Goal: Task Accomplishment & Management: Manage account settings

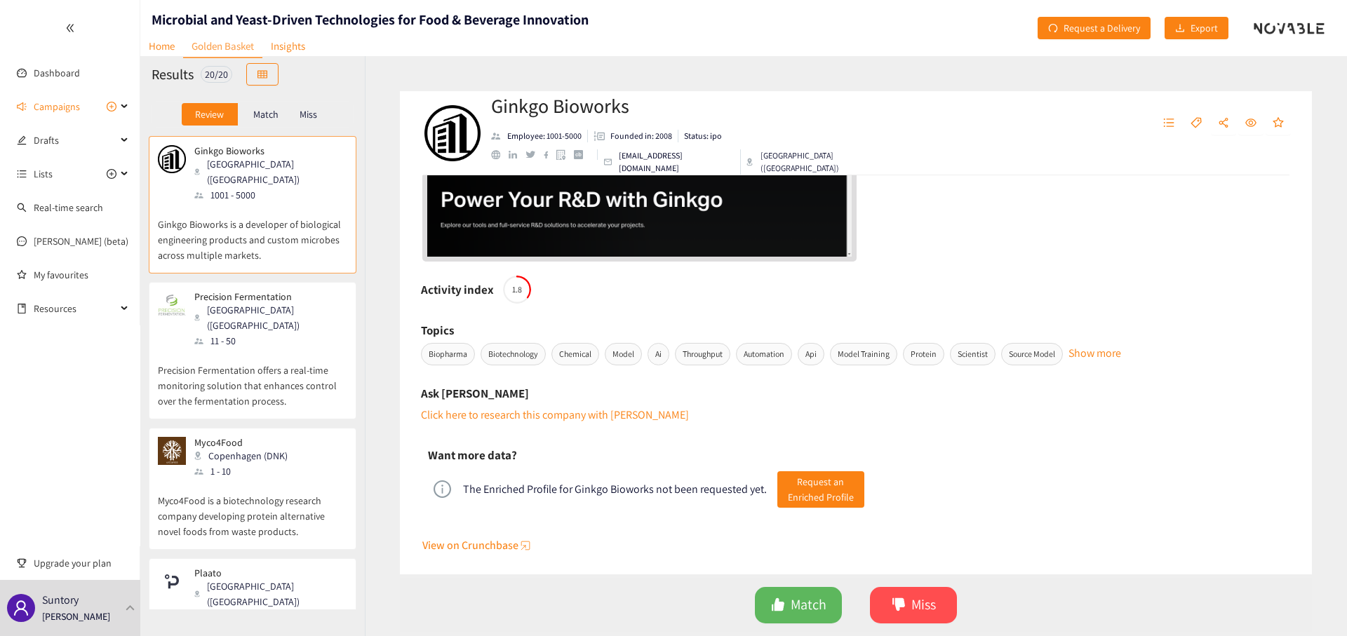
scroll to position [501, 0]
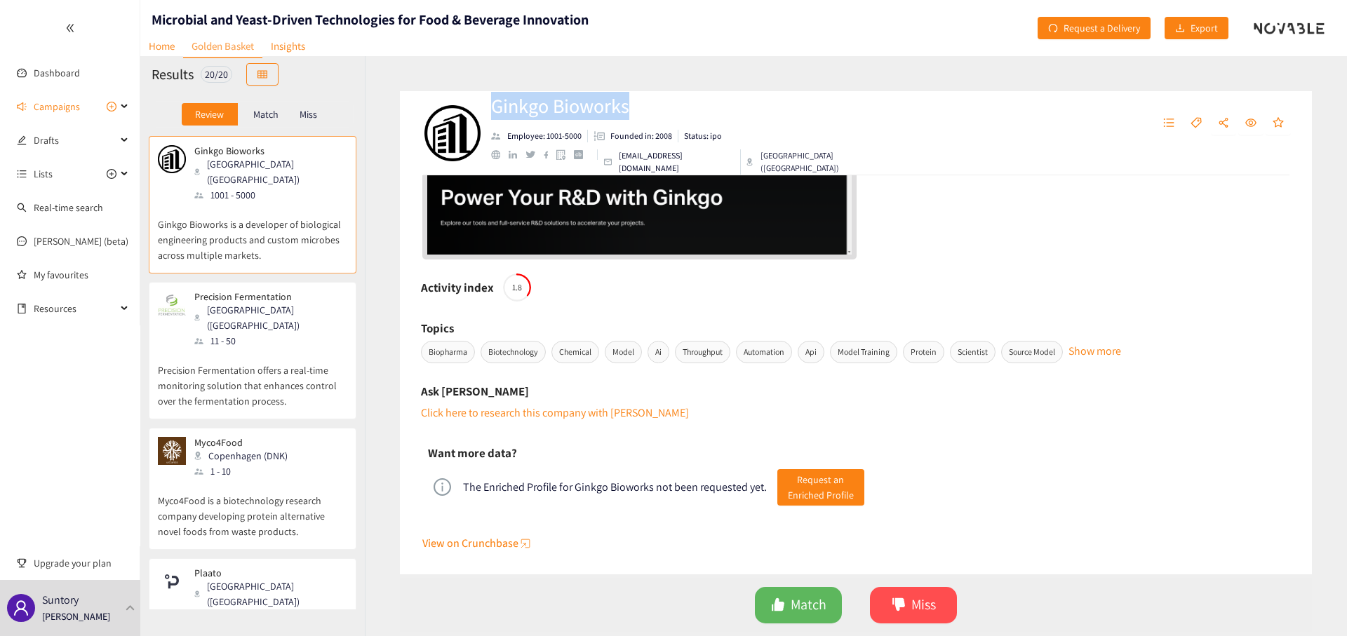
drag, startPoint x: 494, startPoint y: 111, endPoint x: 659, endPoint y: 117, distance: 165.6
click at [659, 117] on h2 "Ginkgo Bioworks" at bounding box center [697, 106] width 412 height 28
copy h2 "Ginkgo Bioworks"
click at [807, 602] on span "Match" at bounding box center [808, 605] width 36 height 22
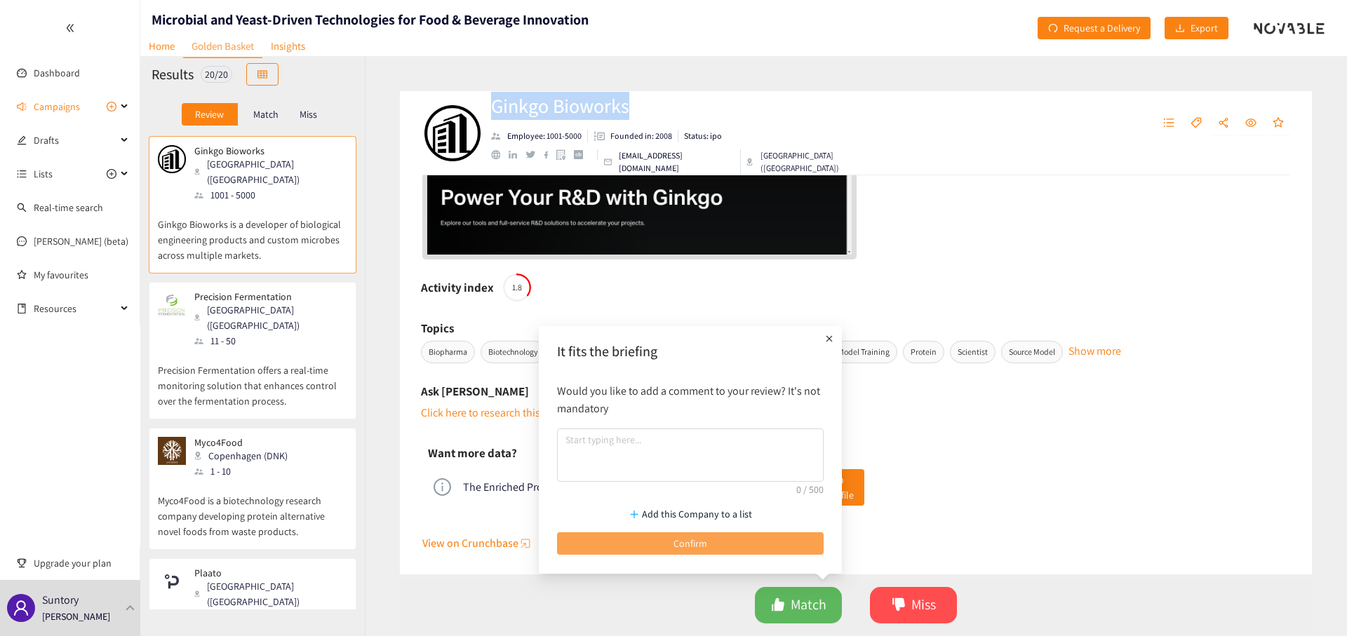
click at [765, 549] on button "Confirm" at bounding box center [690, 543] width 267 height 22
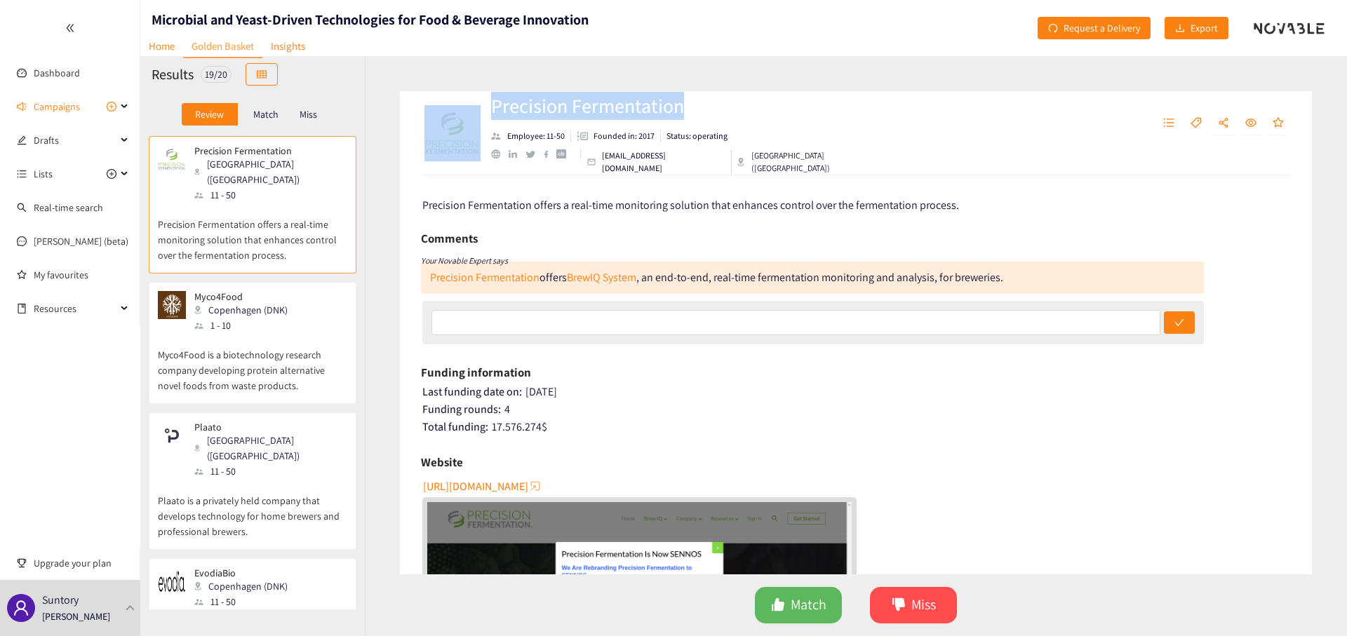
drag, startPoint x: 712, startPoint y: 106, endPoint x: 485, endPoint y: 107, distance: 226.5
click at [485, 107] on div "Precision Fermentation Employee: 11-50 Founded in: 2017 Status: operating [EMAI…" at bounding box center [856, 133] width 912 height 84
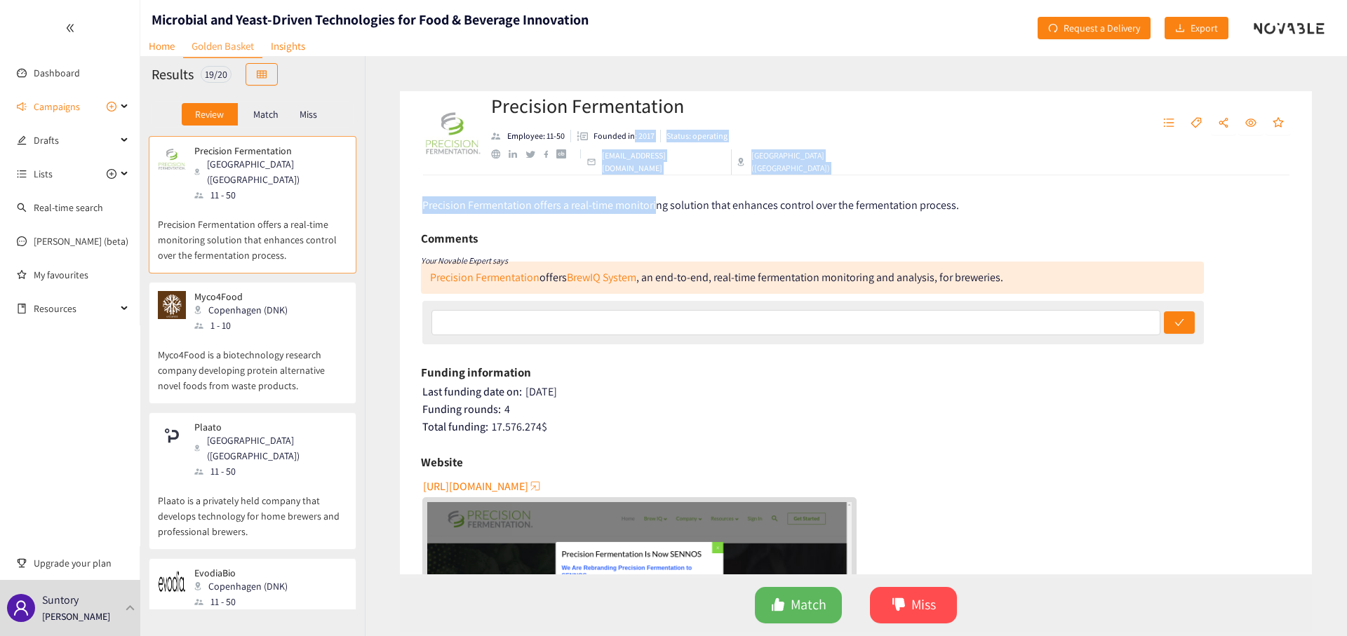
drag, startPoint x: 633, startPoint y: 140, endPoint x: 684, endPoint y: 208, distance: 84.2
click at [684, 208] on div "Precision Fermentation Employee: 11-50 Founded in: 2017 Status: operating [EMAI…" at bounding box center [856, 346] width 982 height 580
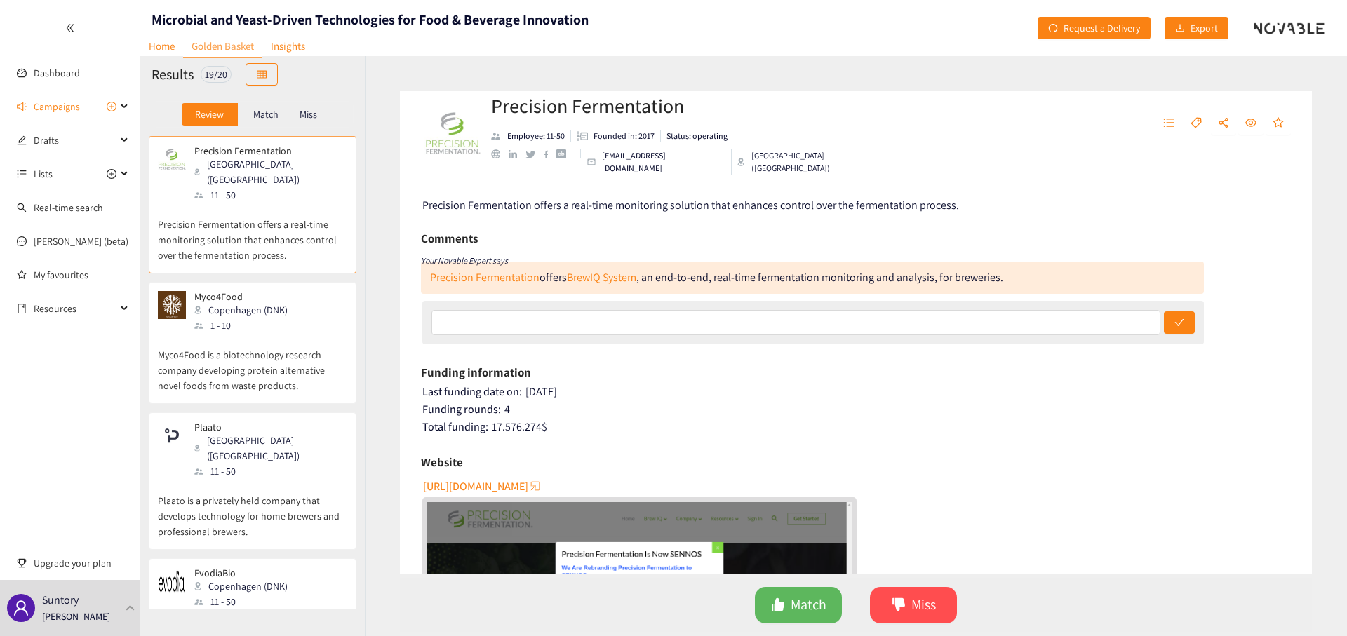
click at [631, 95] on div "Precision Fermentation Employee: 11-50 Founded in: 2017 Status: operating [EMAI…" at bounding box center [856, 133] width 912 height 84
drag, startPoint x: 702, startPoint y: 114, endPoint x: 491, endPoint y: 122, distance: 211.3
click at [491, 120] on h2 "Precision Fermentation" at bounding box center [697, 106] width 412 height 28
drag, startPoint x: 504, startPoint y: 83, endPoint x: 499, endPoint y: 90, distance: 7.6
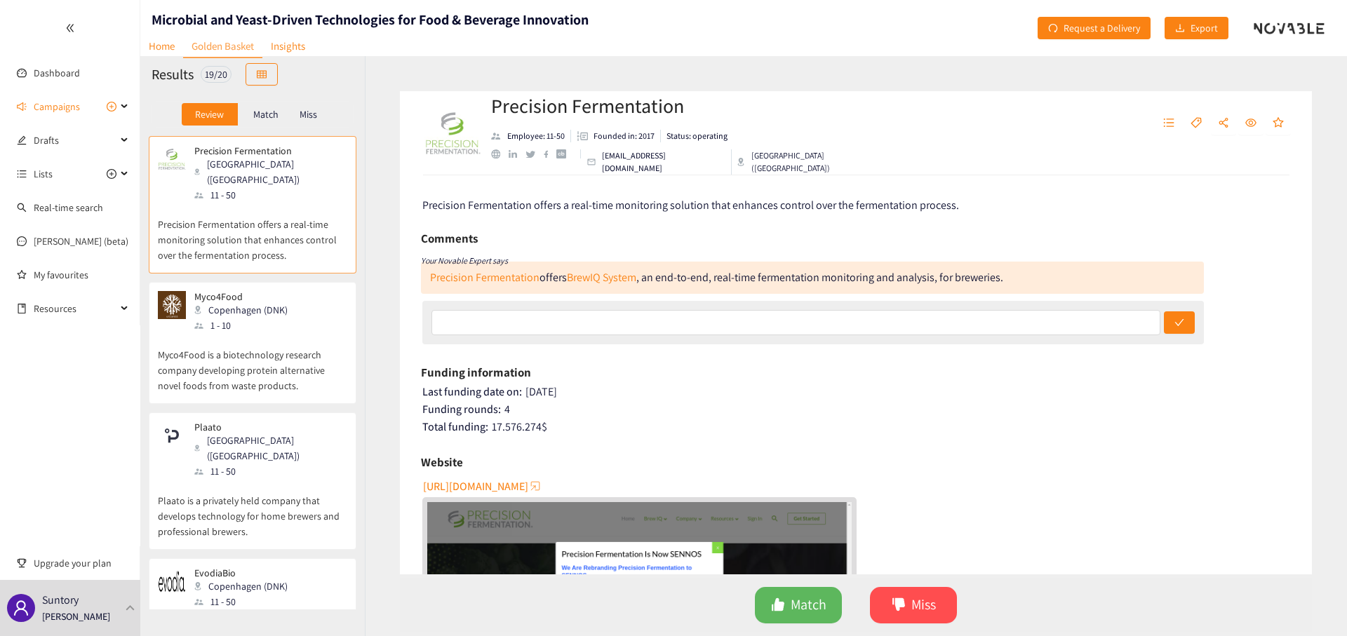
click at [504, 86] on div "Precision Fermentation Employee: 11-50 Founded in: 2017 Status: operating [EMAI…" at bounding box center [856, 346] width 982 height 580
click at [681, 118] on h2 "Precision Fermentation" at bounding box center [697, 106] width 412 height 28
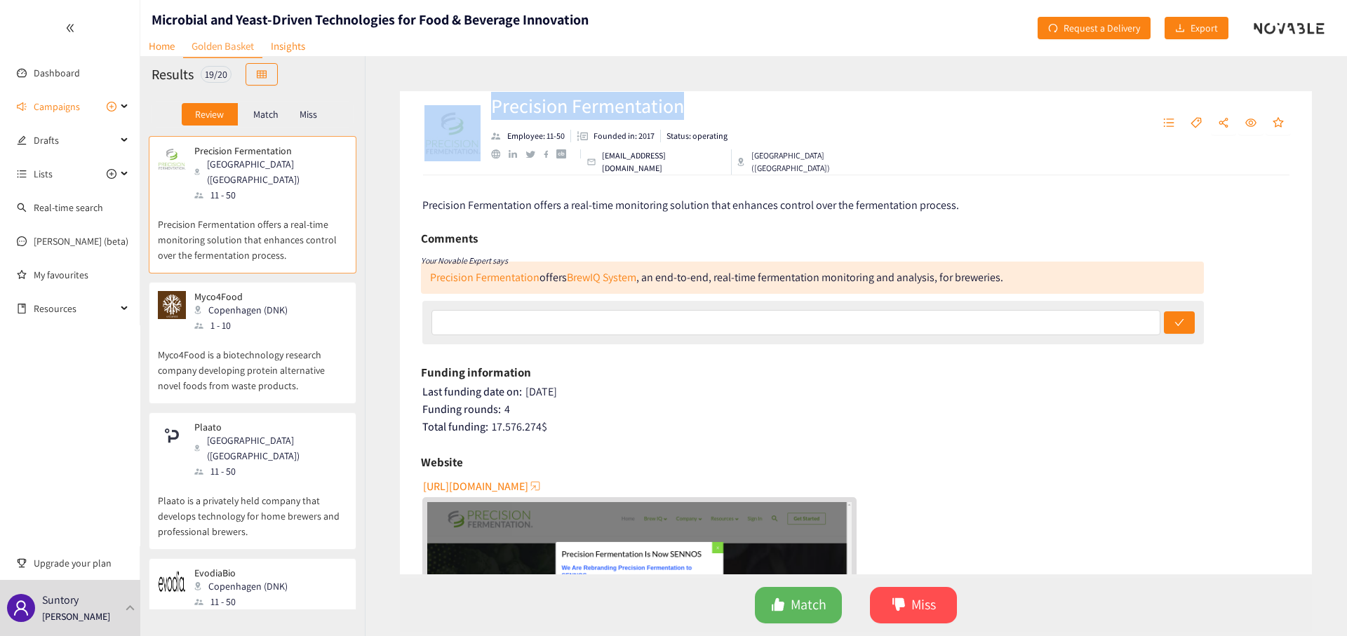
drag, startPoint x: 680, startPoint y: 119, endPoint x: 482, endPoint y: 113, distance: 198.6
click at [482, 113] on div "Precision Fermentation Employee: 11-50 Founded in: 2017 Status: operating [EMAI…" at bounding box center [682, 133] width 522 height 42
copy div "Precision Fermentation"
click at [824, 102] on div "Precision Fermentation Employee: 11-50 Founded in: 2017 Status: operating [EMAI…" at bounding box center [856, 133] width 912 height 84
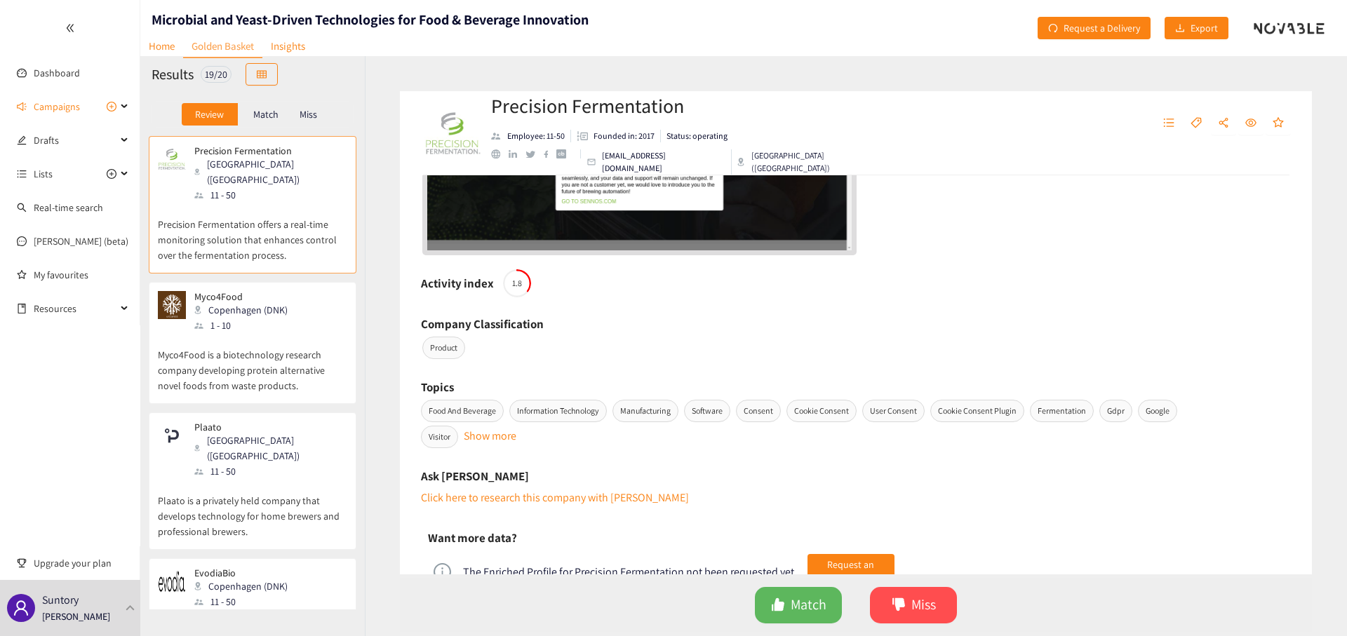
scroll to position [602, 0]
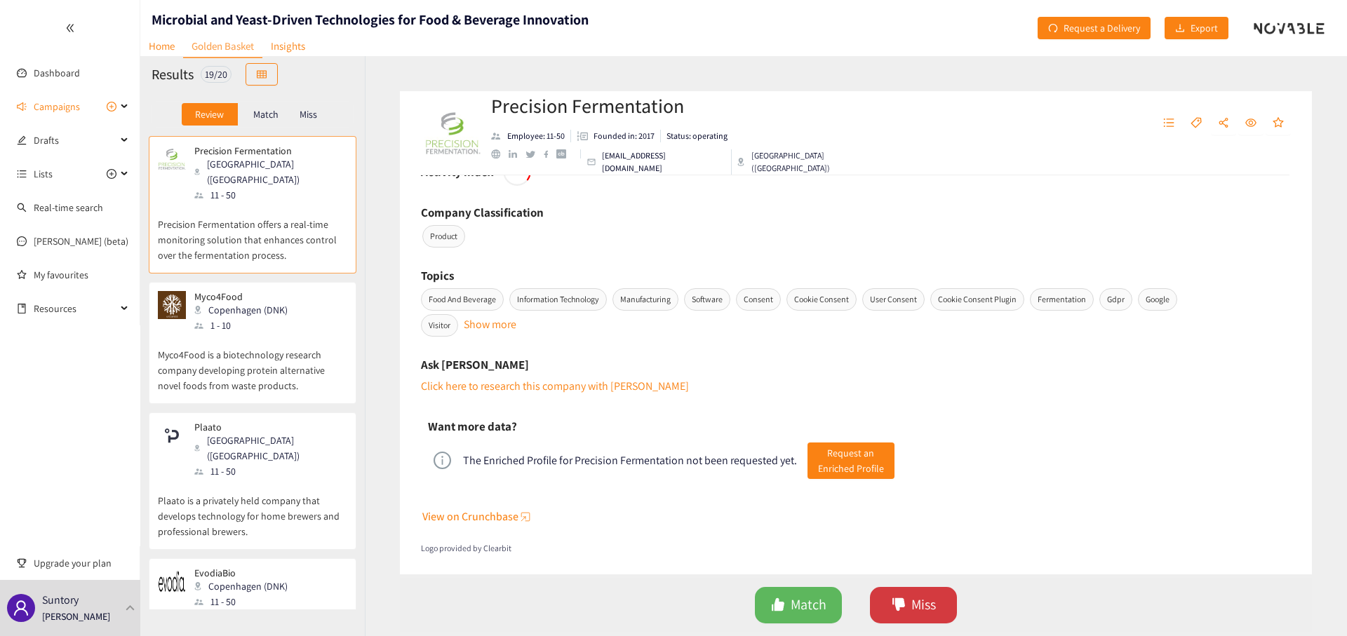
click at [915, 597] on span "Miss" at bounding box center [923, 605] width 25 height 22
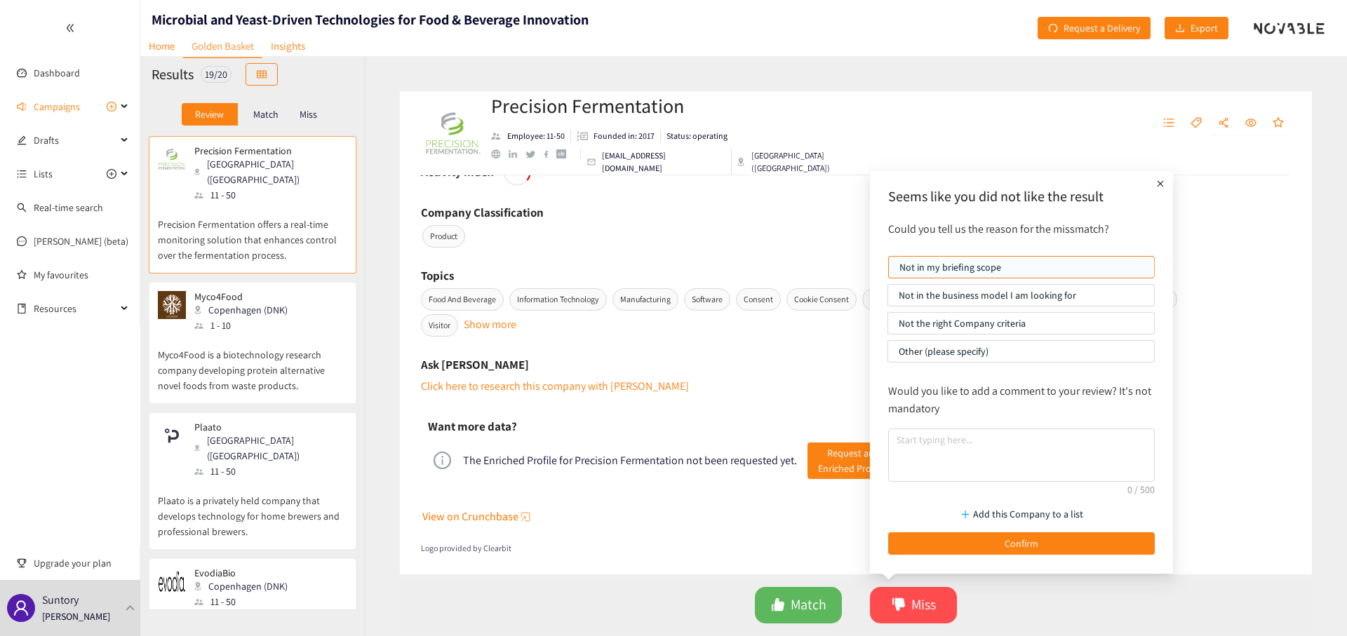
click at [1159, 185] on icon "plus" at bounding box center [1160, 184] width 14 height 14
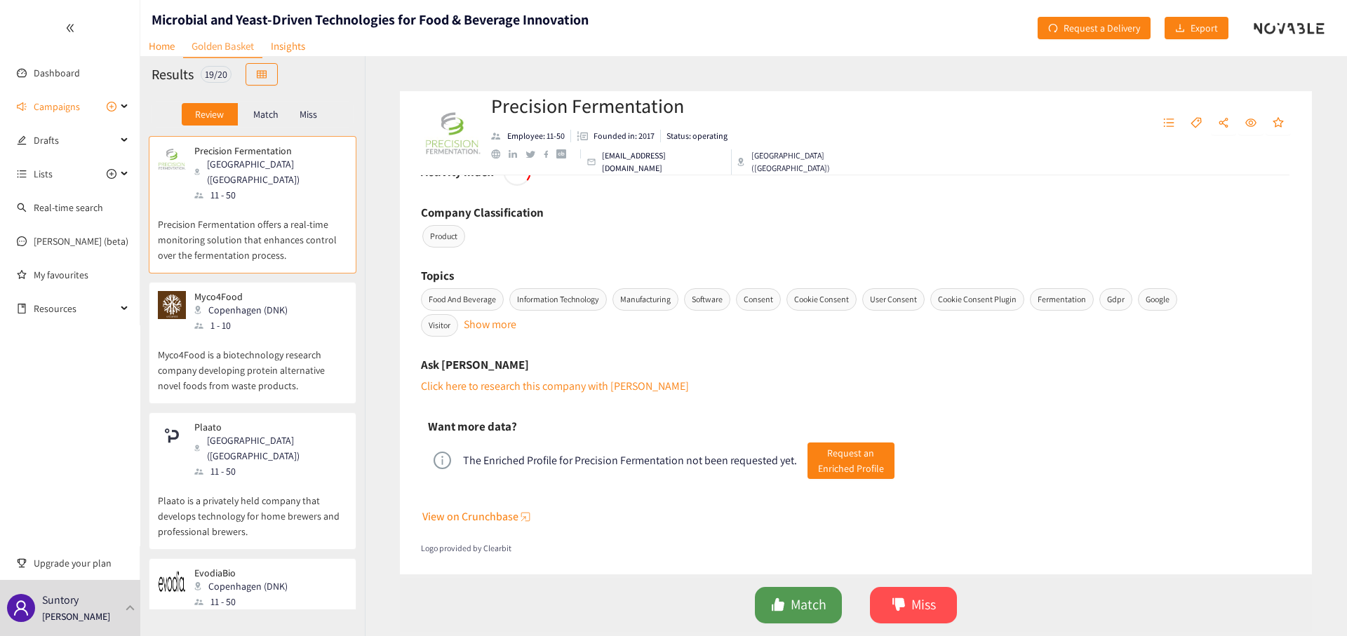
click at [793, 598] on span "Match" at bounding box center [808, 605] width 36 height 22
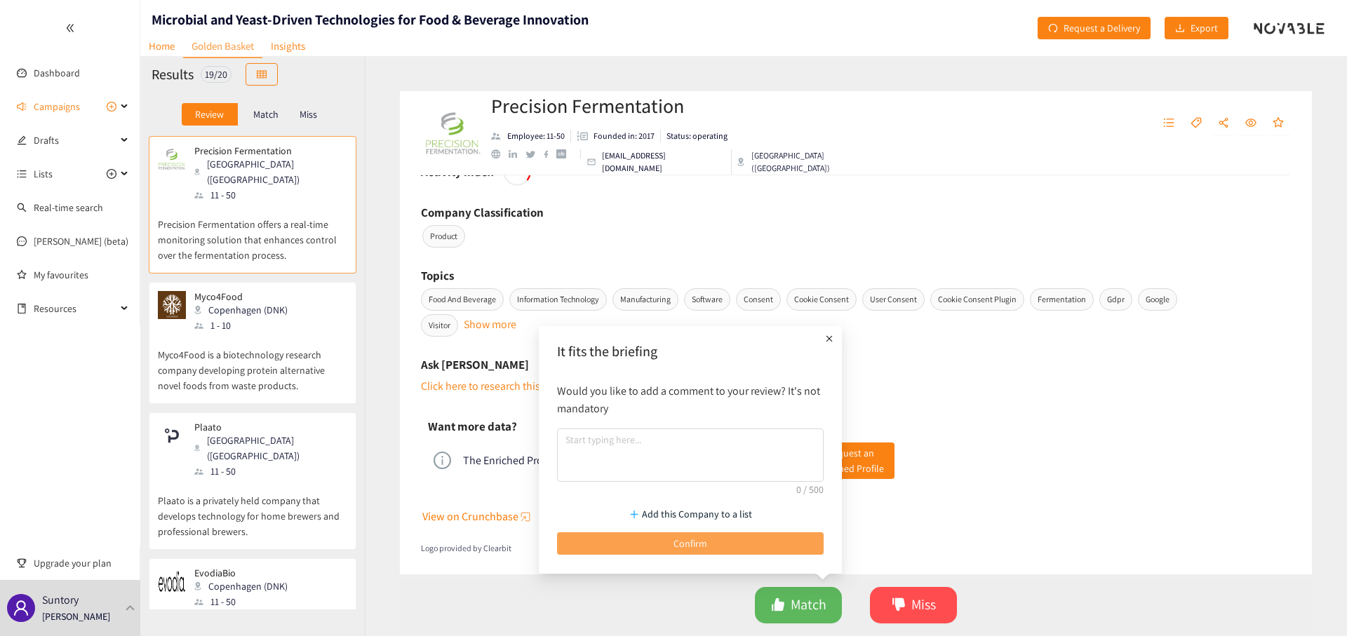
click at [773, 546] on button "Confirm" at bounding box center [690, 543] width 267 height 22
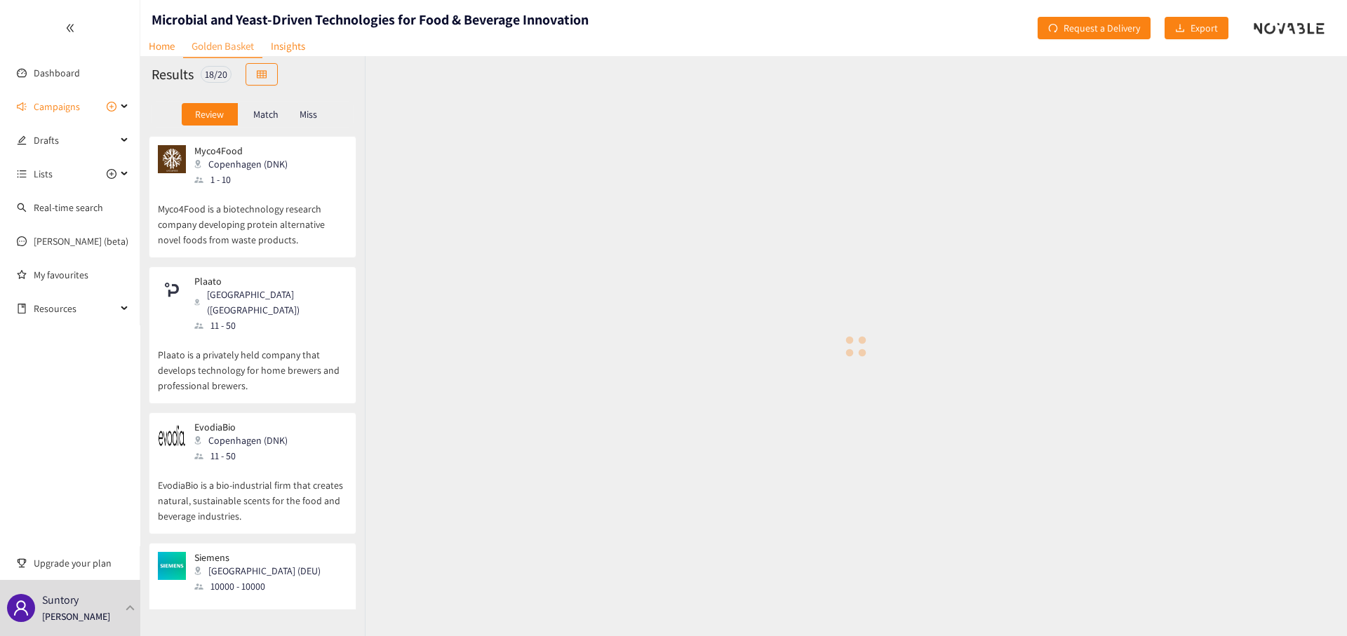
click at [295, 219] on p "Myco4Food is a biotechnology research company developing protein alternative no…" at bounding box center [252, 217] width 189 height 60
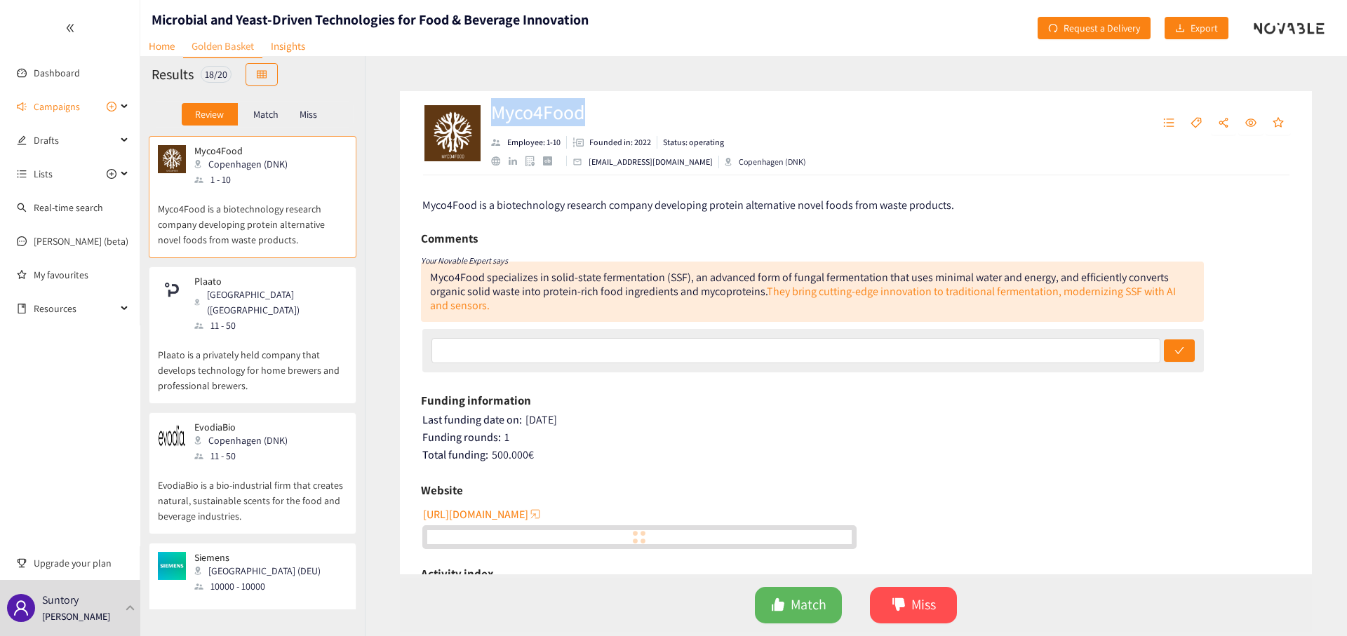
drag, startPoint x: 609, startPoint y: 111, endPoint x: 494, endPoint y: 110, distance: 115.0
click at [494, 110] on h2 "Myco4Food" at bounding box center [648, 112] width 315 height 28
copy h2 "Myco4Food"
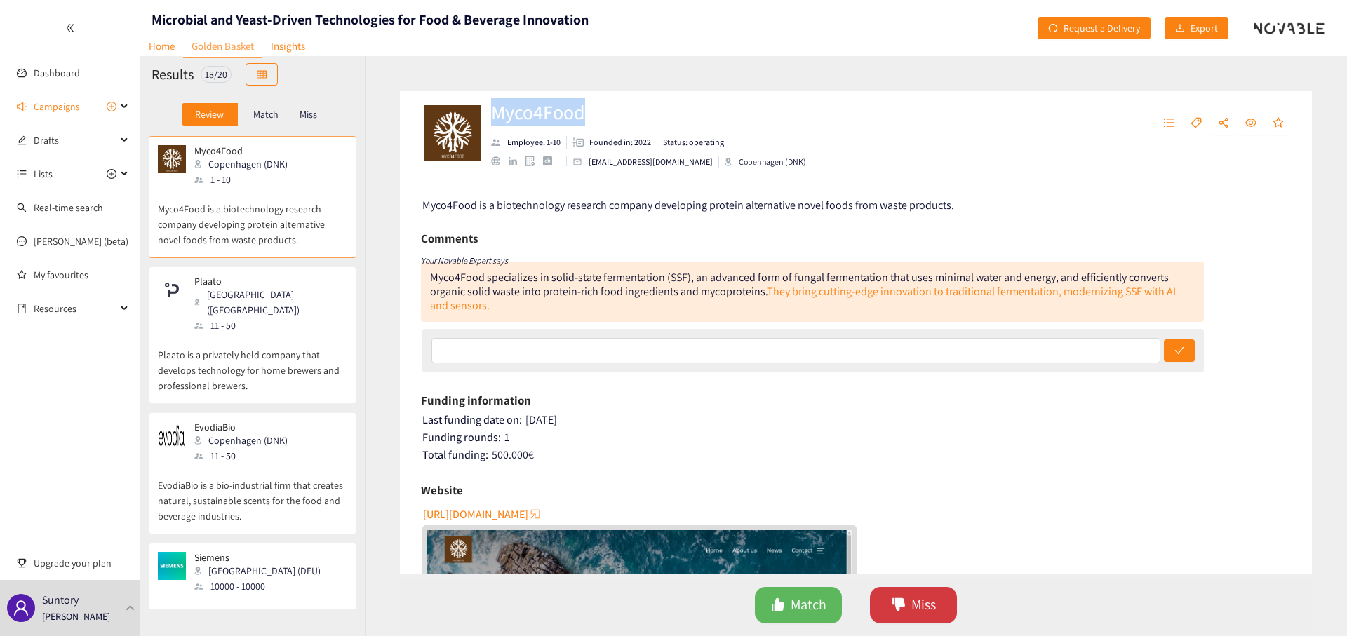
click at [902, 602] on span "dislike" at bounding box center [898, 606] width 14 height 16
click at [913, 590] on button "Miss" at bounding box center [913, 605] width 87 height 36
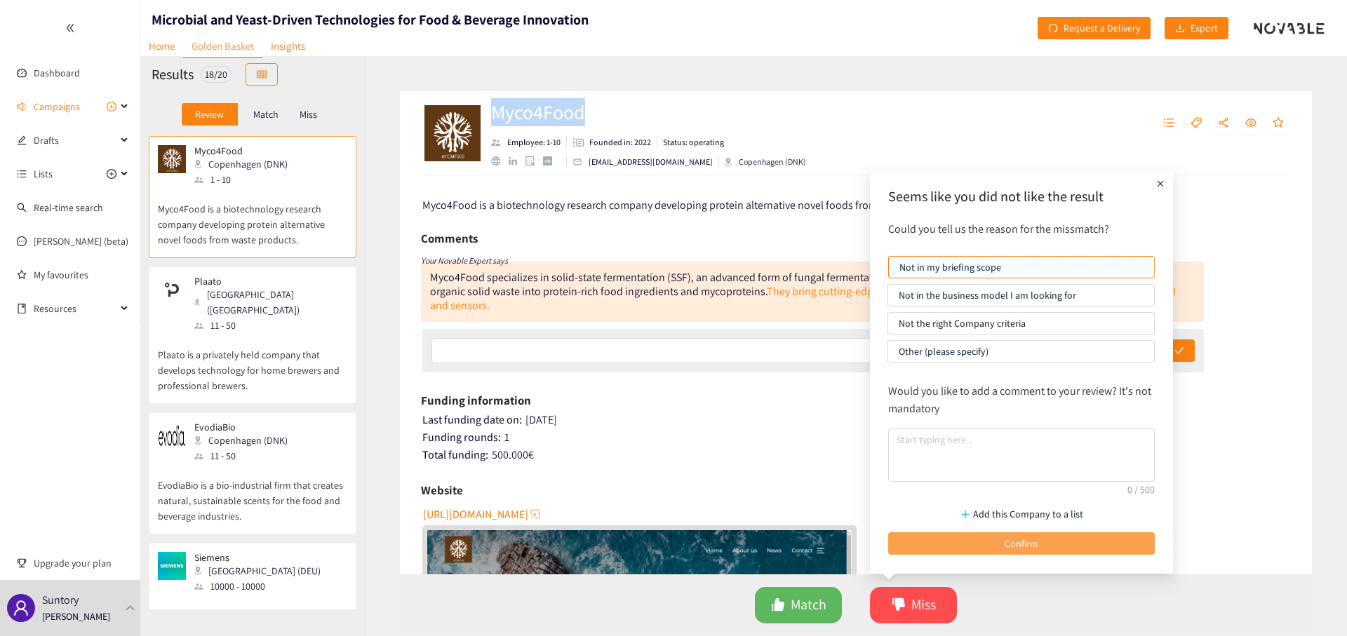
click at [961, 546] on button "Confirm" at bounding box center [1021, 543] width 267 height 22
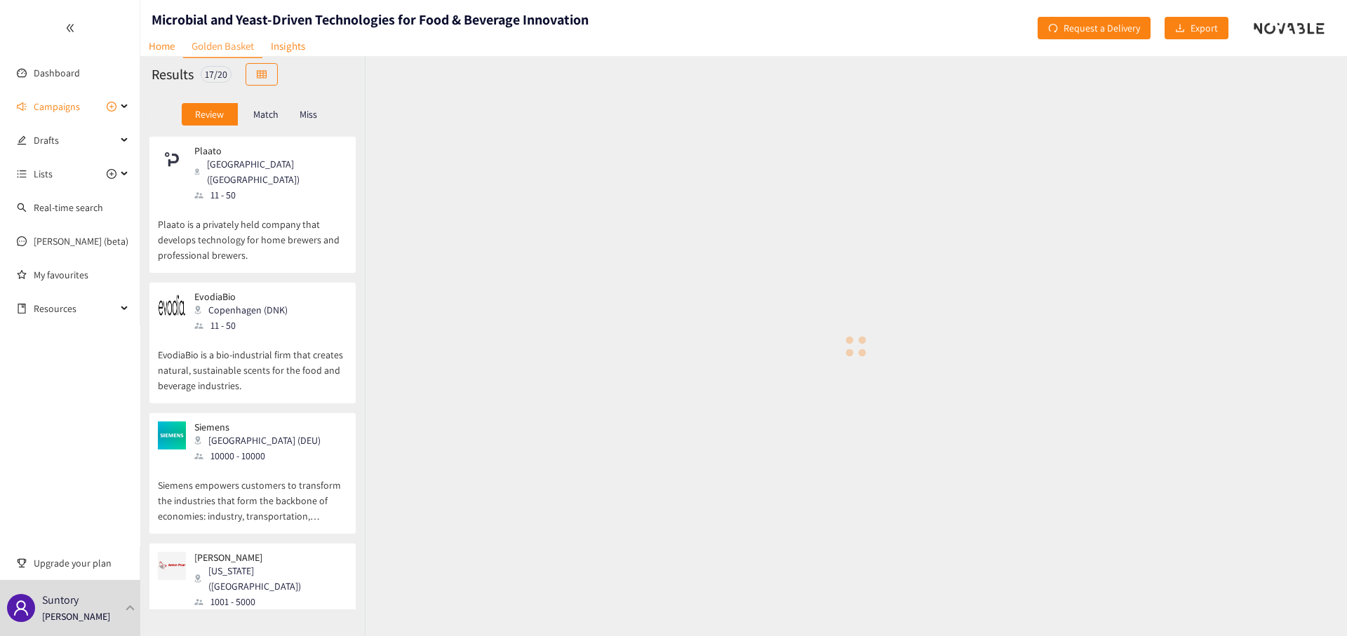
click at [311, 211] on p "Plaato is a privately held company that develops technology for home brewers an…" at bounding box center [252, 233] width 189 height 60
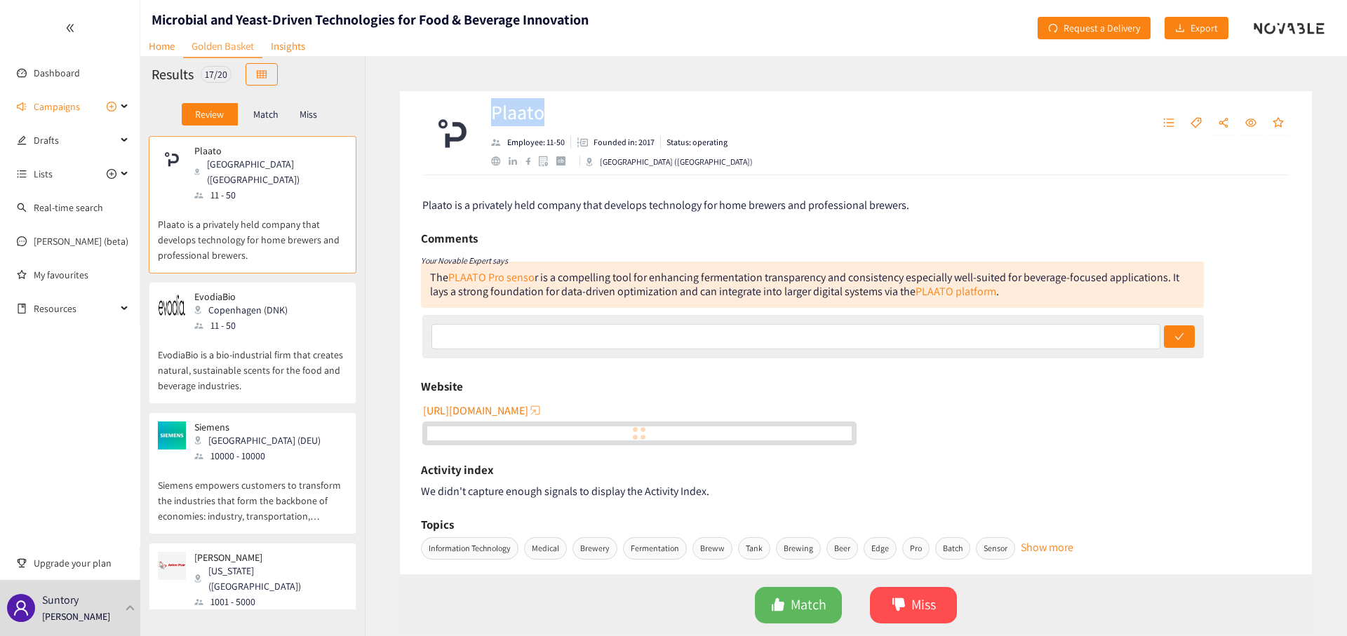
drag, startPoint x: 558, startPoint y: 108, endPoint x: 494, endPoint y: 117, distance: 64.5
click at [494, 117] on h2 "Plaato" at bounding box center [622, 112] width 262 height 28
copy h2 "Plaato"
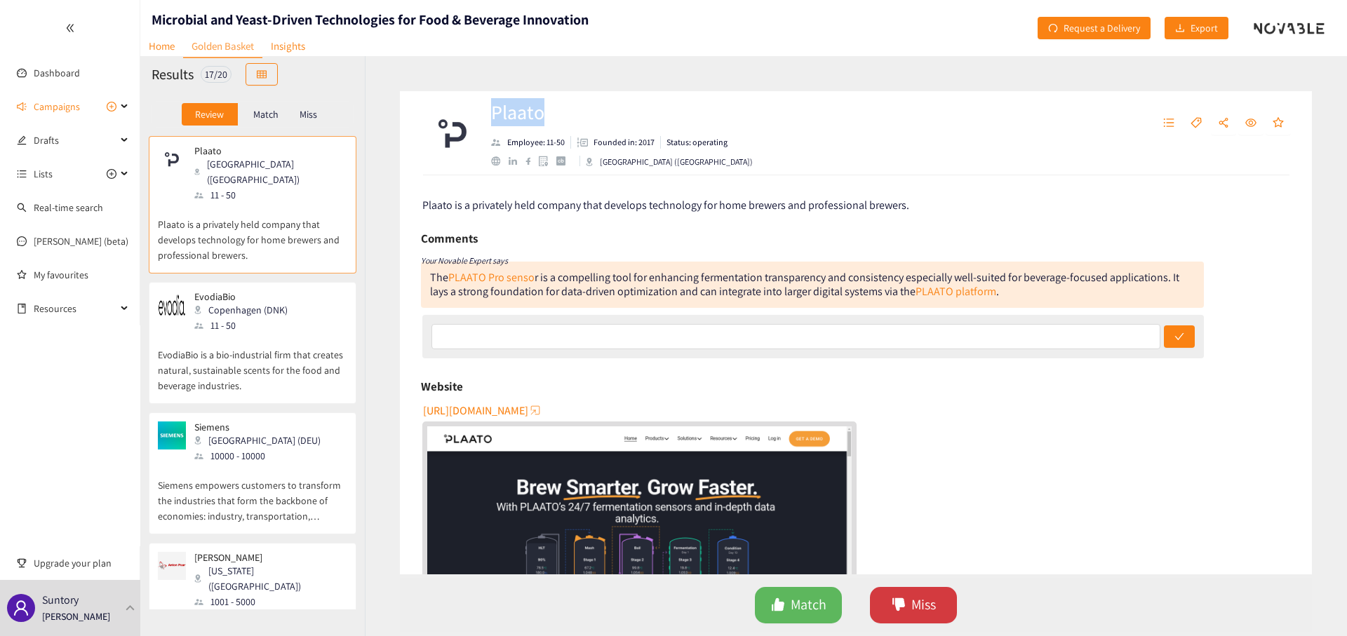
click at [884, 598] on button "Miss" at bounding box center [913, 605] width 87 height 36
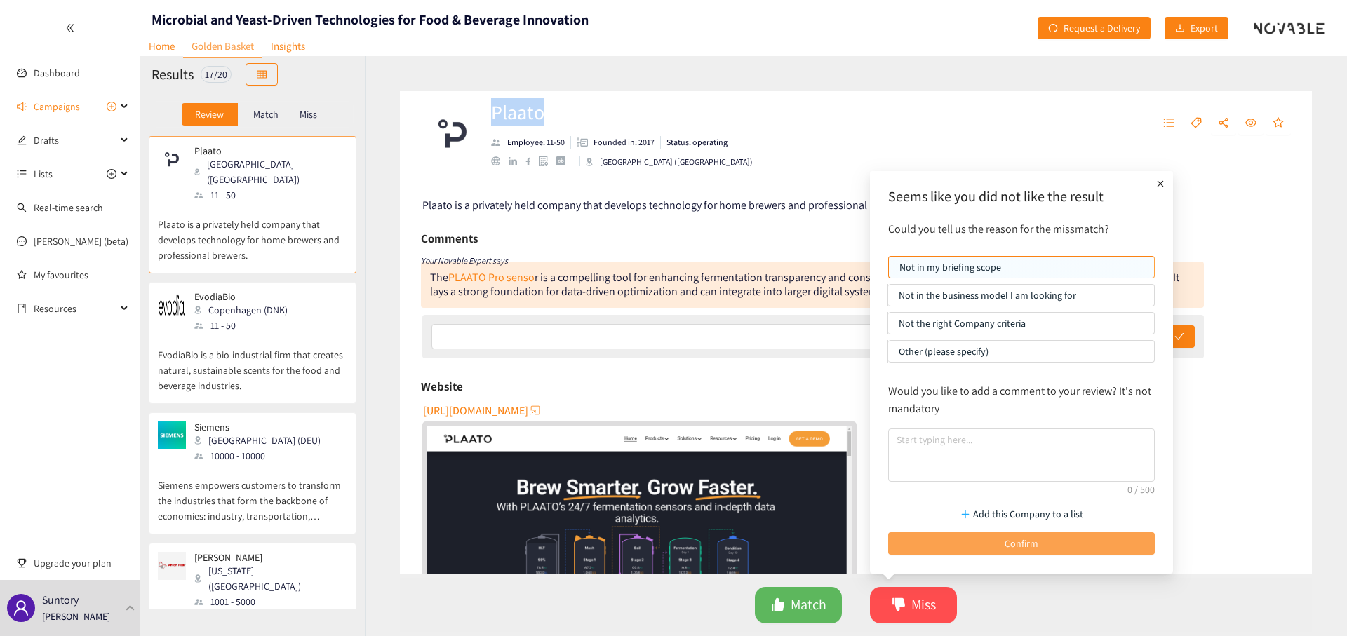
click at [1021, 536] on span "Confirm" at bounding box center [1021, 543] width 34 height 15
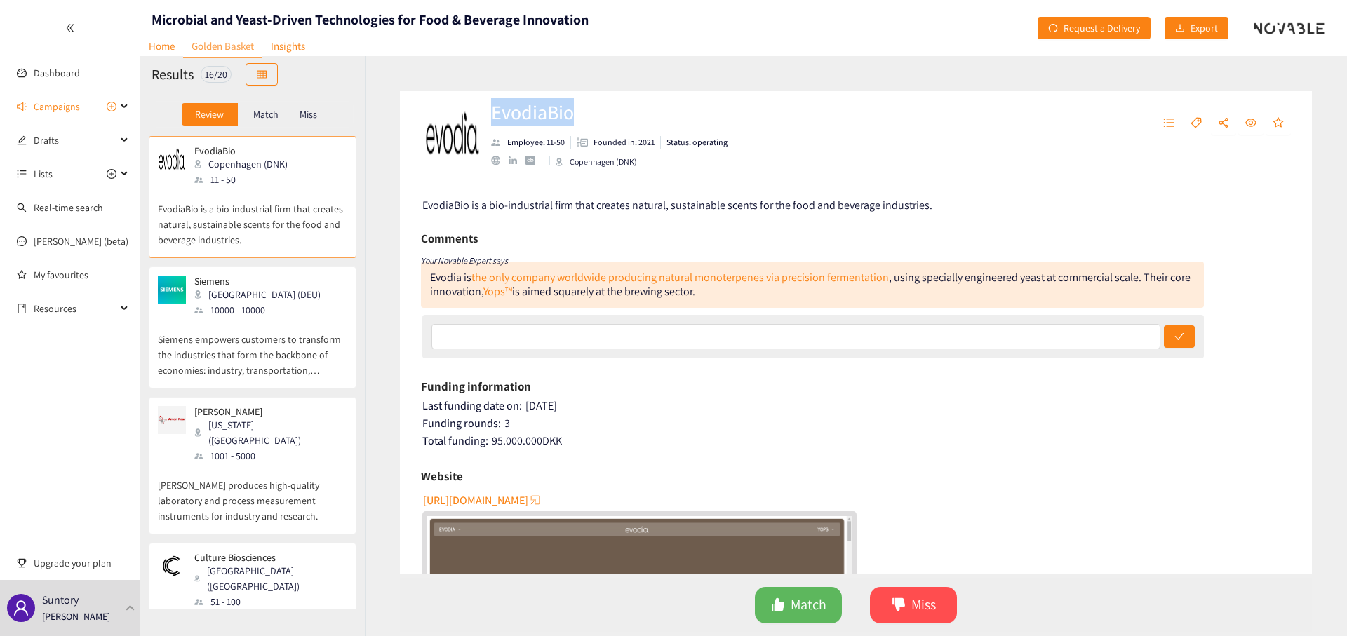
drag, startPoint x: 586, startPoint y: 110, endPoint x: 494, endPoint y: 119, distance: 93.0
click at [494, 119] on h2 "EvodiaBio" at bounding box center [609, 112] width 236 height 28
copy h2 "EvodiaBio"
click at [908, 602] on button "Miss" at bounding box center [913, 605] width 87 height 36
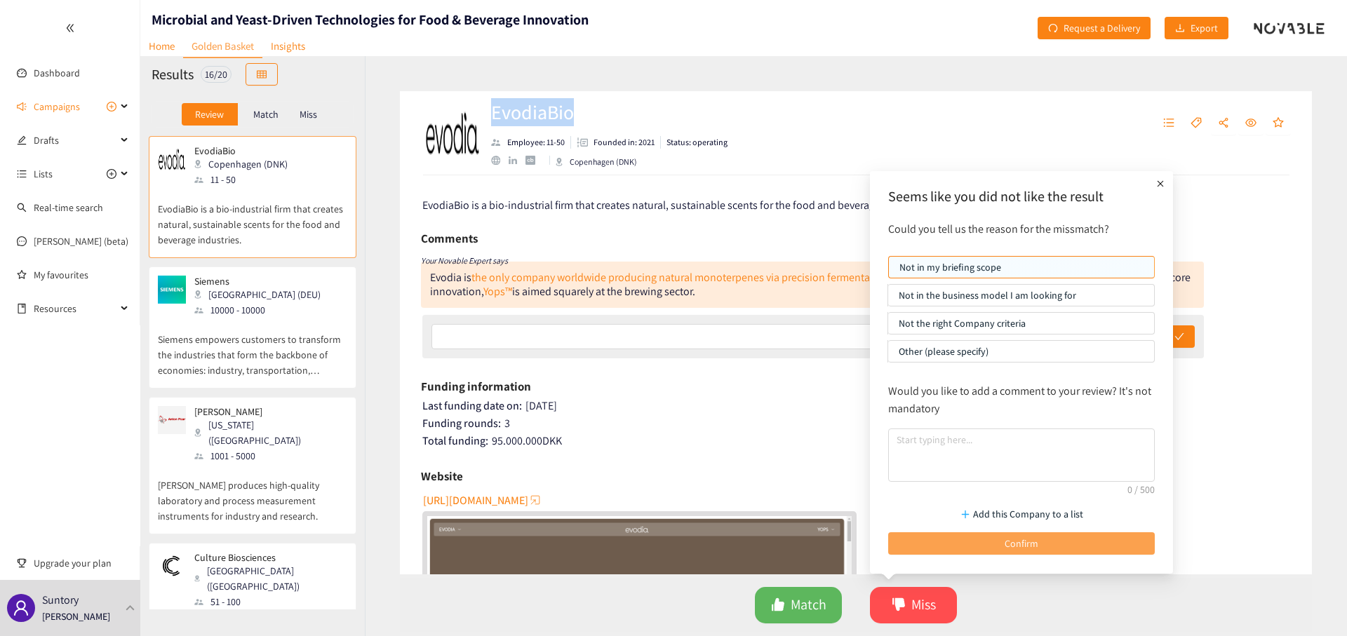
click at [938, 543] on button "Confirm" at bounding box center [1021, 543] width 267 height 22
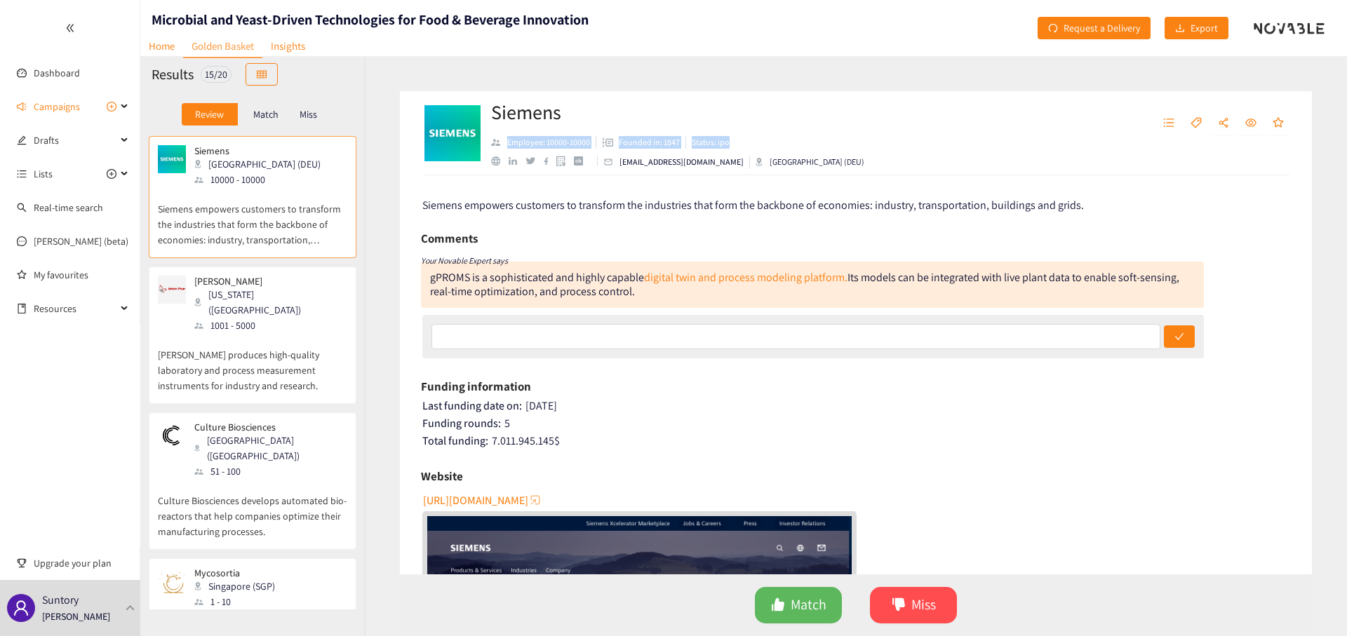
drag, startPoint x: 593, startPoint y: 110, endPoint x: 523, endPoint y: 166, distance: 89.4
click at [523, 165] on div "Siemens Employee: 10000-10000 Founded in: 1847 Status: ipo [EMAIL_ADDRESS][DOMA…" at bounding box center [677, 133] width 373 height 70
click at [400, 269] on div "Siemens empowers customers to transform the industries that form the backbone o…" at bounding box center [856, 374] width 912 height 399
click at [267, 339] on p "[PERSON_NAME] produces high-quality laboratory and process measurement instrume…" at bounding box center [252, 363] width 189 height 60
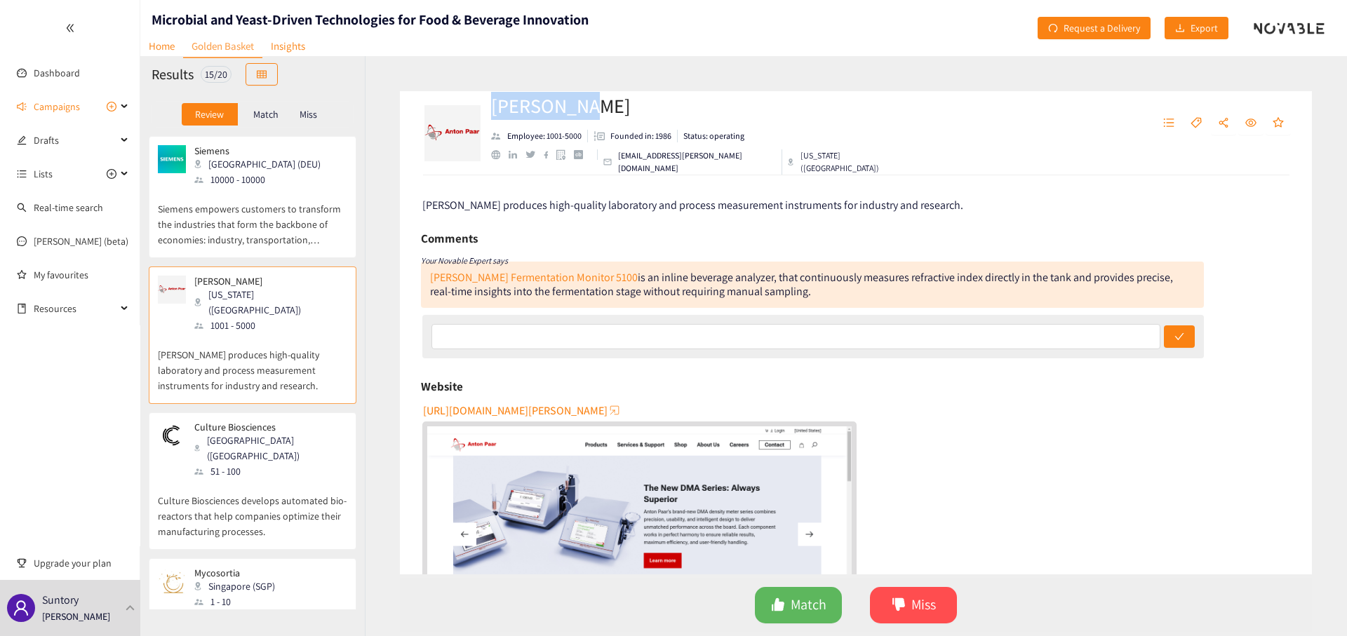
drag, startPoint x: 589, startPoint y: 117, endPoint x: 494, endPoint y: 119, distance: 95.4
click at [494, 119] on h2 "[PERSON_NAME]" at bounding box center [697, 106] width 412 height 28
drag, startPoint x: 495, startPoint y: 127, endPoint x: 572, endPoint y: -90, distance: 230.5
click at [572, 0] on html "We value your privacy We use cookies to enhance your browsing experience, serve…" at bounding box center [673, 318] width 1347 height 636
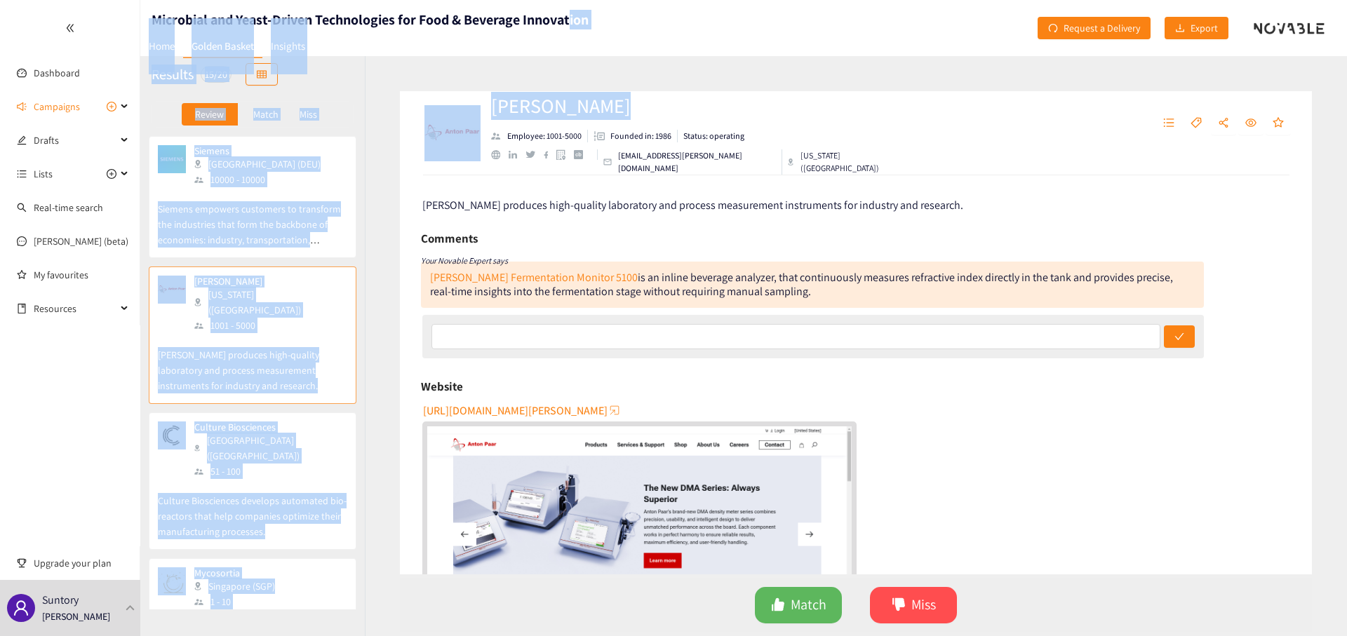
click at [674, 118] on h2 "[PERSON_NAME]" at bounding box center [697, 106] width 412 height 28
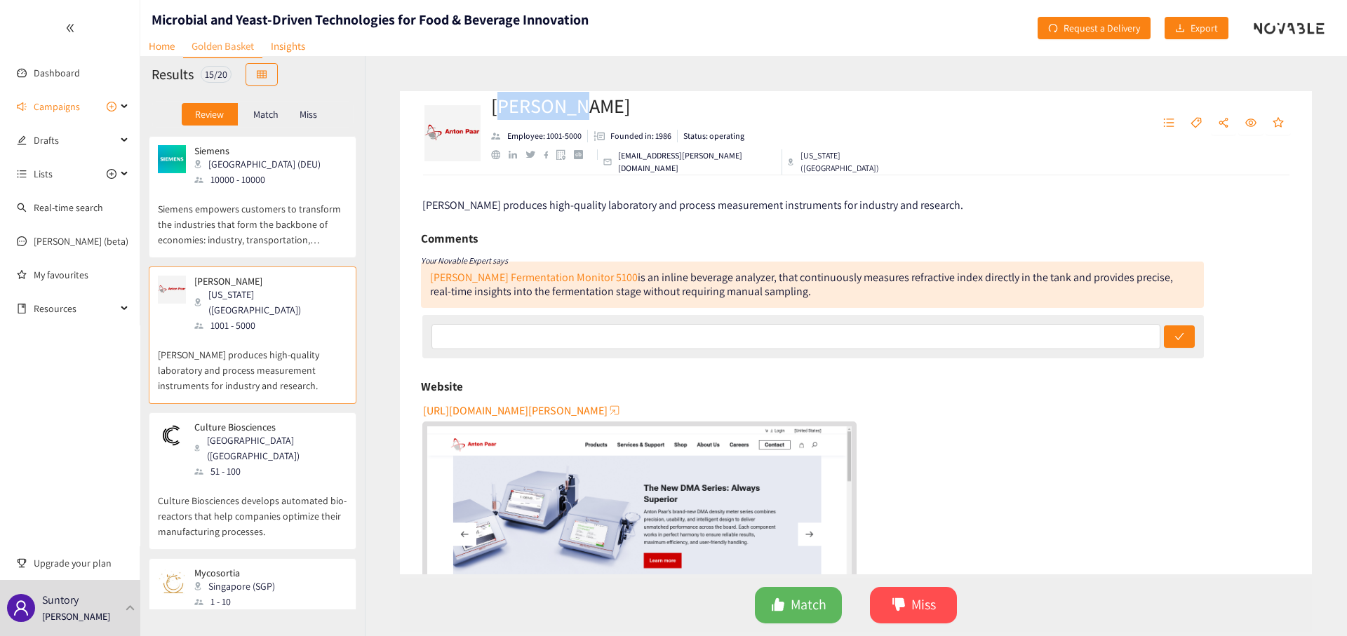
drag, startPoint x: 574, startPoint y: 125, endPoint x: 499, endPoint y: 123, distance: 74.4
click at [499, 120] on h2 "[PERSON_NAME]" at bounding box center [697, 106] width 412 height 28
click at [607, 120] on h2 "[PERSON_NAME]" at bounding box center [697, 106] width 412 height 28
drag, startPoint x: 520, startPoint y: 119, endPoint x: 478, endPoint y: 117, distance: 42.8
click at [478, 117] on div "[PERSON_NAME] Employee: 1001-5000 Founded in: 1986 Status: operating [EMAIL_ADD…" at bounding box center [682, 133] width 522 height 42
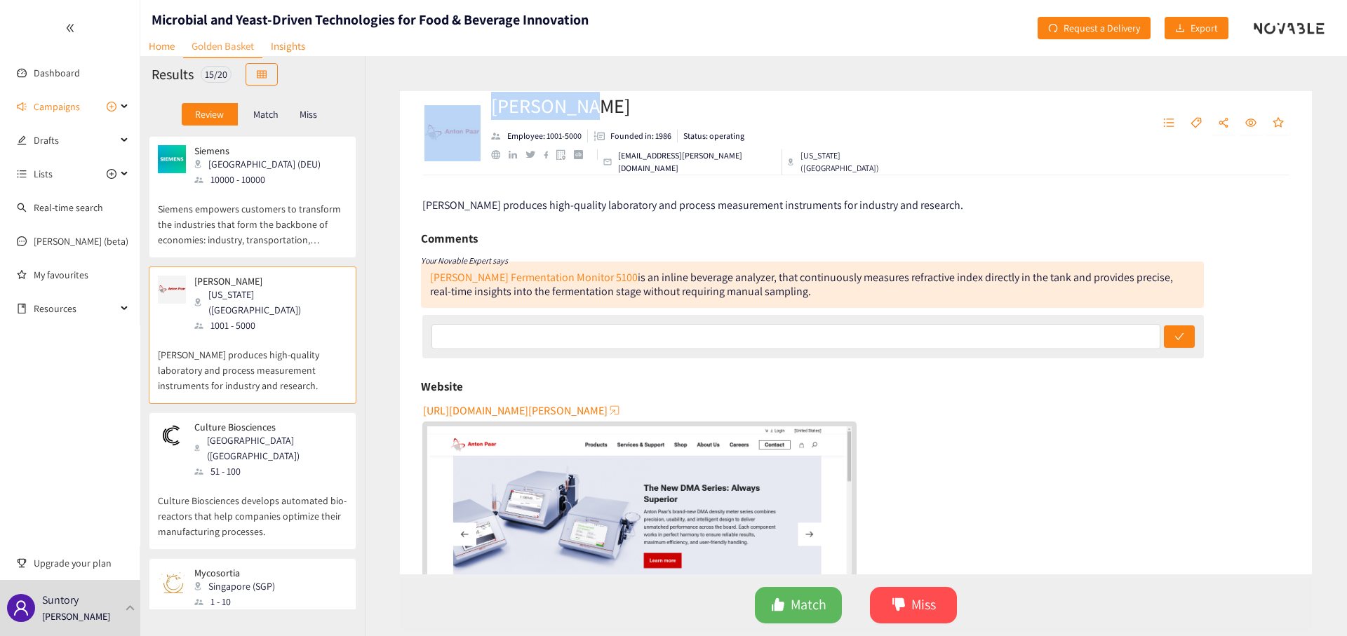
copy div "[PERSON_NAME]"
click at [920, 602] on span "Miss" at bounding box center [923, 605] width 25 height 22
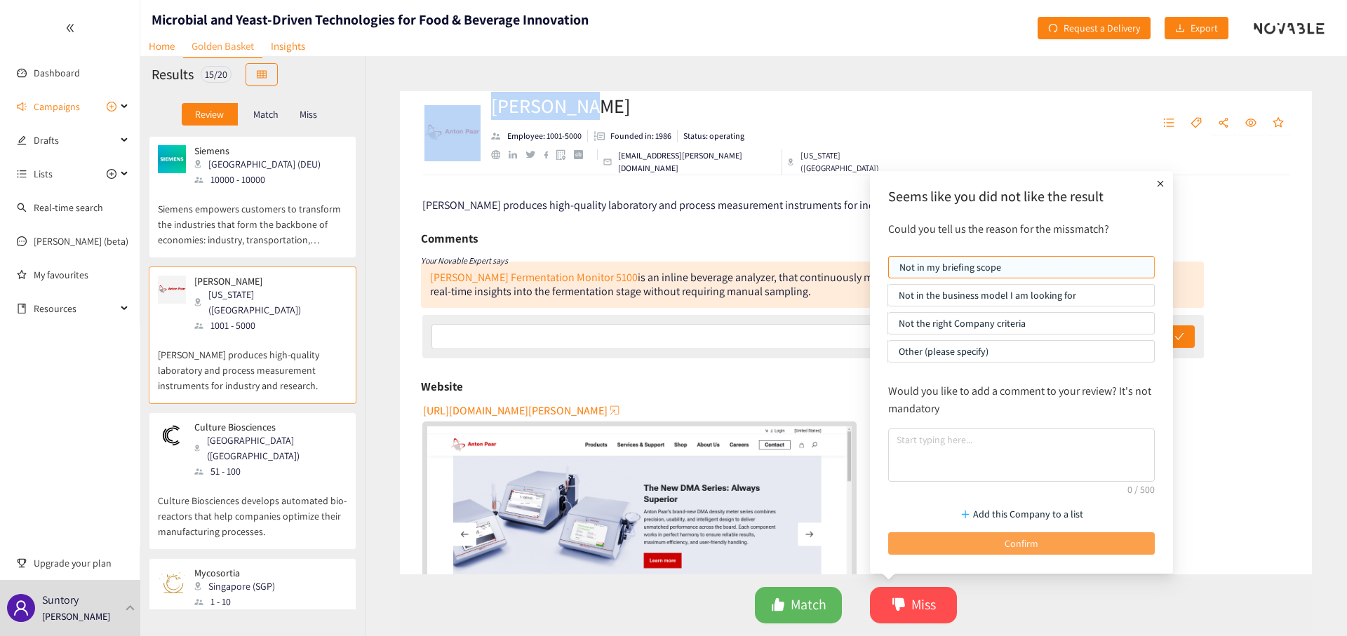
click at [955, 550] on button "Confirm" at bounding box center [1021, 543] width 267 height 22
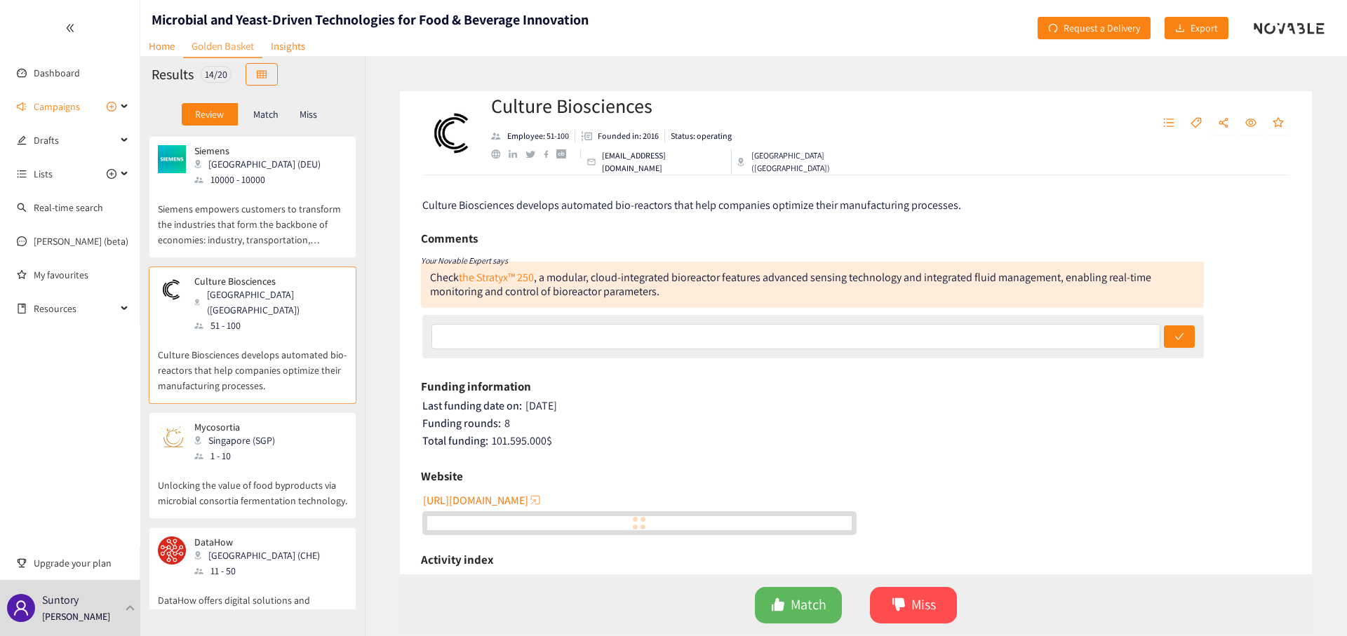
click at [281, 216] on p "Siemens empowers customers to transform the industries that form the backbone o…" at bounding box center [252, 217] width 189 height 60
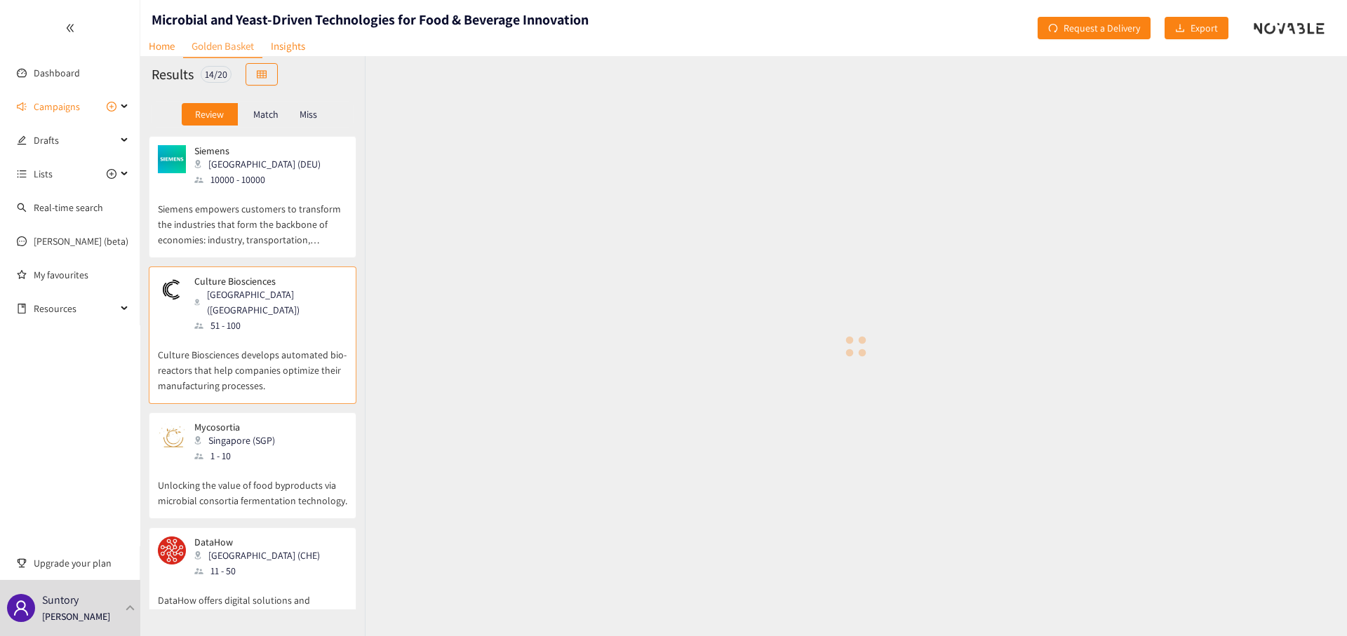
click at [281, 216] on p "Siemens empowers customers to transform the industries that form the backbone o…" at bounding box center [252, 217] width 189 height 60
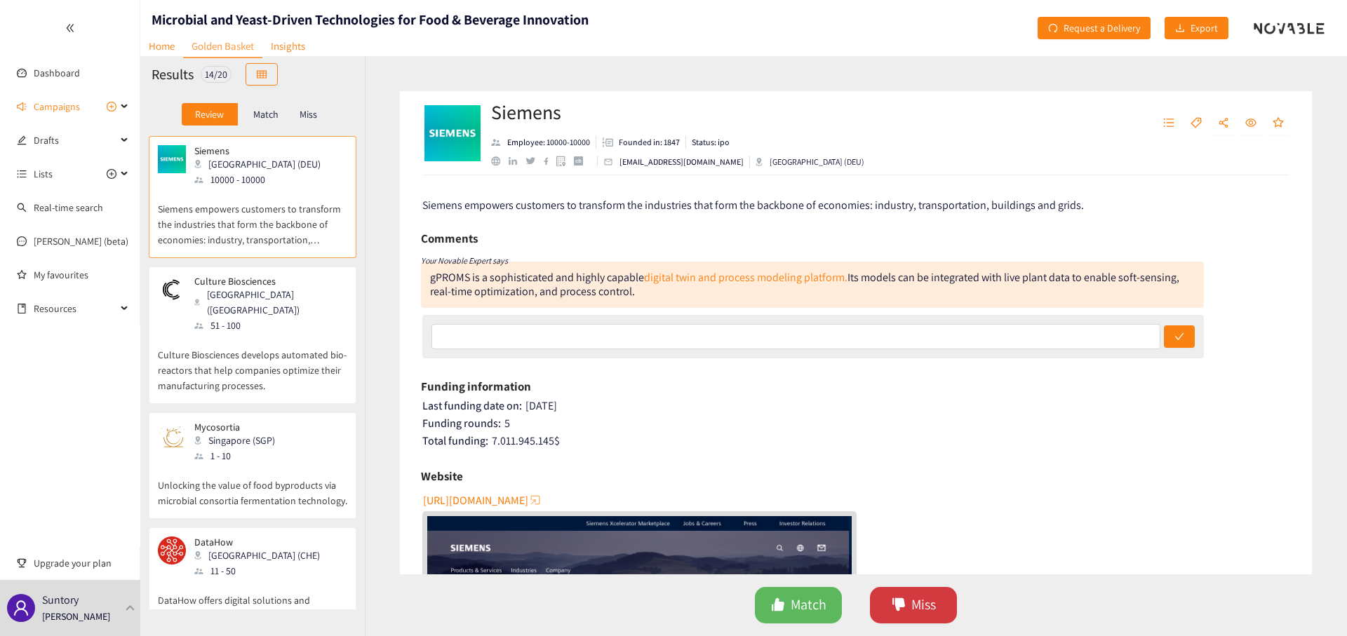
click at [889, 602] on button "Miss" at bounding box center [913, 605] width 87 height 36
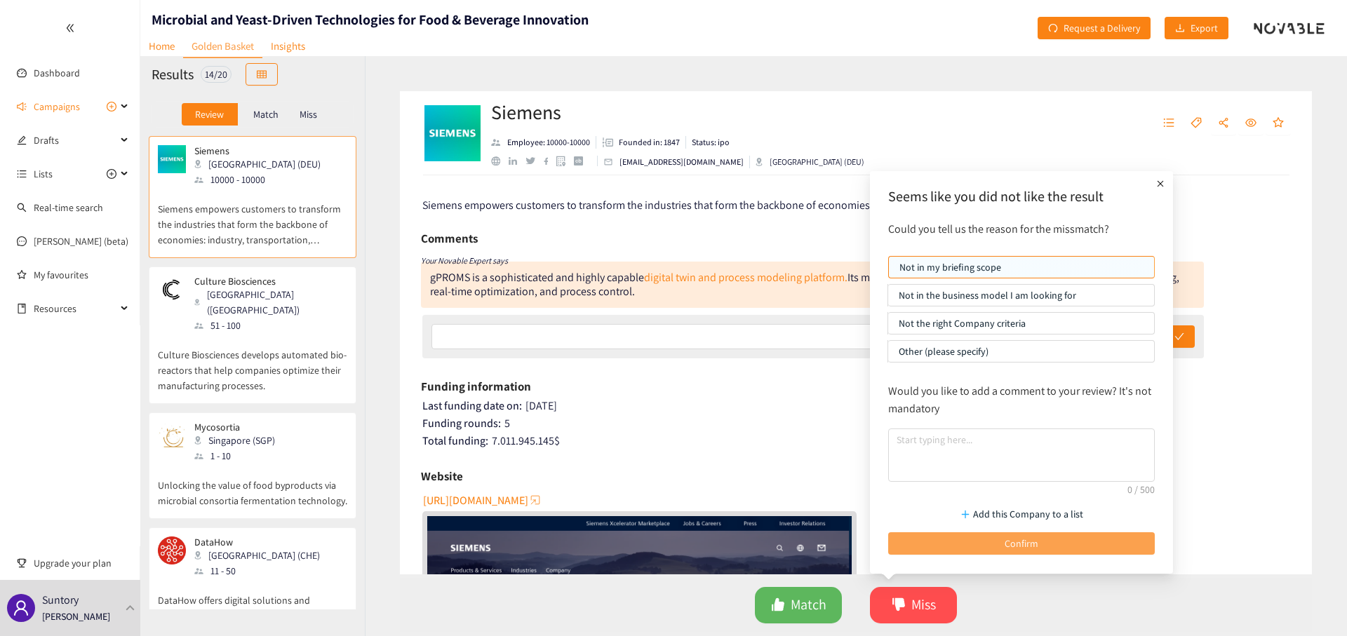
click at [1004, 546] on button "Confirm" at bounding box center [1021, 543] width 267 height 22
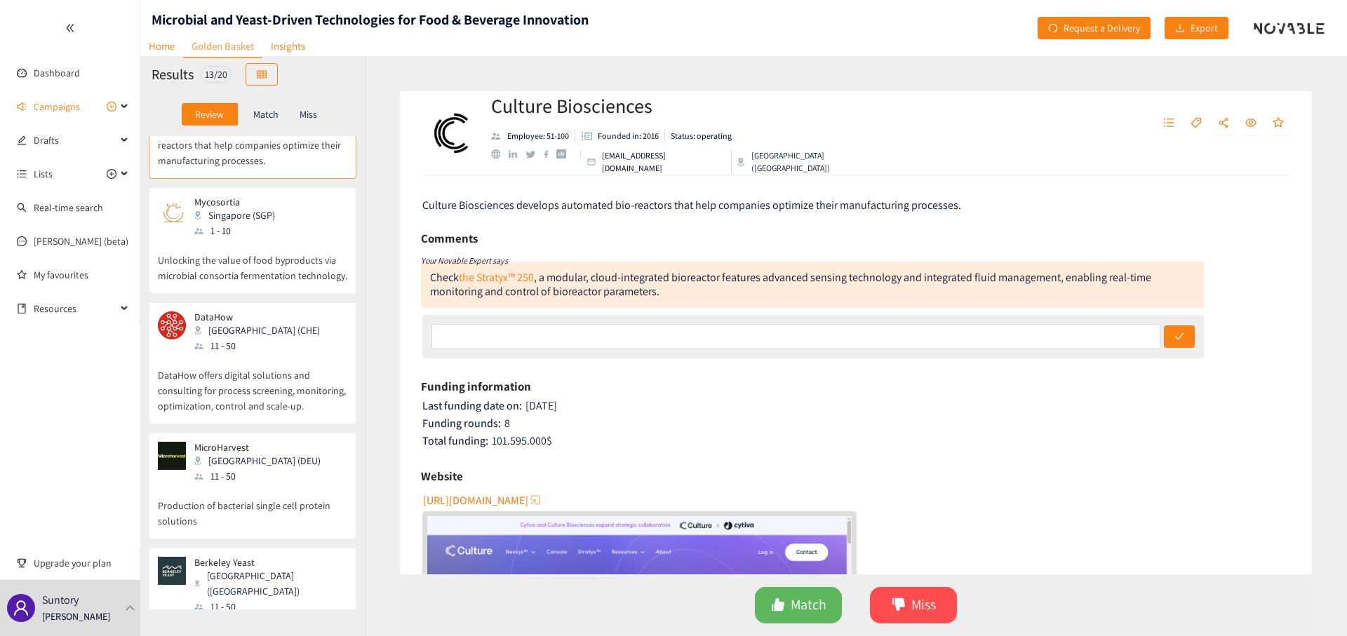
scroll to position [0, 0]
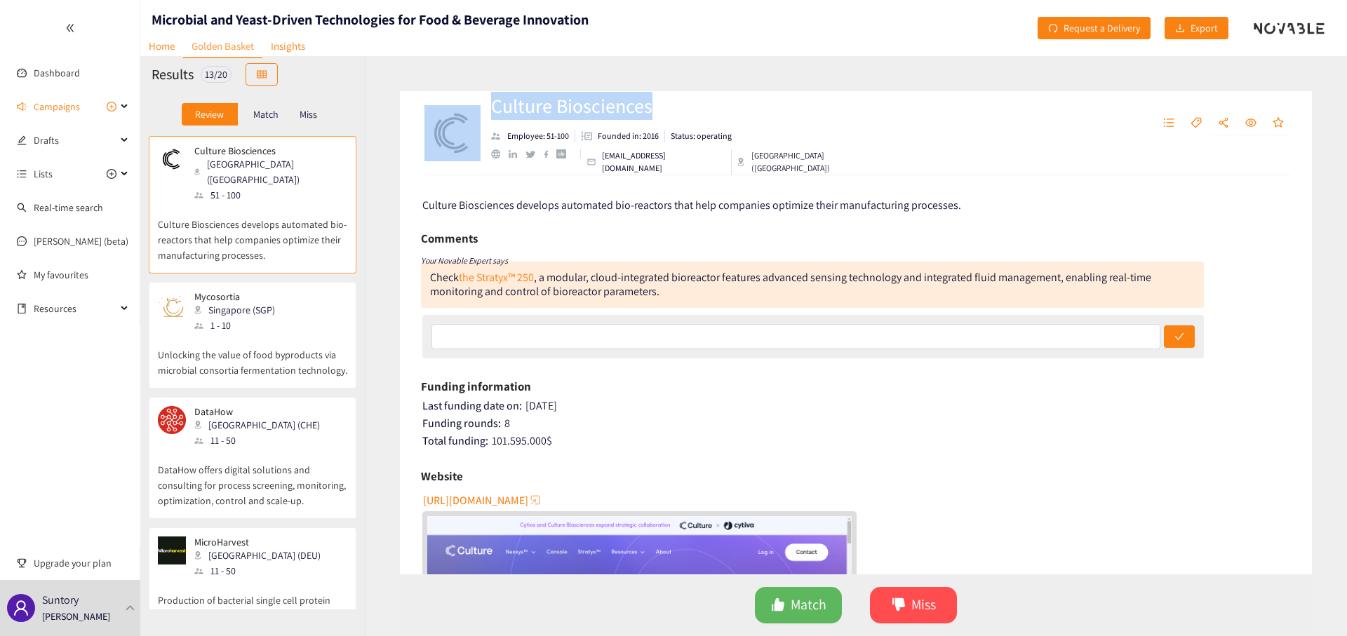
drag, startPoint x: 663, startPoint y: 116, endPoint x: 485, endPoint y: 118, distance: 177.5
click at [485, 118] on div "Culture Biosciences Employee: 51-100 Founded in: 2016 Status: operating [EMAIL_…" at bounding box center [682, 133] width 522 height 42
copy div "Culture Biosciences"
click at [915, 595] on span "Miss" at bounding box center [923, 605] width 25 height 22
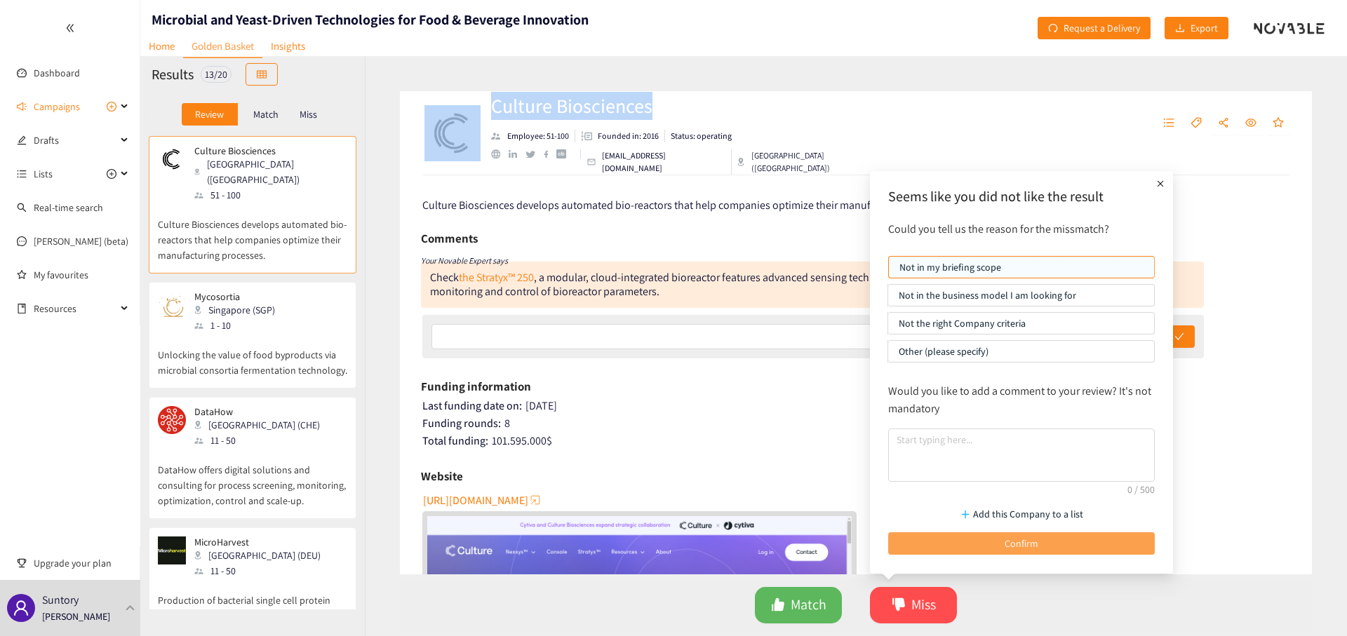
click at [952, 536] on button "Confirm" at bounding box center [1021, 543] width 267 height 22
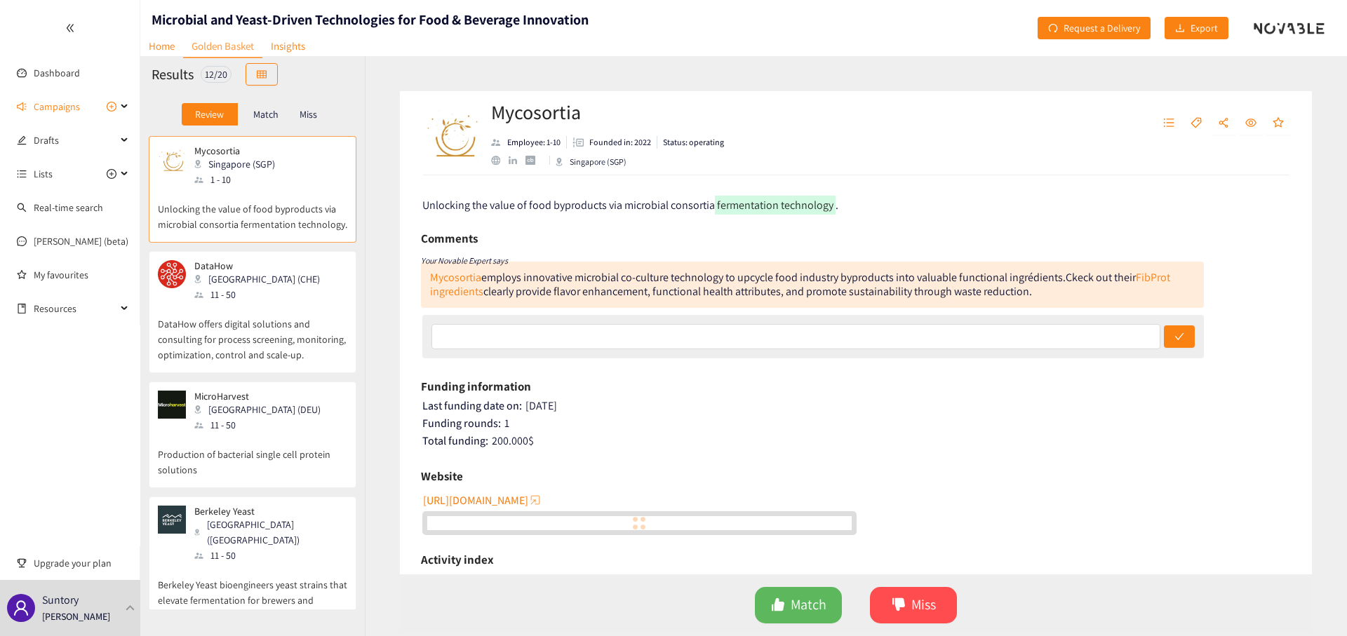
click at [254, 177] on div "1 - 10" at bounding box center [238, 179] width 89 height 15
drag, startPoint x: 646, startPoint y: 111, endPoint x: 490, endPoint y: 110, distance: 155.7
click at [490, 110] on div "Mycosortia Employee: 1-10 Founded in: 2022 Status: operating [GEOGRAPHIC_DATA] …" at bounding box center [856, 133] width 912 height 84
copy h2 "Mycosortia"
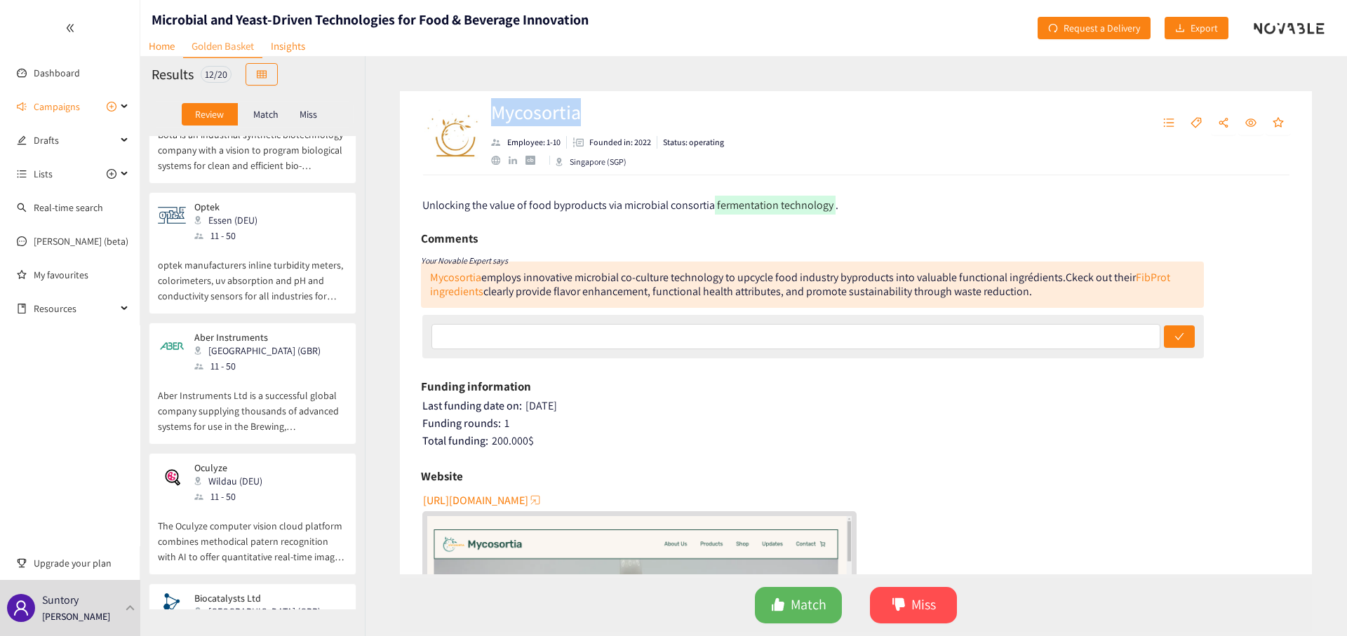
scroll to position [1047, 0]
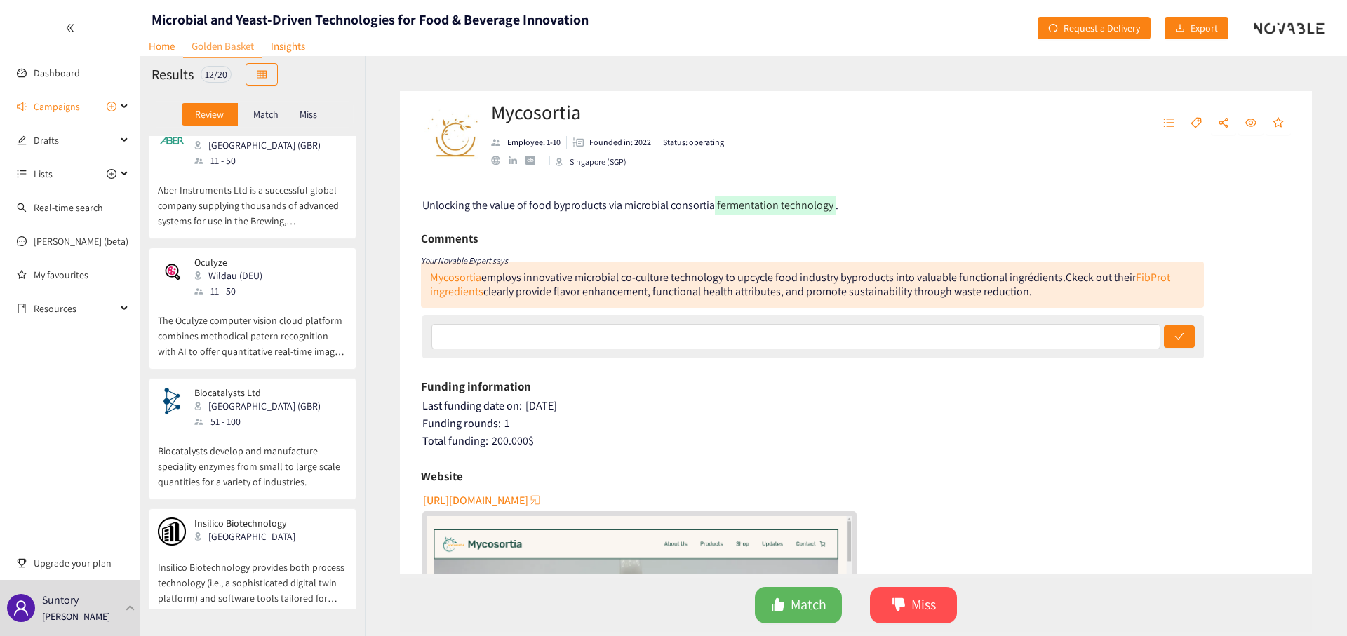
click at [234, 546] on p "Insilico Biotechnology provides both process technology (i.e., a sophisticated …" at bounding box center [252, 576] width 189 height 60
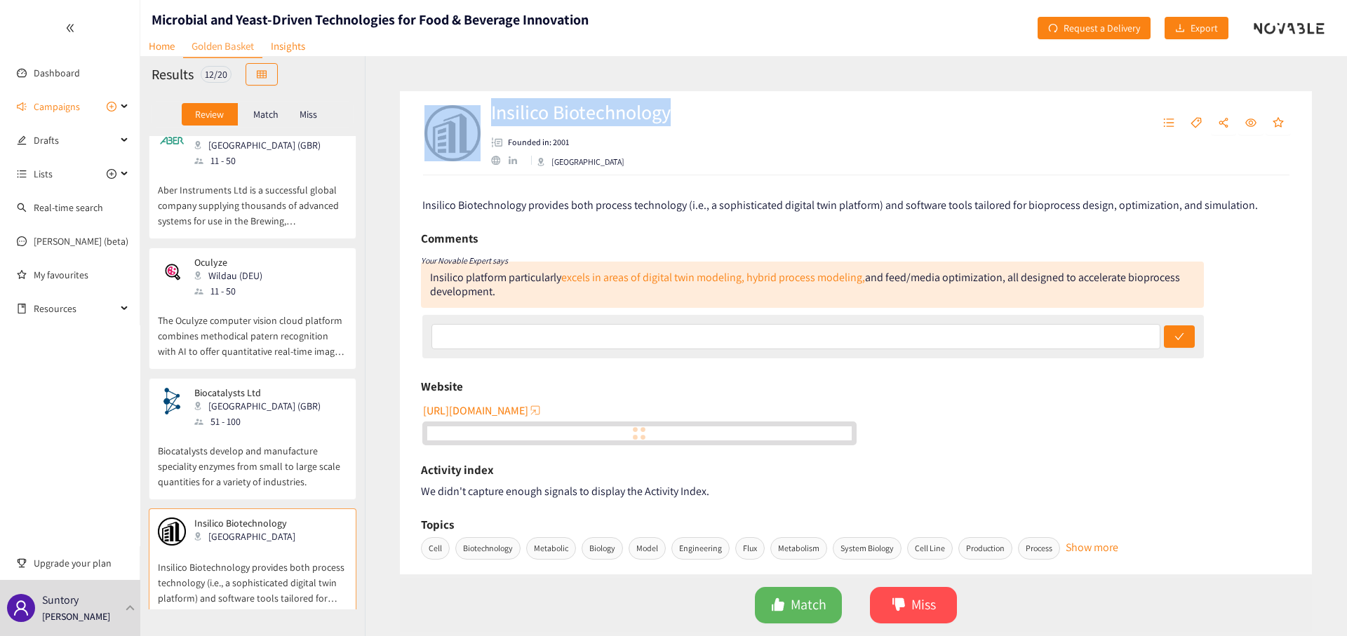
drag, startPoint x: 715, startPoint y: 114, endPoint x: 482, endPoint y: 116, distance: 232.9
click at [482, 116] on div "Insilico Biotechnology Founded in: 2001 [GEOGRAPHIC_DATA]" at bounding box center [682, 133] width 522 height 42
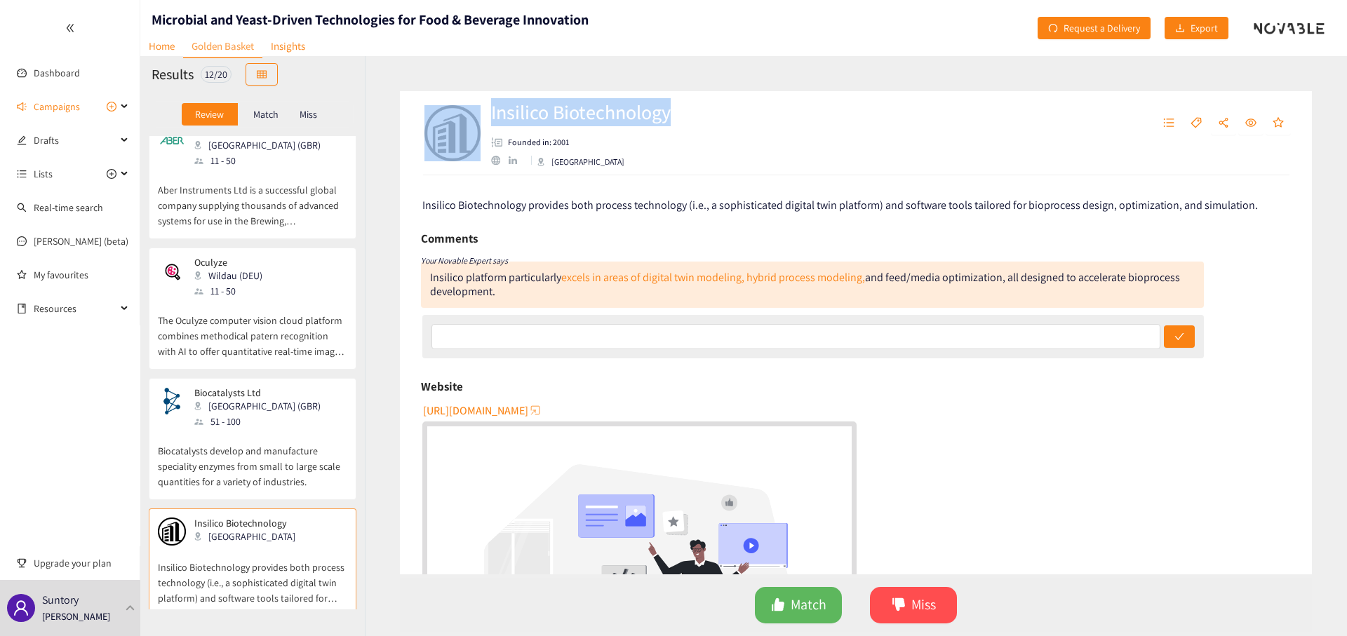
copy div "Insilico Biotechnology"
click at [935, 602] on span "Miss" at bounding box center [923, 605] width 25 height 22
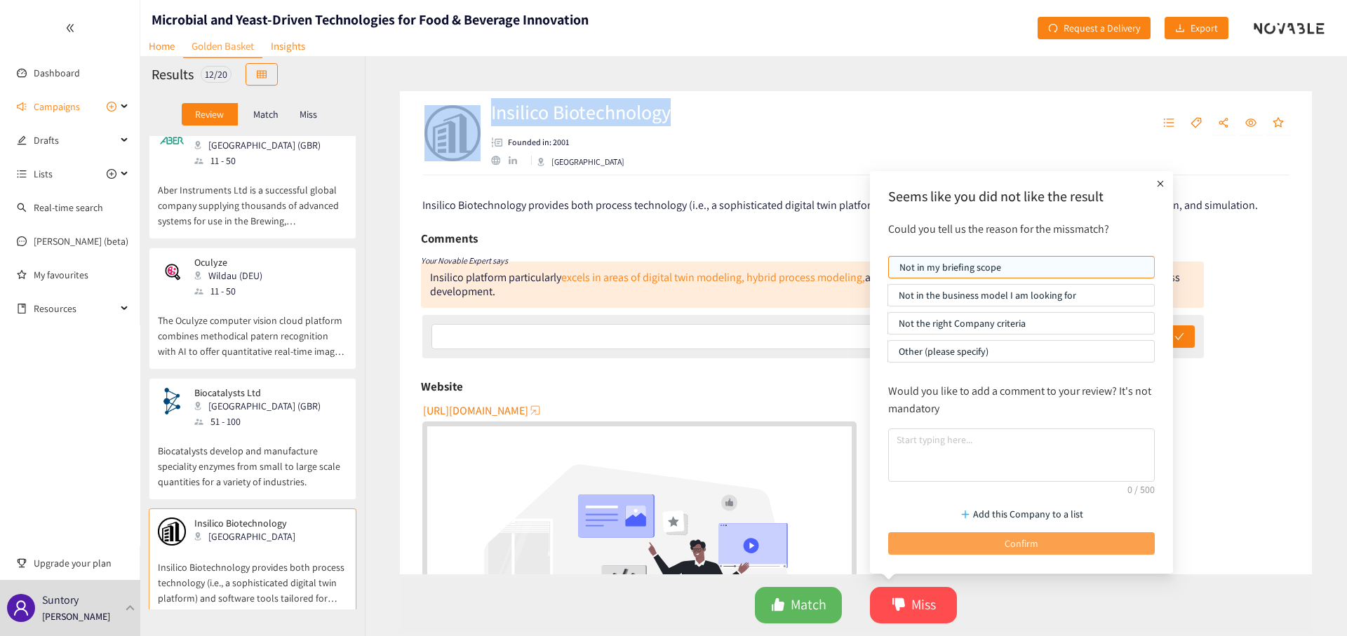
click at [945, 538] on button "Confirm" at bounding box center [1021, 543] width 267 height 22
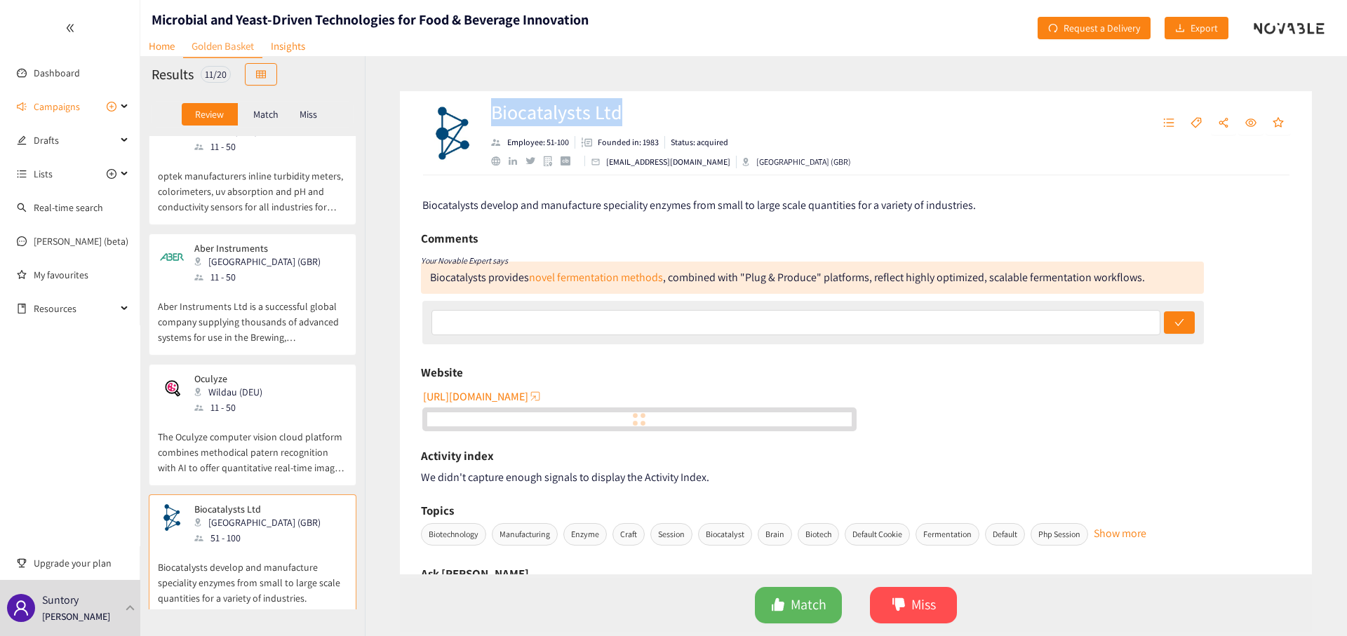
drag, startPoint x: 628, startPoint y: 109, endPoint x: 494, endPoint y: 119, distance: 133.6
click at [494, 119] on h2 "Biocatalysts Ltd" at bounding box center [671, 112] width 360 height 28
copy h2 "Biocatalysts Ltd"
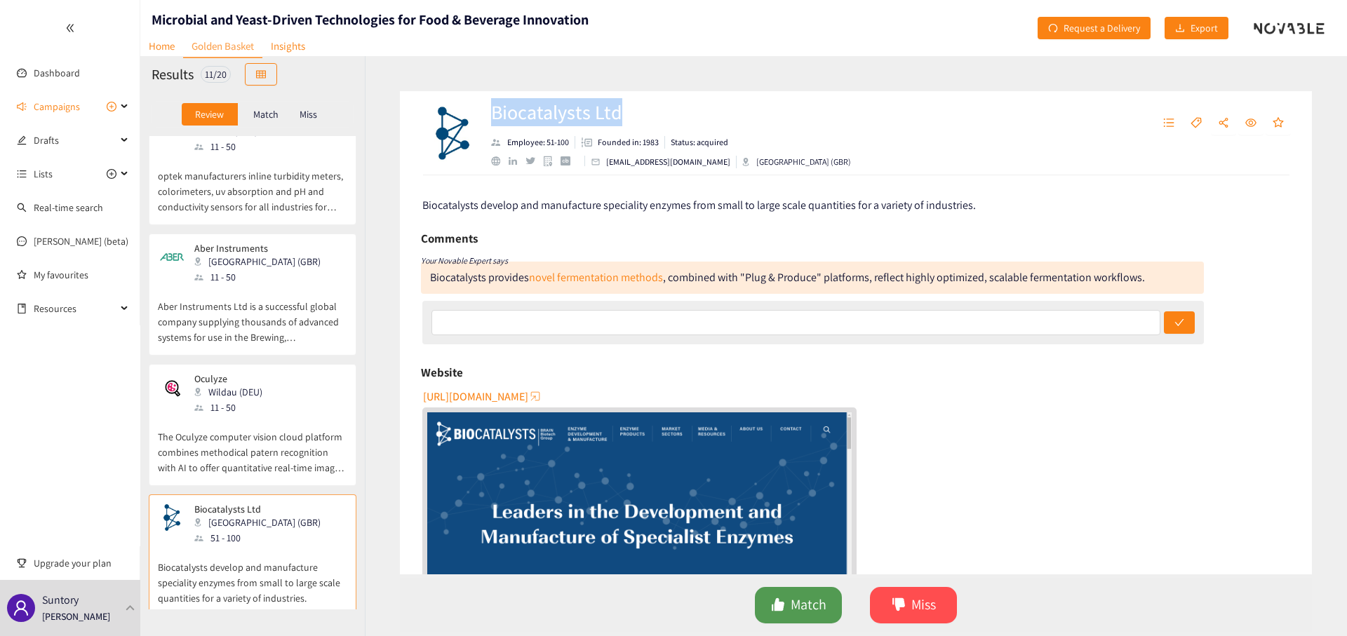
click at [826, 591] on button "Match" at bounding box center [798, 605] width 87 height 36
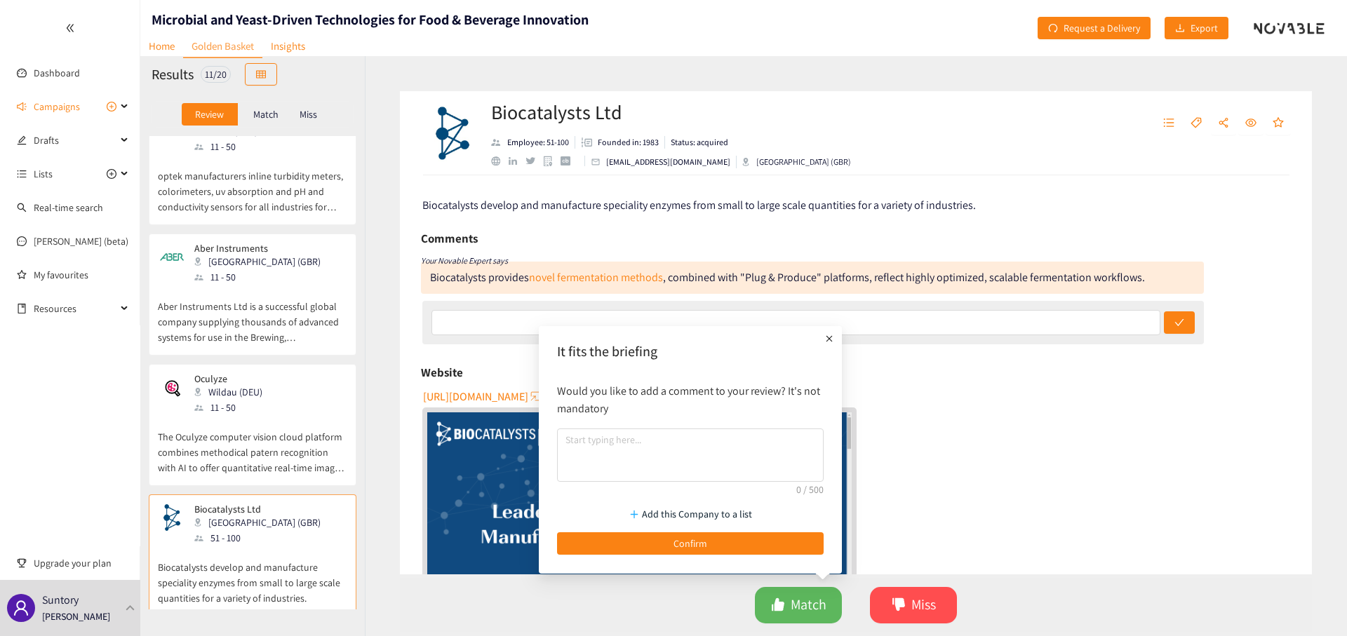
click at [788, 532] on div "Add this Company to a list Confirm" at bounding box center [690, 526] width 281 height 69
click at [781, 544] on button "Confirm" at bounding box center [690, 543] width 267 height 22
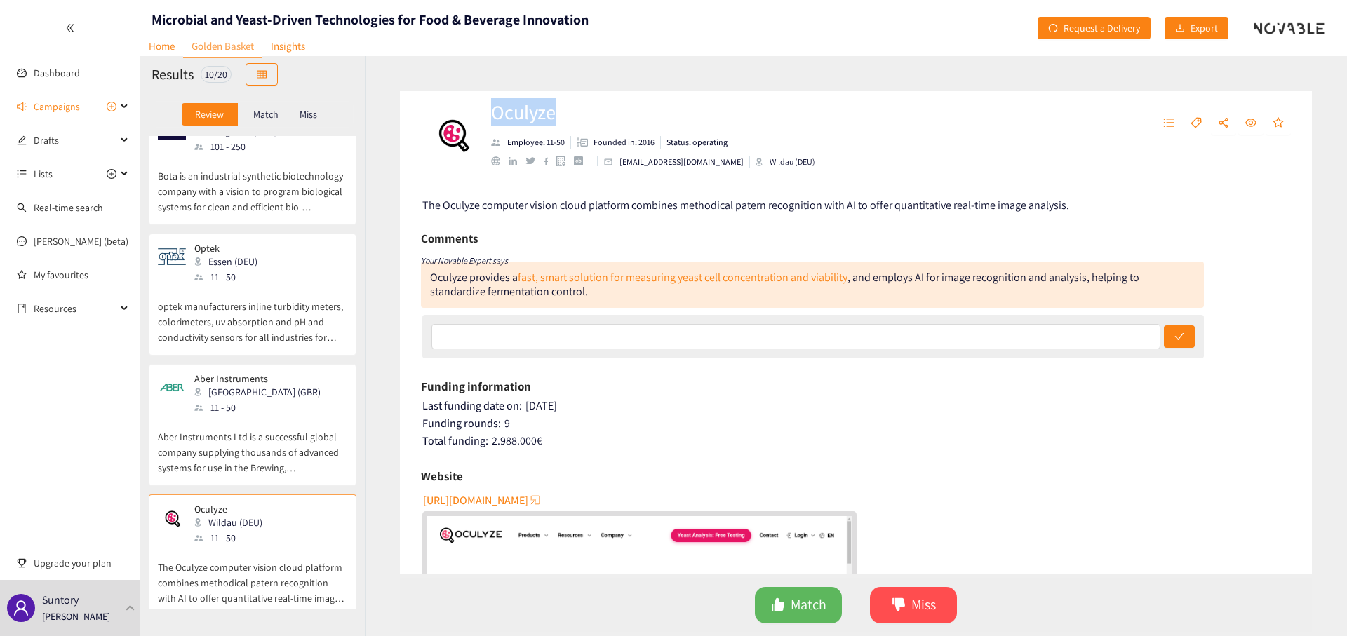
drag, startPoint x: 570, startPoint y: 113, endPoint x: 494, endPoint y: 116, distance: 76.5
click at [494, 116] on h2 "Oculyze" at bounding box center [653, 112] width 324 height 28
click at [508, 112] on h2 "Oculyze" at bounding box center [653, 112] width 324 height 28
click at [570, 107] on h2 "Oculyze" at bounding box center [653, 112] width 324 height 28
drag, startPoint x: 542, startPoint y: 114, endPoint x: 496, endPoint y: 114, distance: 46.3
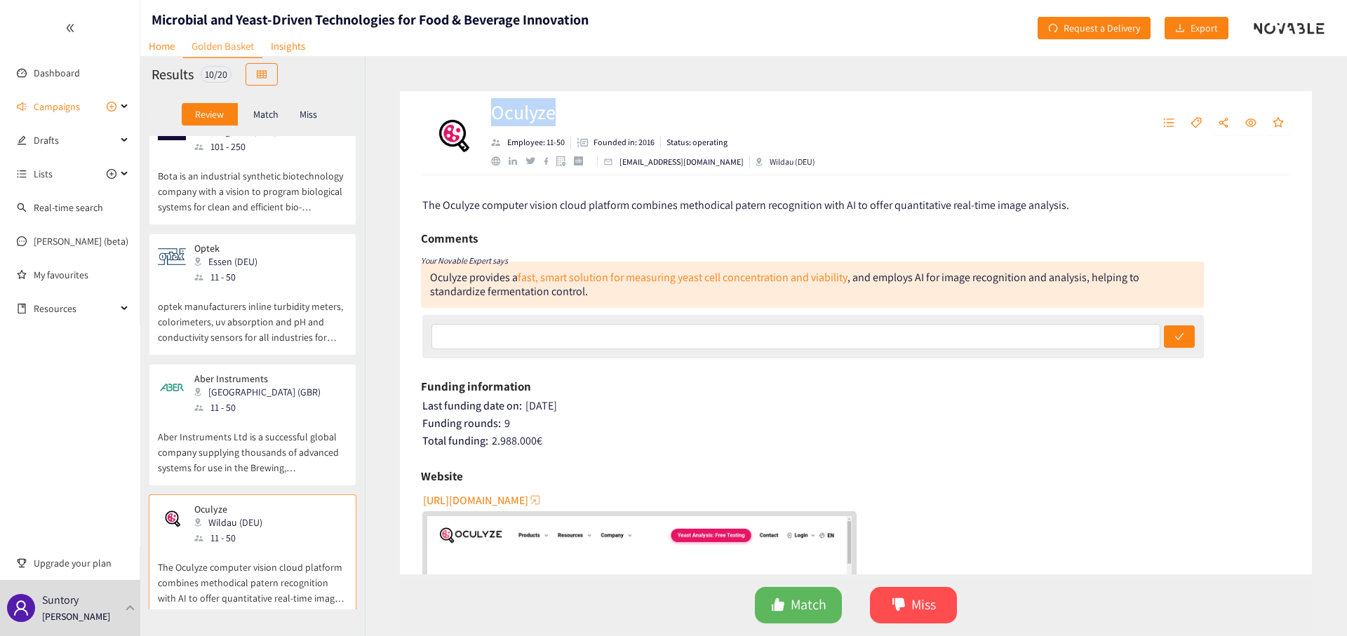
click at [496, 114] on h2 "Oculyze" at bounding box center [653, 112] width 324 height 28
click at [917, 602] on span "Miss" at bounding box center [923, 605] width 25 height 22
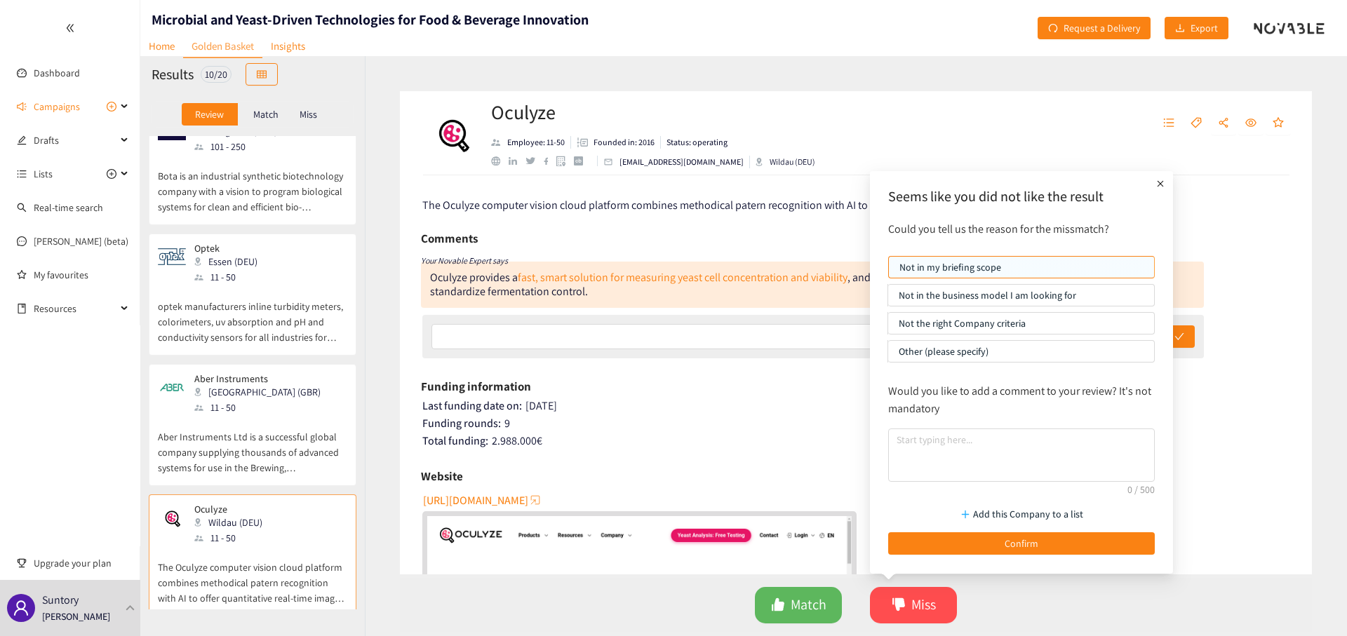
click at [980, 532] on div "Add this Company to a list Confirm" at bounding box center [1021, 526] width 281 height 69
click at [981, 539] on button "Confirm" at bounding box center [1021, 543] width 267 height 22
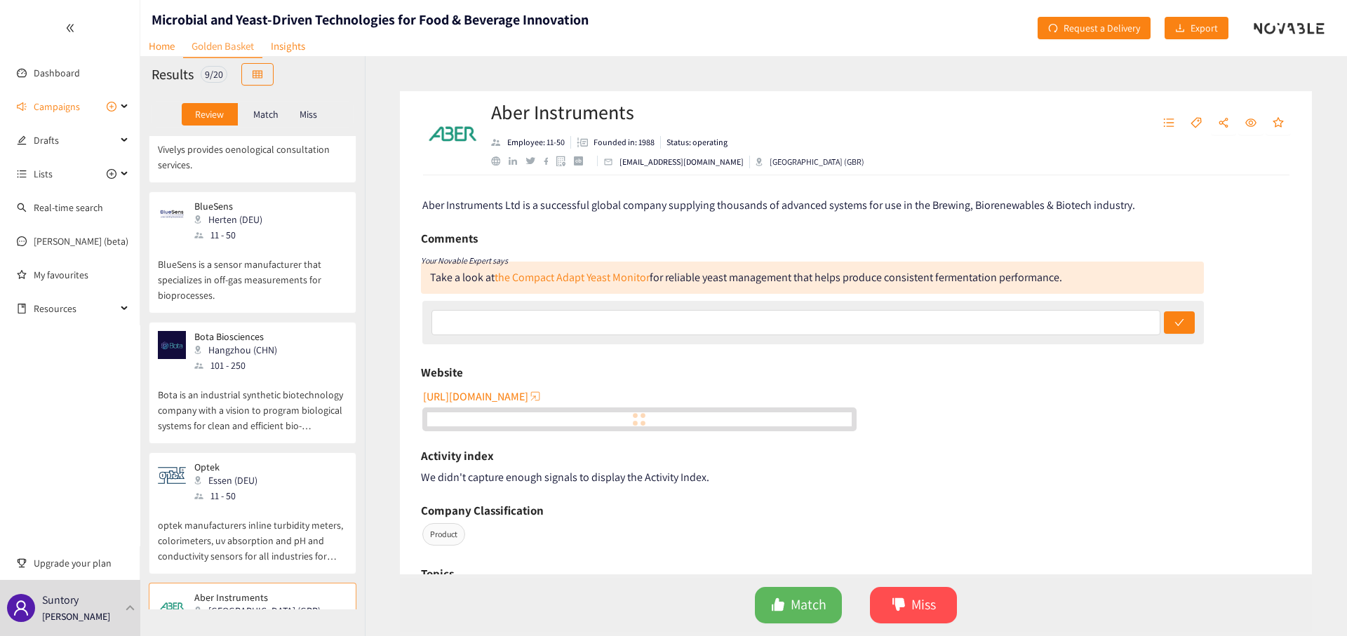
scroll to position [530, 0]
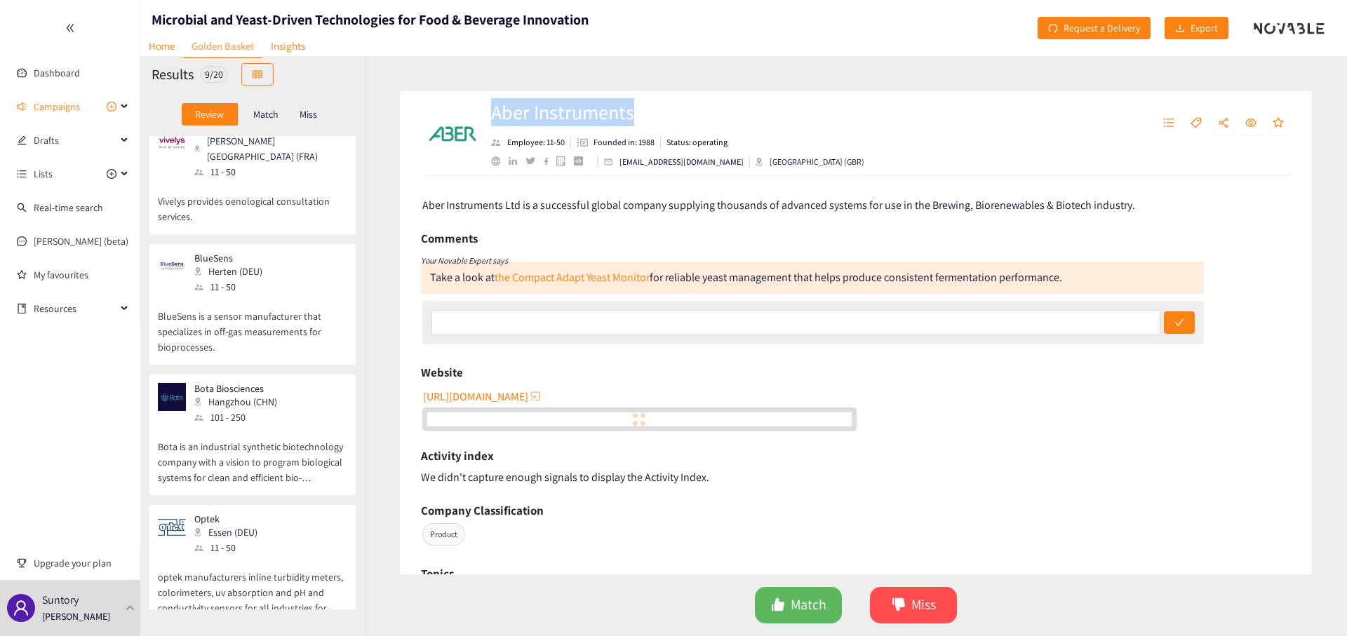
drag, startPoint x: 655, startPoint y: 112, endPoint x: 492, endPoint y: 115, distance: 163.4
click at [492, 115] on h2 "Aber Instruments" at bounding box center [677, 112] width 373 height 28
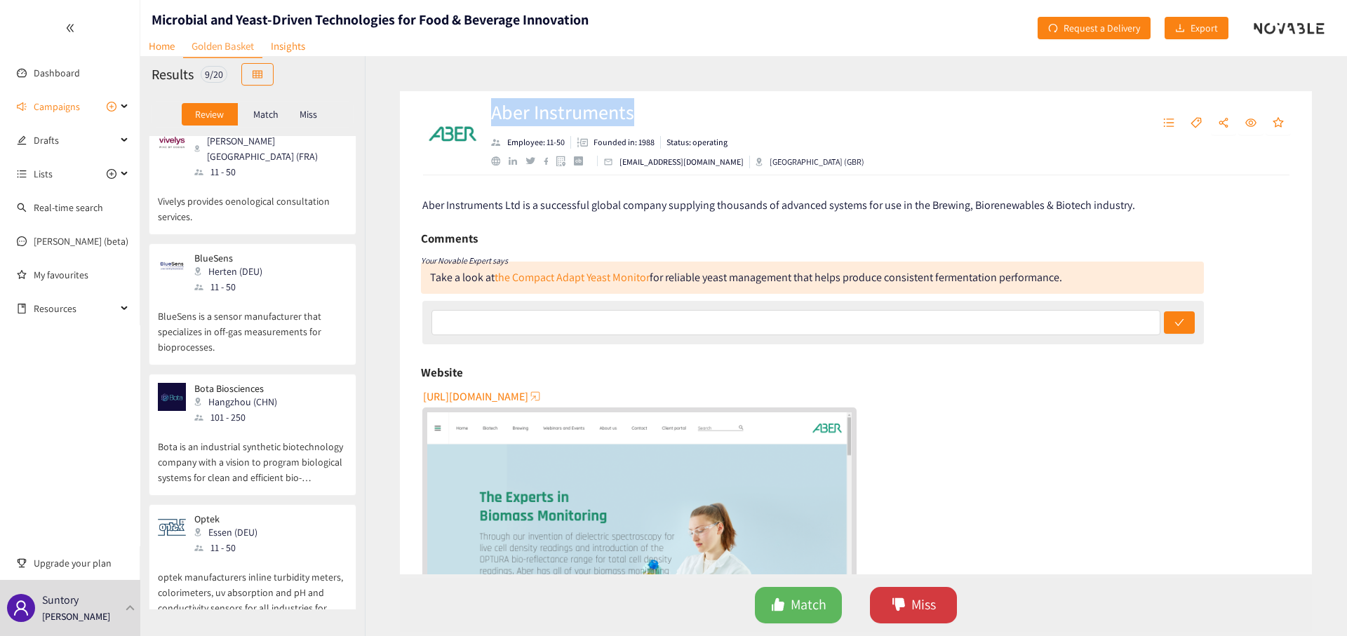
click at [904, 602] on icon "dislike" at bounding box center [898, 605] width 14 height 14
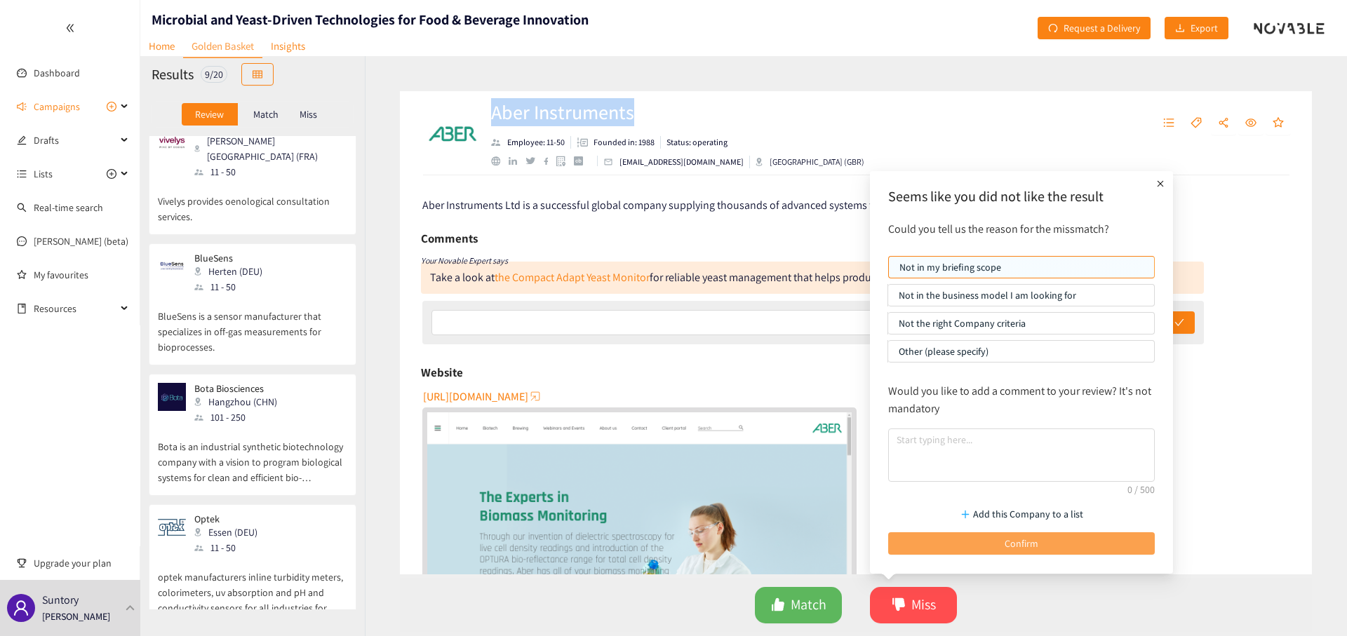
click at [950, 545] on button "Confirm" at bounding box center [1021, 543] width 267 height 22
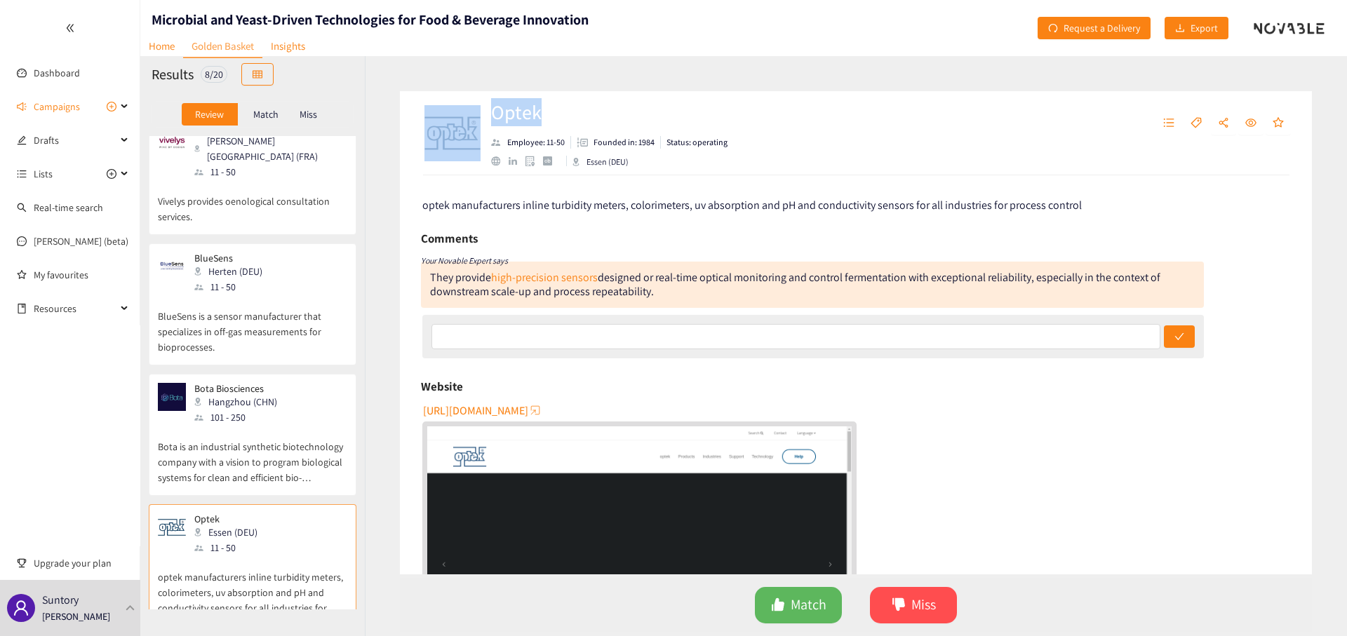
drag, startPoint x: 537, startPoint y: 116, endPoint x: 476, endPoint y: 116, distance: 61.0
click at [476, 116] on div "Optek Employee: 11-50 Founded in: 1984 Status: operating [GEOGRAPHIC_DATA] (DEU)" at bounding box center [682, 133] width 522 height 42
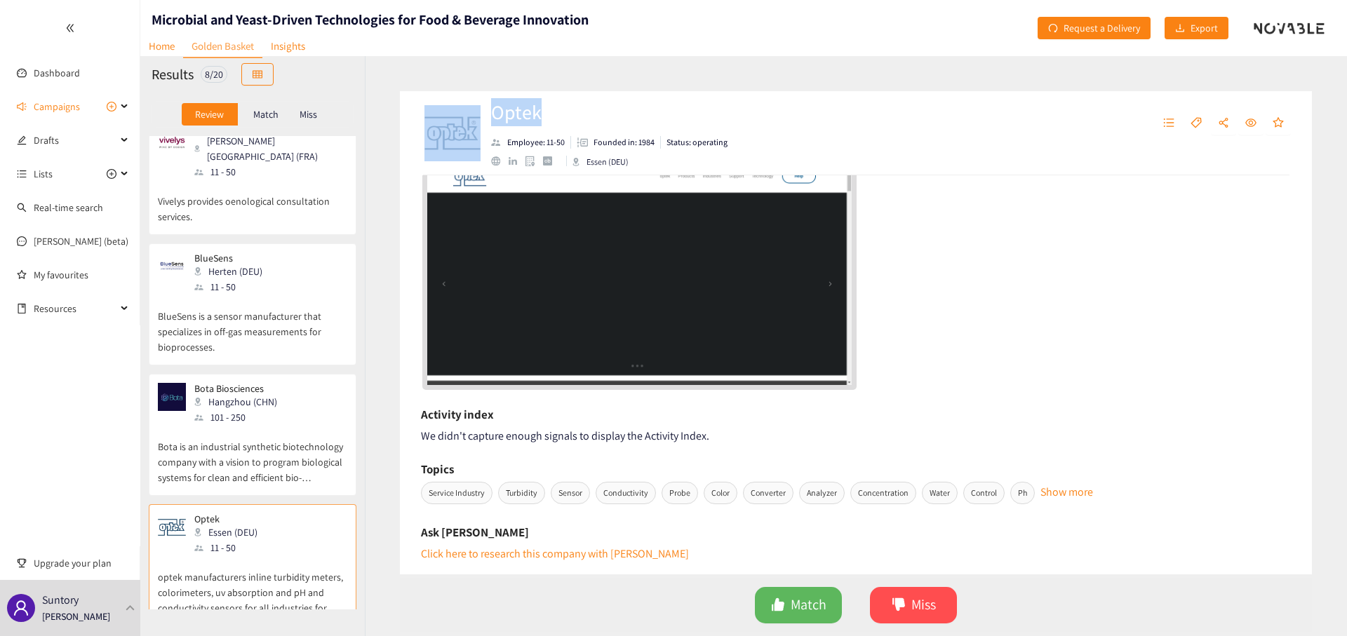
scroll to position [449, 0]
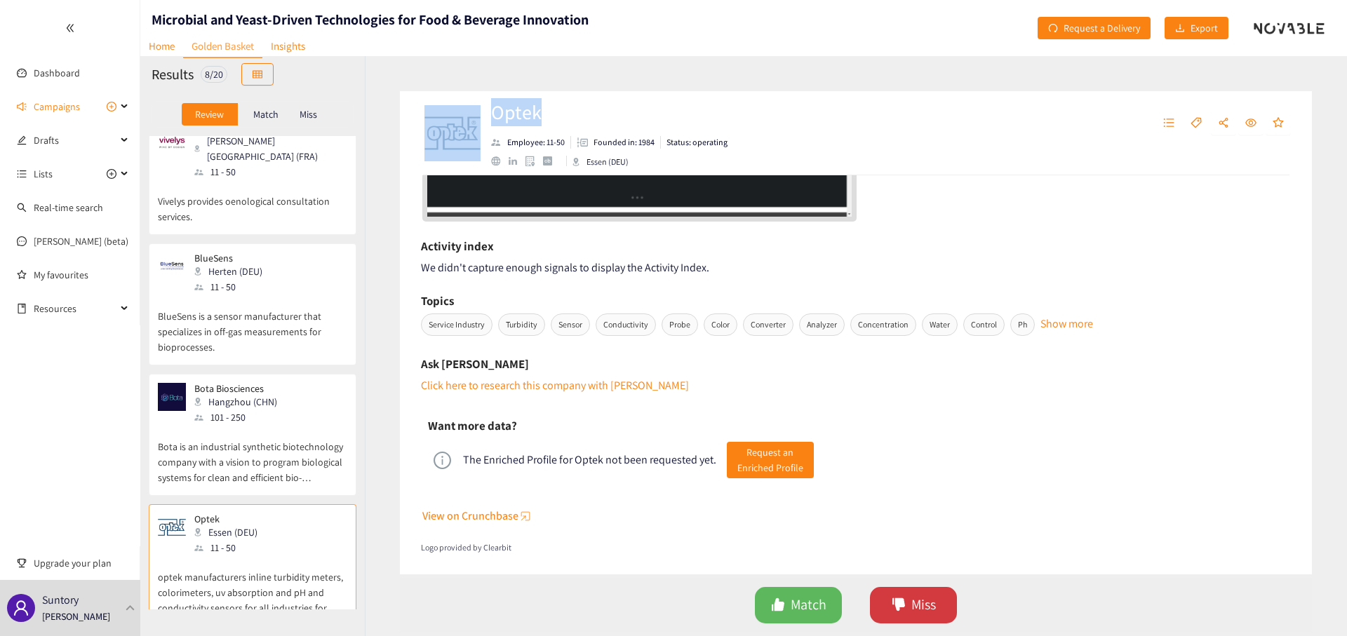
click at [899, 600] on icon "dislike" at bounding box center [898, 604] width 13 height 13
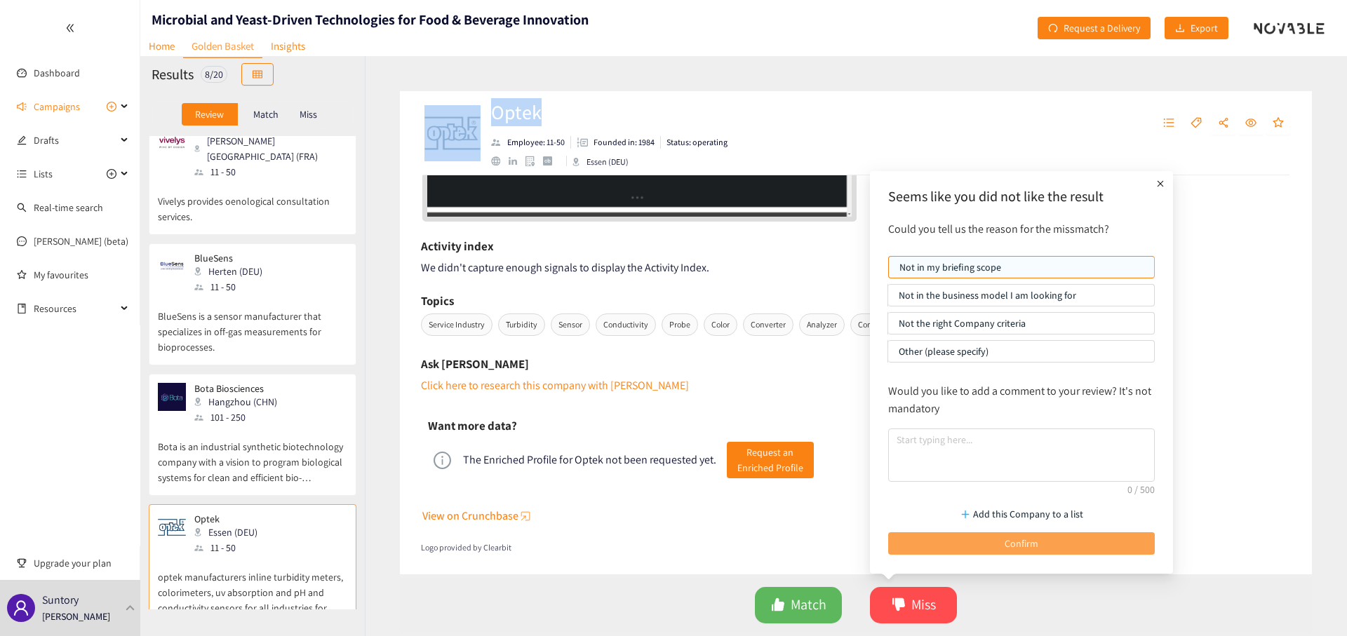
click at [950, 539] on button "Confirm" at bounding box center [1021, 543] width 267 height 22
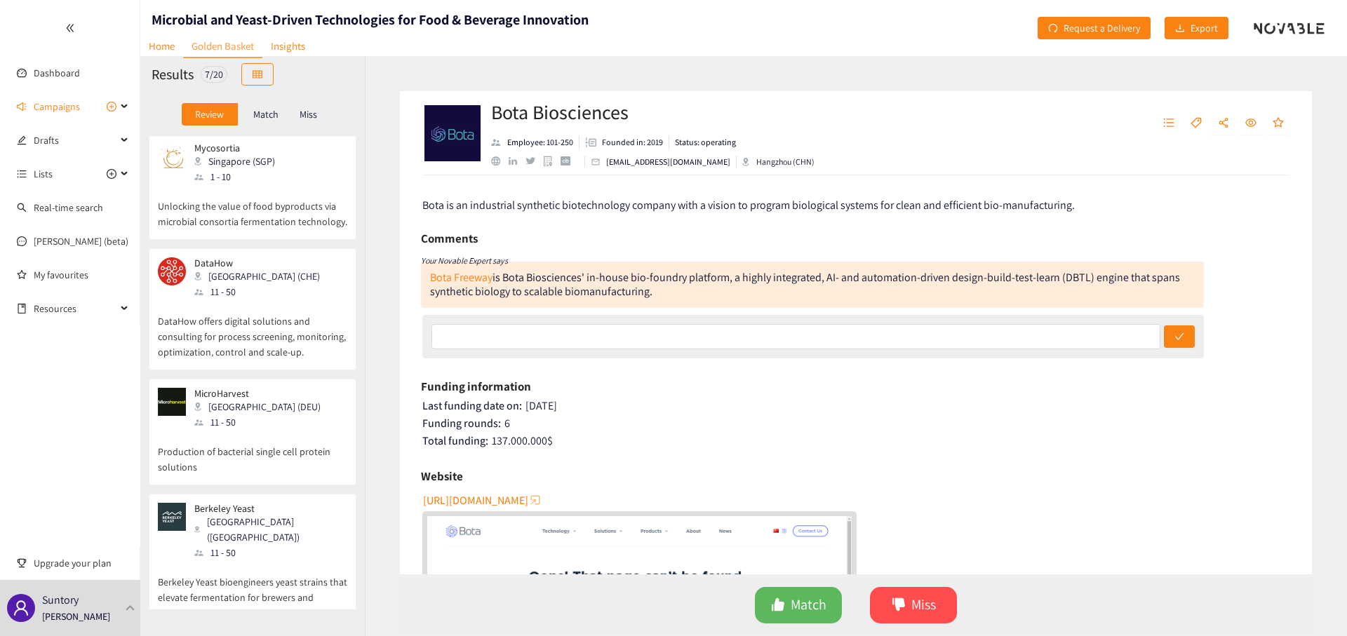
scroll to position [0, 0]
click at [271, 211] on p "Unlocking the value of food byproducts via microbial consortia fermentation tec…" at bounding box center [252, 209] width 189 height 45
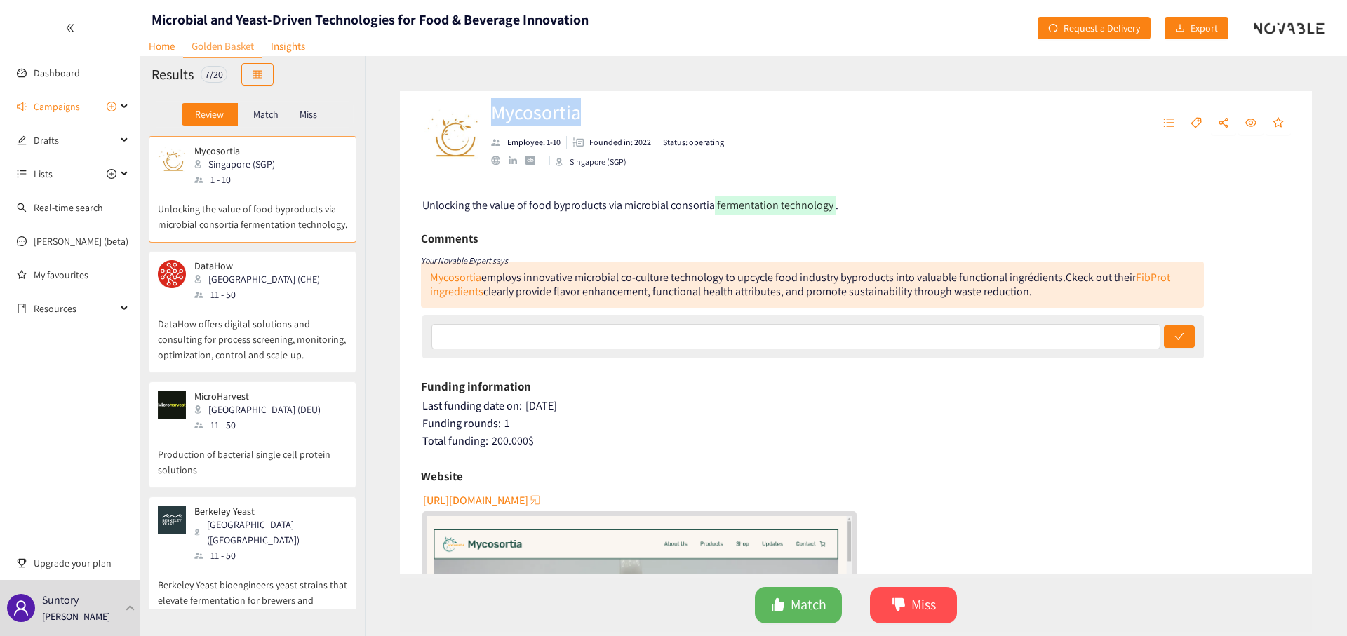
drag, startPoint x: 607, startPoint y: 107, endPoint x: 497, endPoint y: 125, distance: 111.5
click at [497, 125] on h2 "Mycosortia" at bounding box center [607, 112] width 233 height 28
click at [906, 602] on button "Miss" at bounding box center [913, 605] width 87 height 36
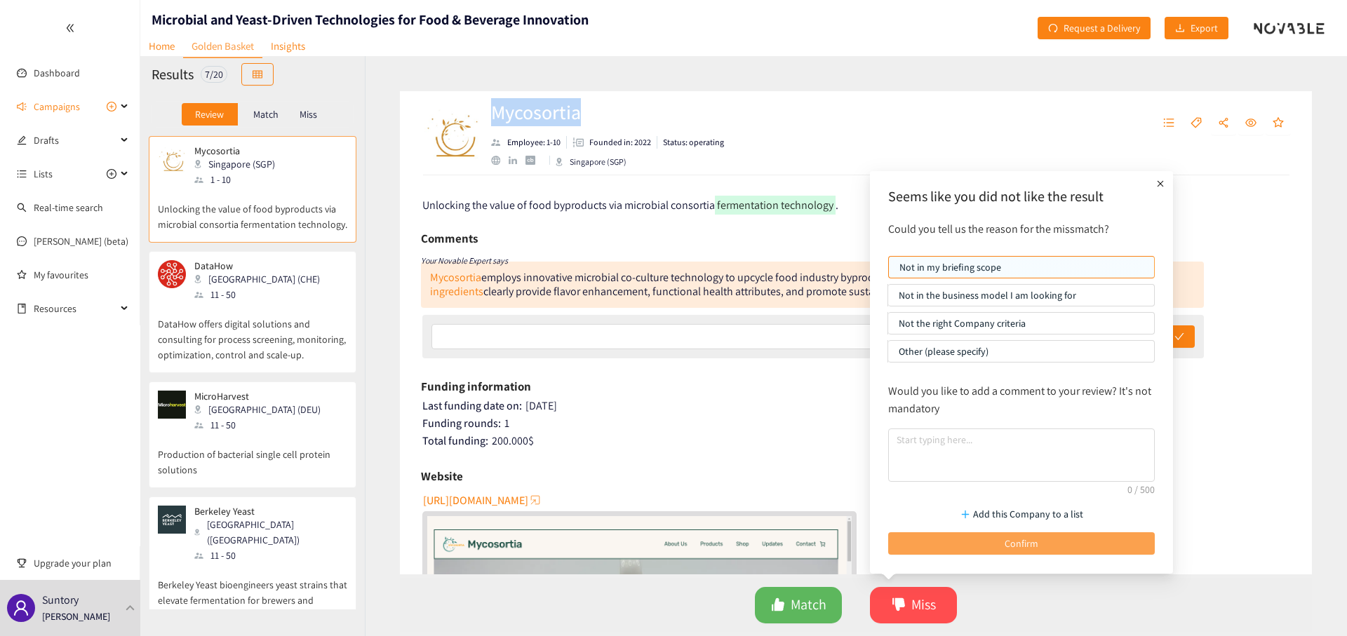
click at [955, 539] on button "Confirm" at bounding box center [1021, 543] width 267 height 22
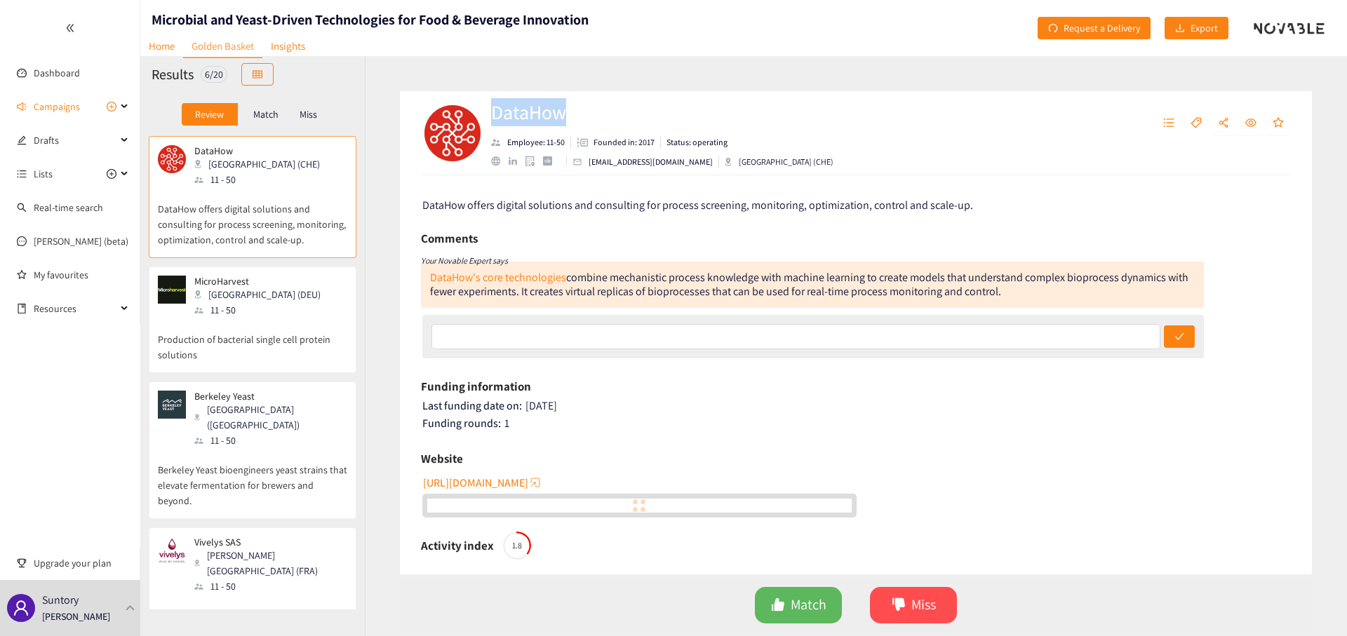
drag, startPoint x: 588, startPoint y: 108, endPoint x: 493, endPoint y: 114, distance: 94.9
click at [493, 114] on h2 "DataHow" at bounding box center [662, 112] width 342 height 28
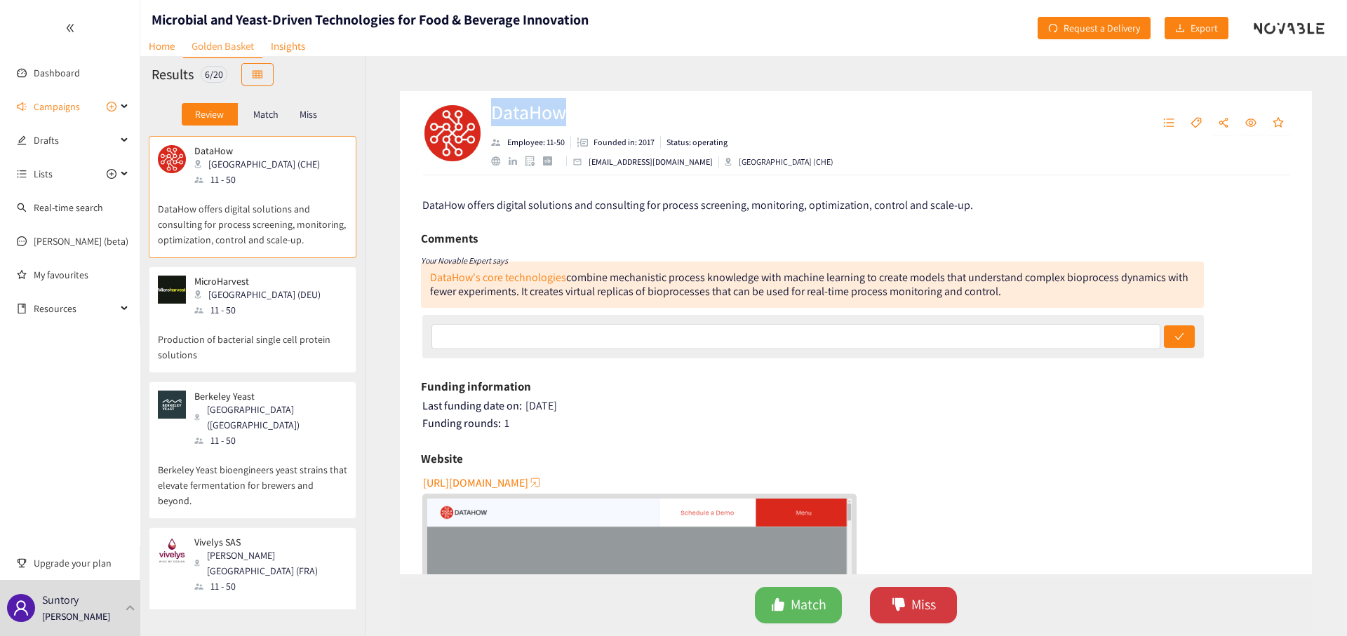
click at [902, 602] on icon "dislike" at bounding box center [898, 605] width 14 height 14
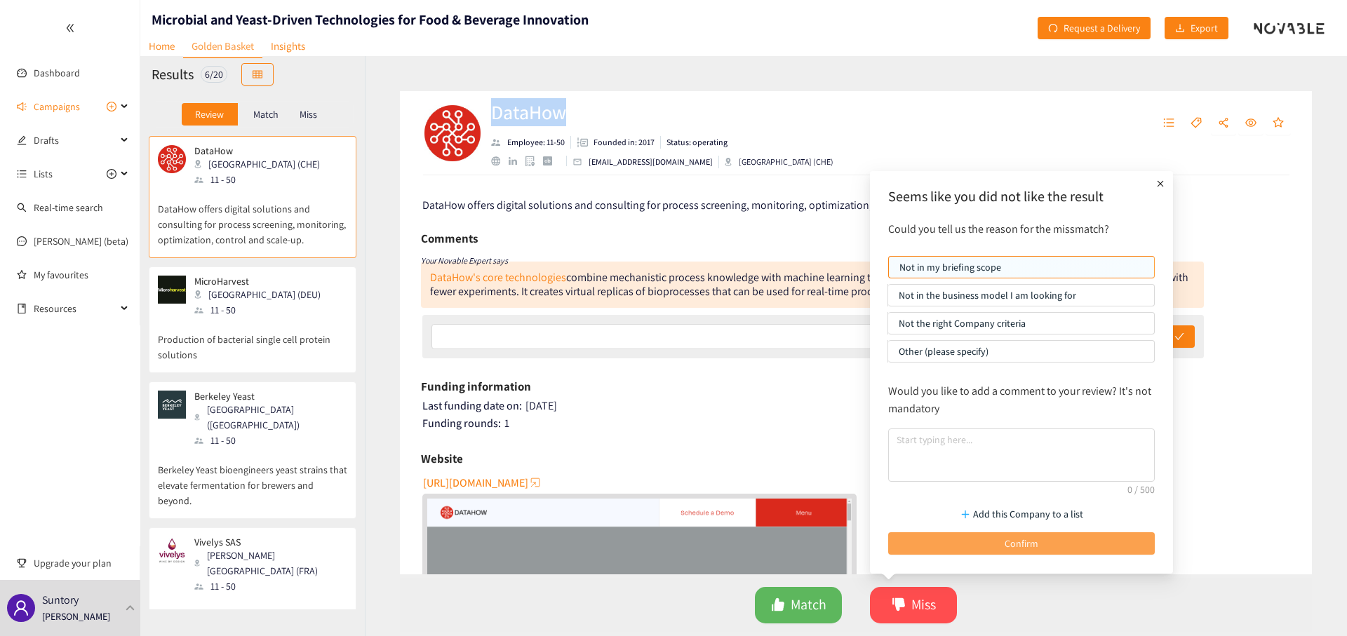
click at [966, 539] on button "Confirm" at bounding box center [1021, 543] width 267 height 22
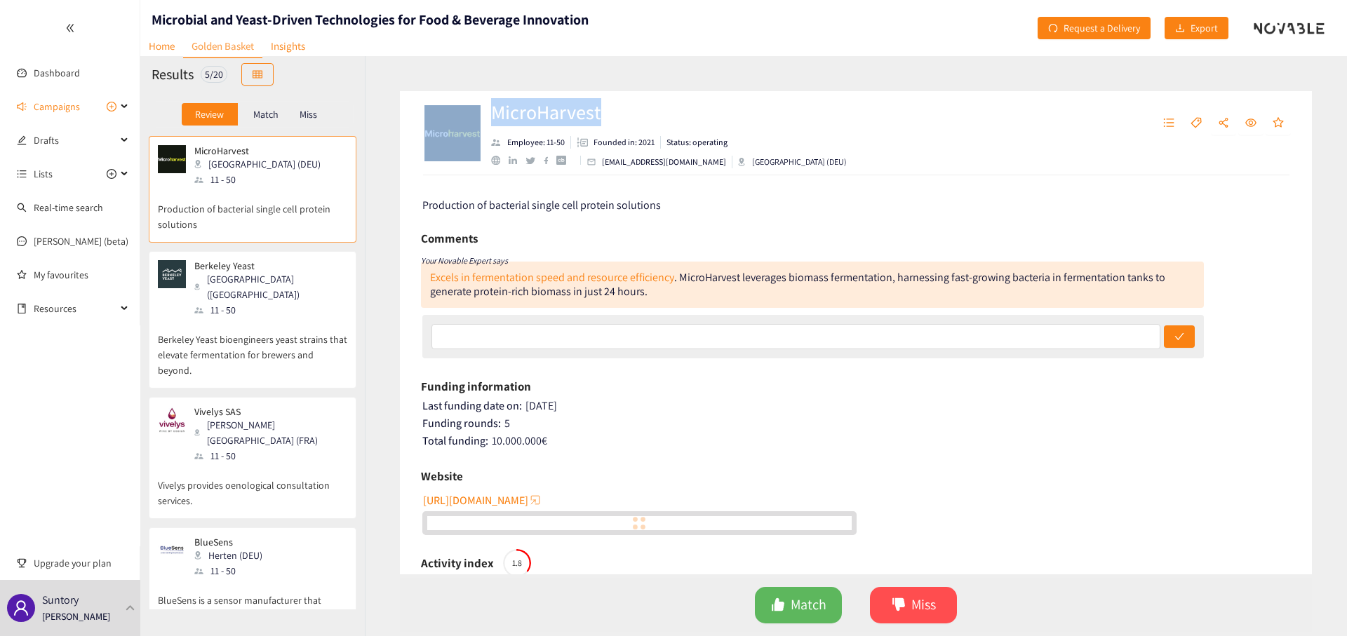
drag, startPoint x: 612, startPoint y: 110, endPoint x: 485, endPoint y: 114, distance: 126.3
click at [485, 114] on div "MicroHarvest Employee: 11-50 Founded in: 2021 Status: operating [EMAIL_ADDRESS]…" at bounding box center [682, 133] width 522 height 42
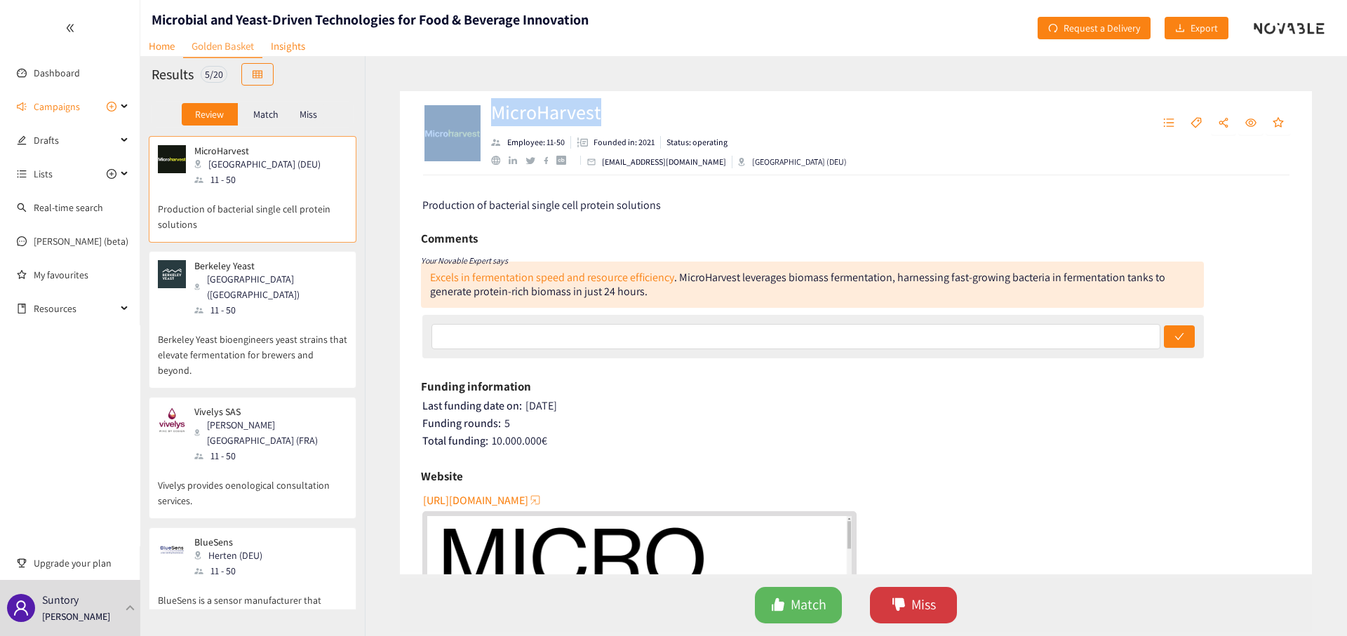
click at [928, 602] on span "Miss" at bounding box center [923, 605] width 25 height 22
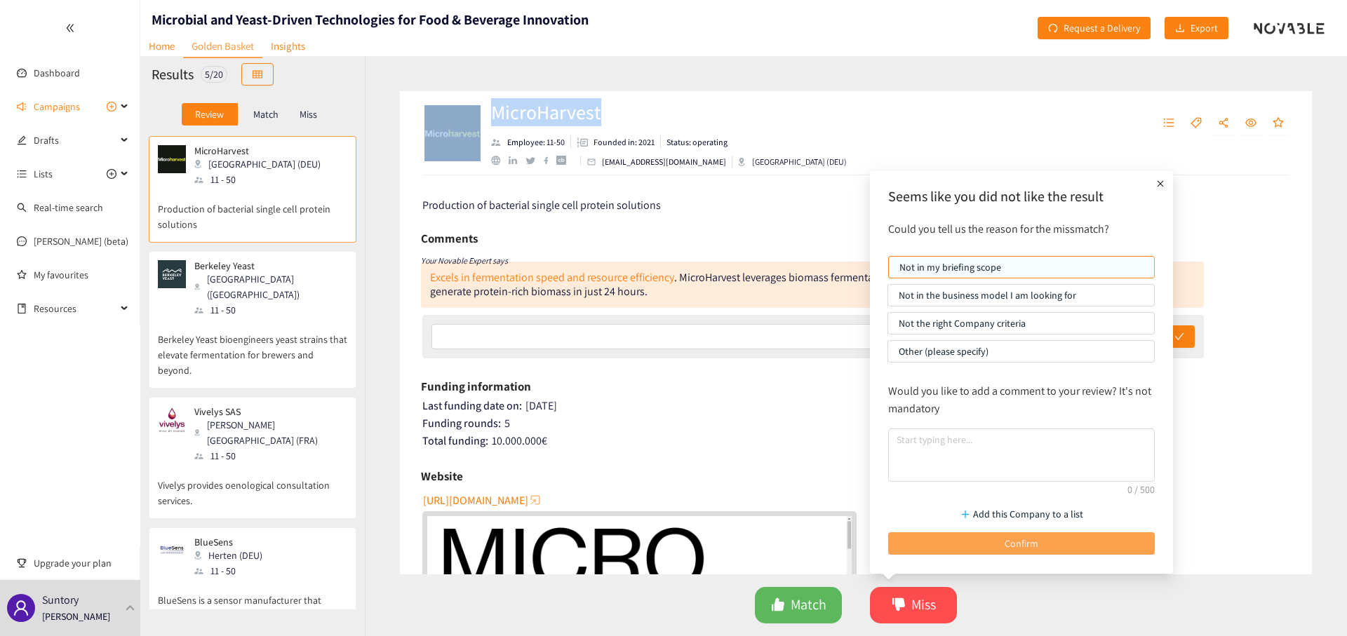
click at [945, 542] on button "Confirm" at bounding box center [1021, 543] width 267 height 22
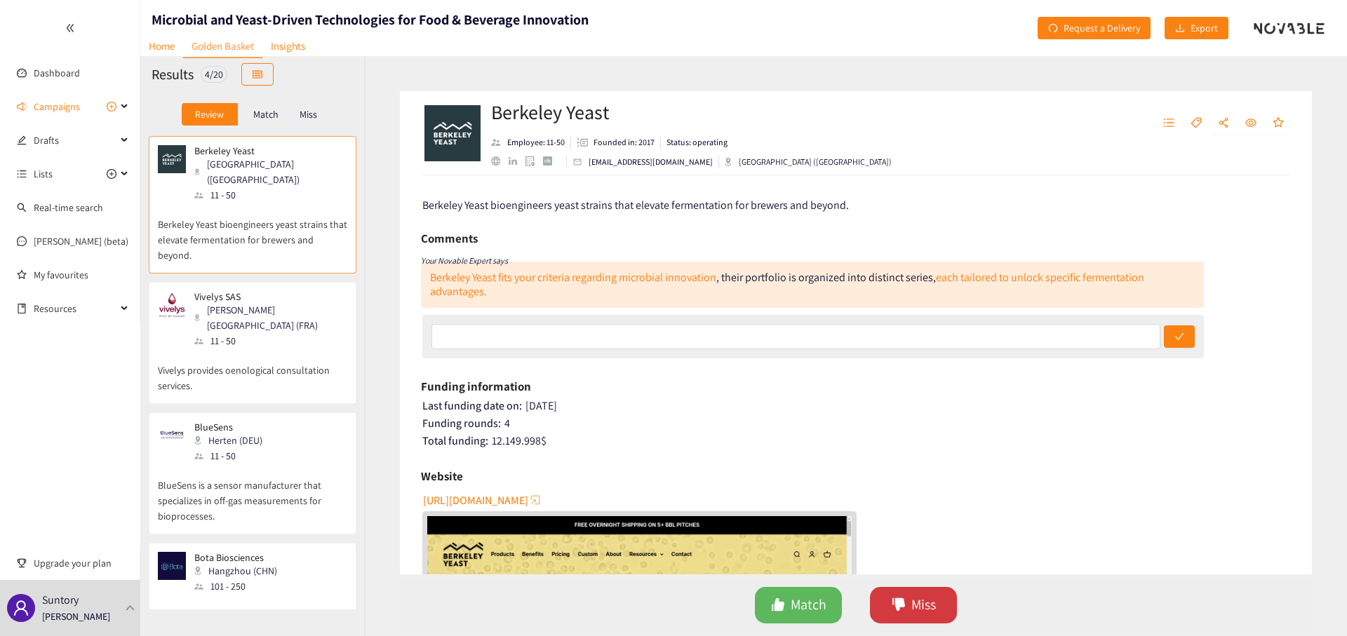
click at [908, 601] on button "Miss" at bounding box center [913, 605] width 87 height 36
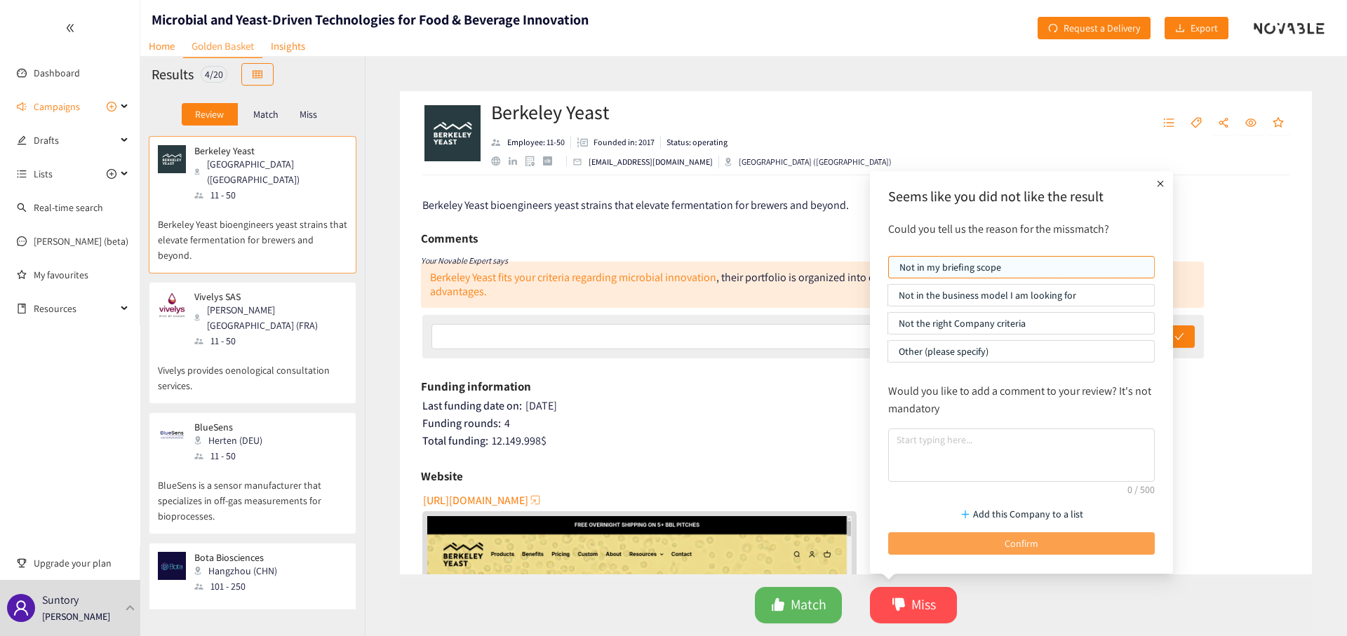
click at [976, 543] on button "Confirm" at bounding box center [1021, 543] width 267 height 22
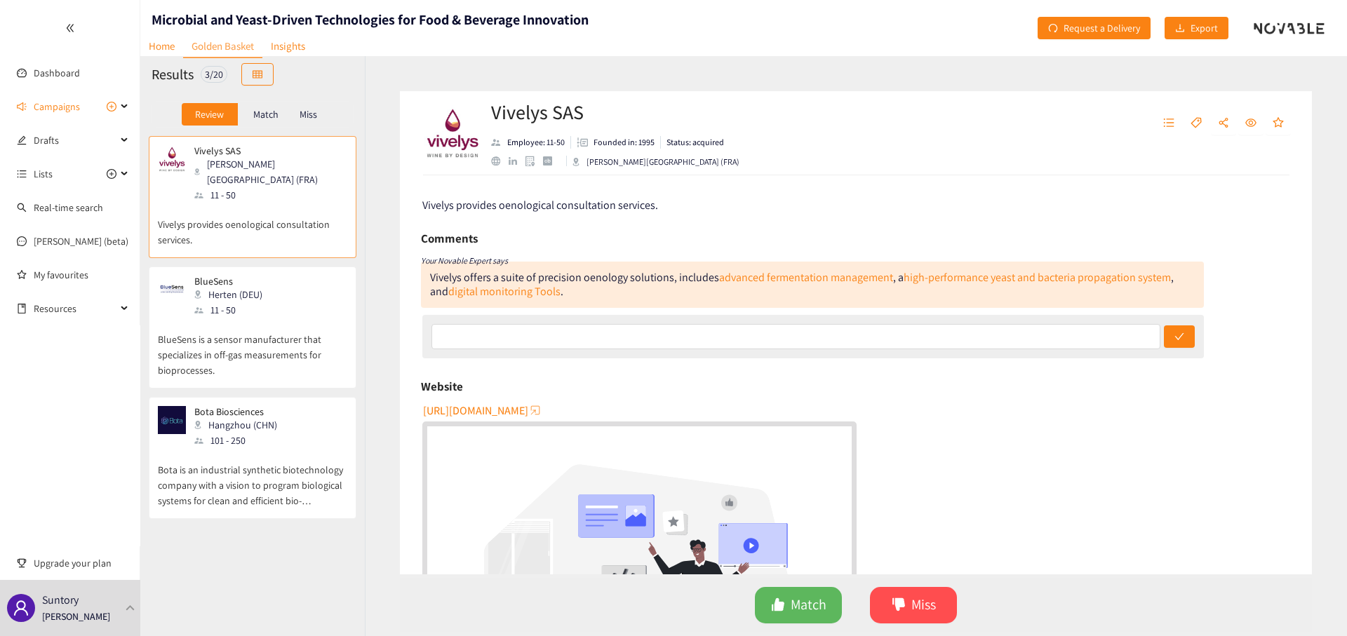
click at [273, 109] on p "Match" at bounding box center [265, 114] width 25 height 11
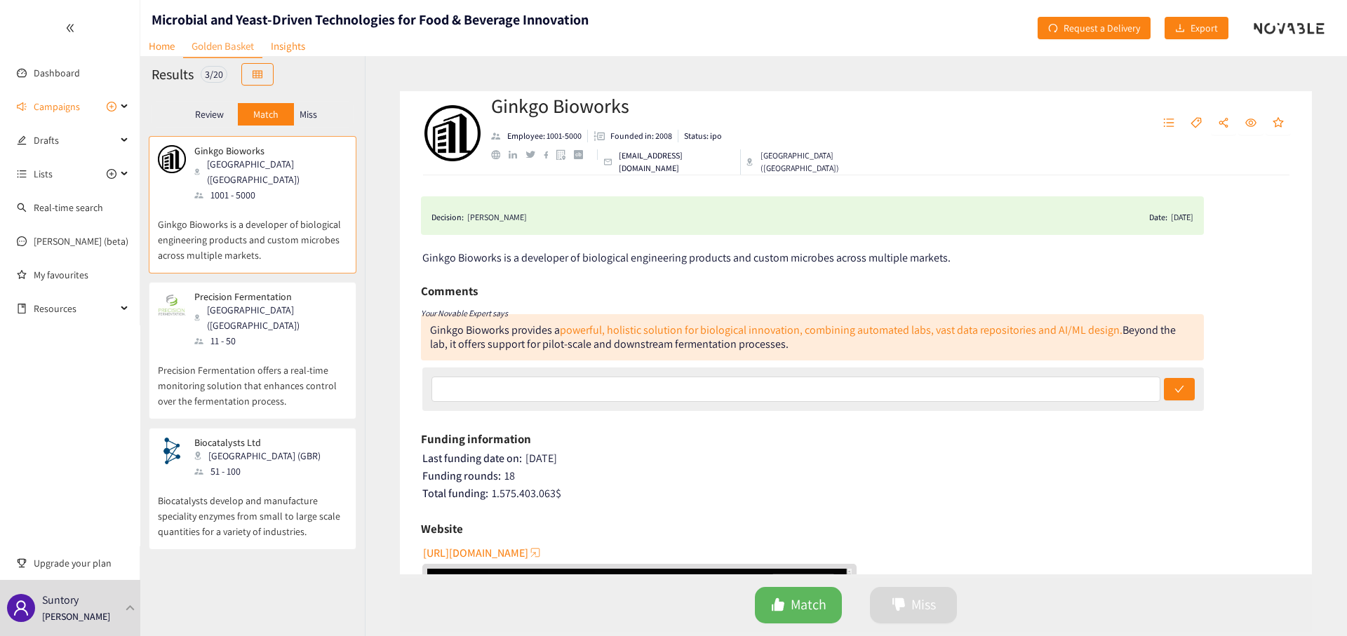
click at [214, 109] on p "Review" at bounding box center [209, 114] width 29 height 11
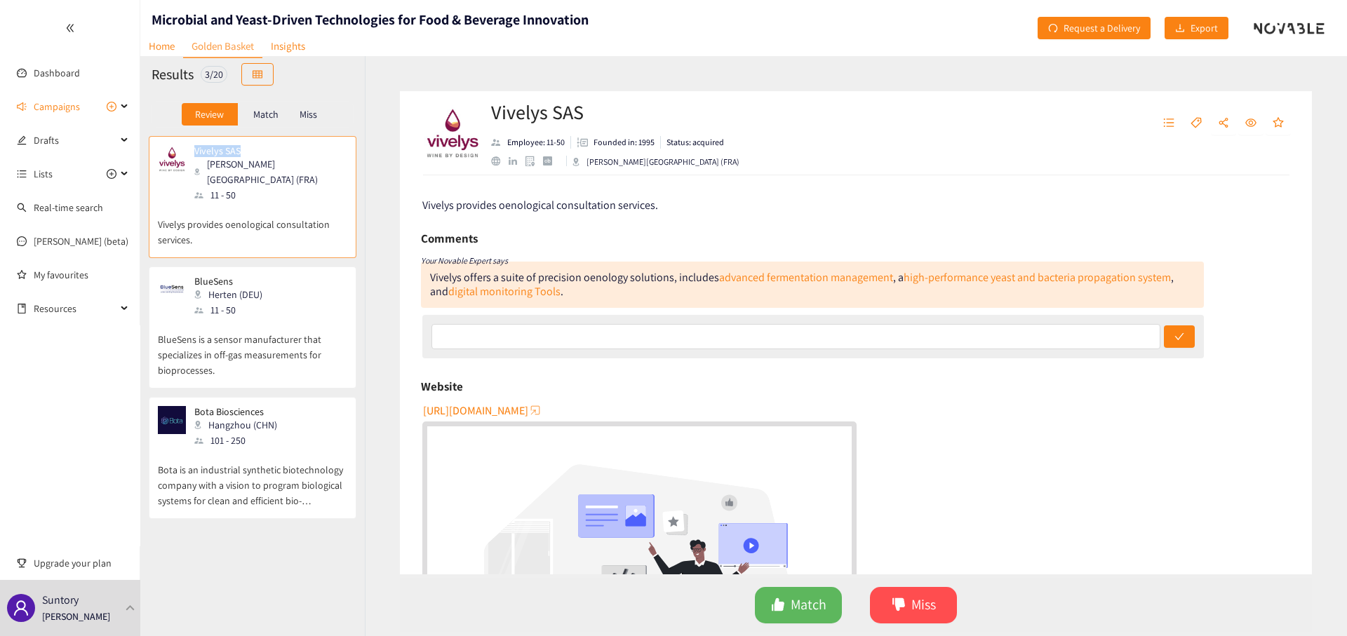
drag, startPoint x: 240, startPoint y: 147, endPoint x: 189, endPoint y: 151, distance: 50.7
click at [189, 151] on div "Vivelys SAS [PERSON_NAME][GEOGRAPHIC_DATA] (FRA) 11 - 50 Vivelys provides oenol…" at bounding box center [253, 197] width 208 height 122
click at [234, 283] on p "BlueSens" at bounding box center [228, 281] width 68 height 11
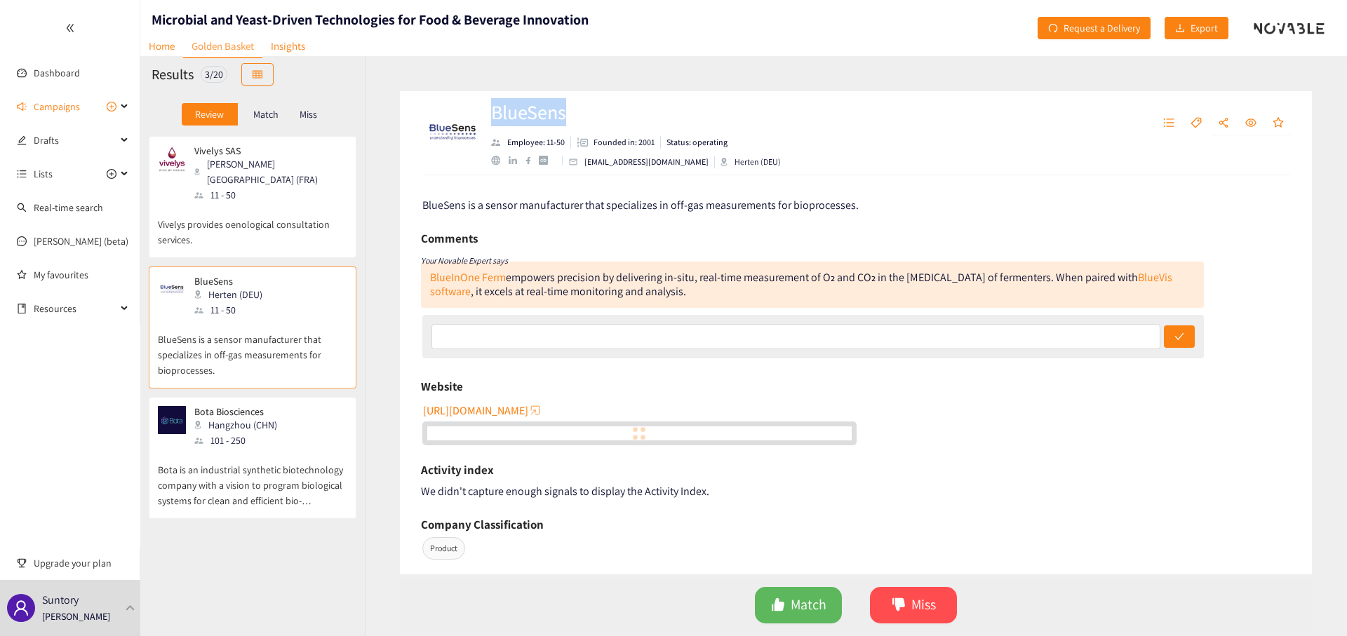
drag, startPoint x: 585, startPoint y: 113, endPoint x: 490, endPoint y: 111, distance: 94.7
click at [490, 111] on div "BlueSens Employee: 11-50 Founded in: 2001 Status: operating [EMAIL_ADDRESS][DOM…" at bounding box center [856, 133] width 912 height 84
click at [903, 602] on icon "dislike" at bounding box center [898, 605] width 14 height 14
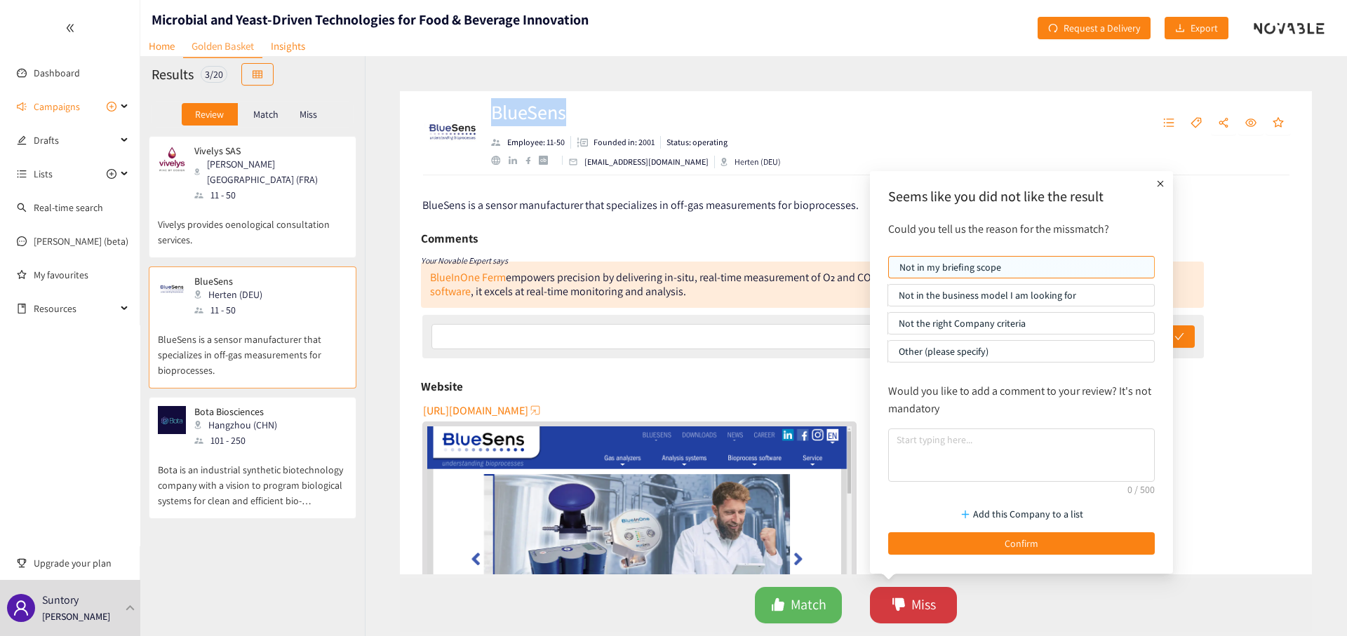
click at [927, 602] on span "Miss" at bounding box center [923, 605] width 25 height 22
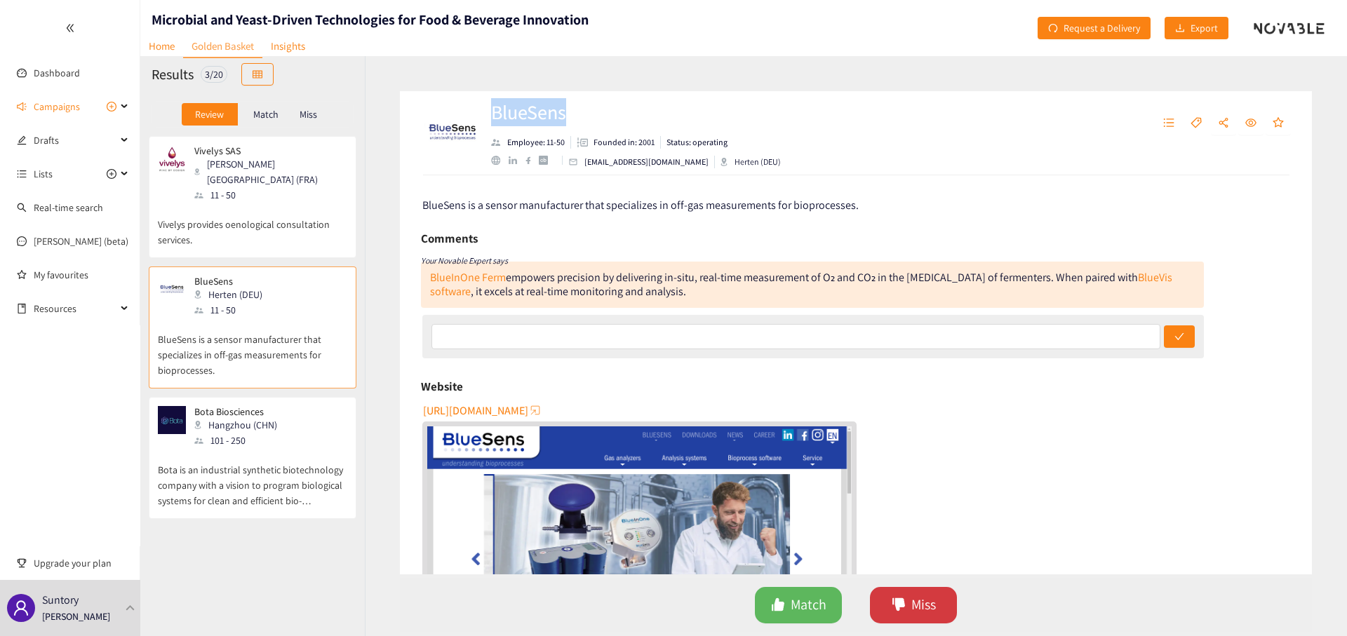
click at [943, 601] on button "Miss" at bounding box center [913, 605] width 87 height 36
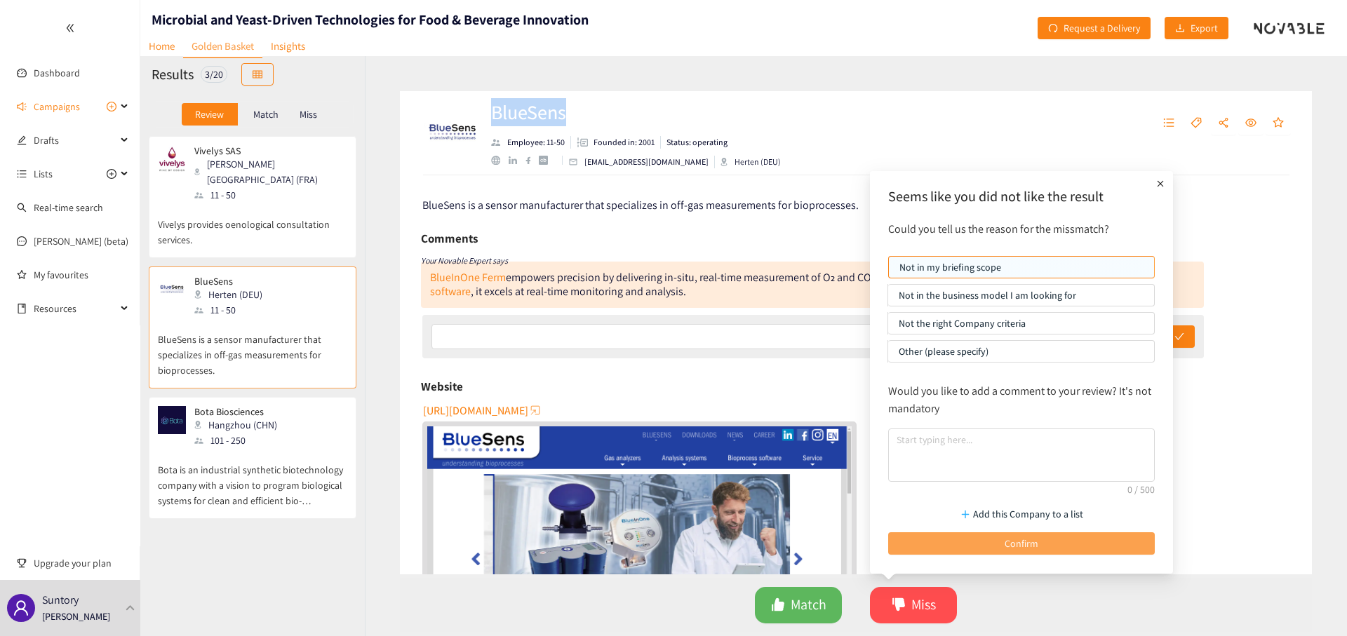
click at [915, 552] on button "Confirm" at bounding box center [1021, 543] width 267 height 22
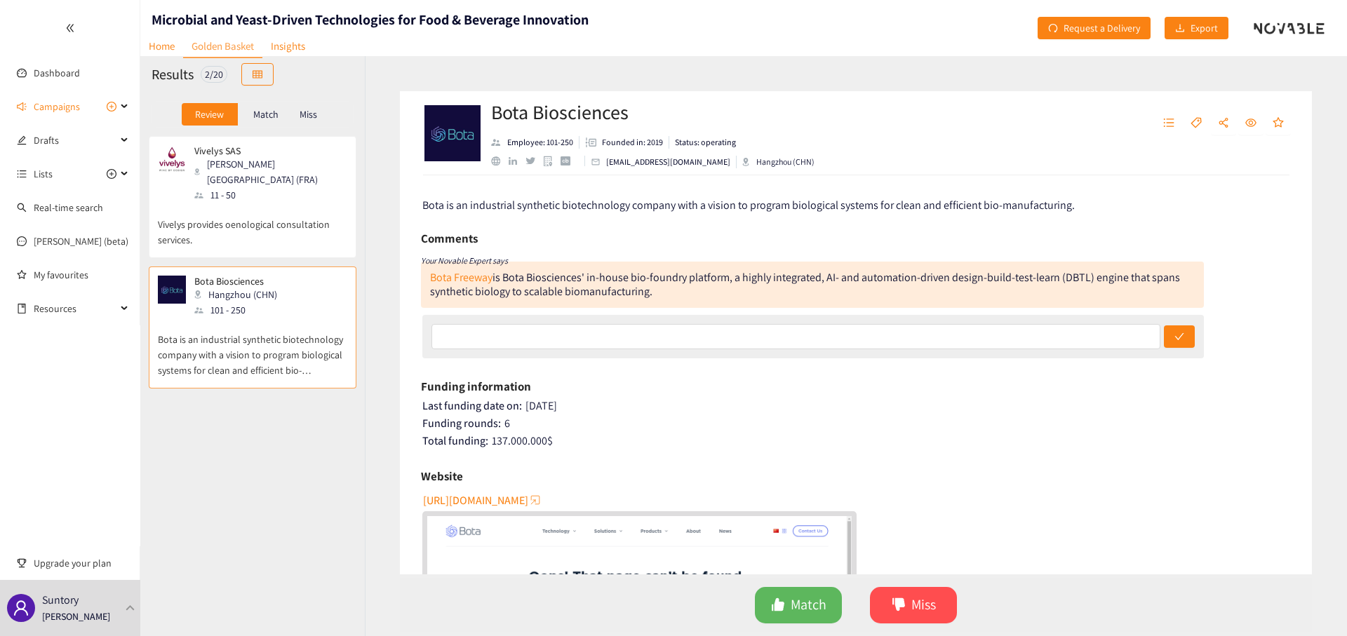
click at [275, 321] on p "Bota is an industrial synthetic biotechnology company with a vision to program …" at bounding box center [252, 348] width 189 height 60
drag, startPoint x: 647, startPoint y: 112, endPoint x: 490, endPoint y: 112, distance: 156.4
click at [490, 112] on div "Bota Biosciences Employee: 101-250 Founded in: 2019 Status: operating [EMAIL_AD…" at bounding box center [856, 133] width 912 height 84
click at [924, 602] on span "Miss" at bounding box center [923, 605] width 25 height 22
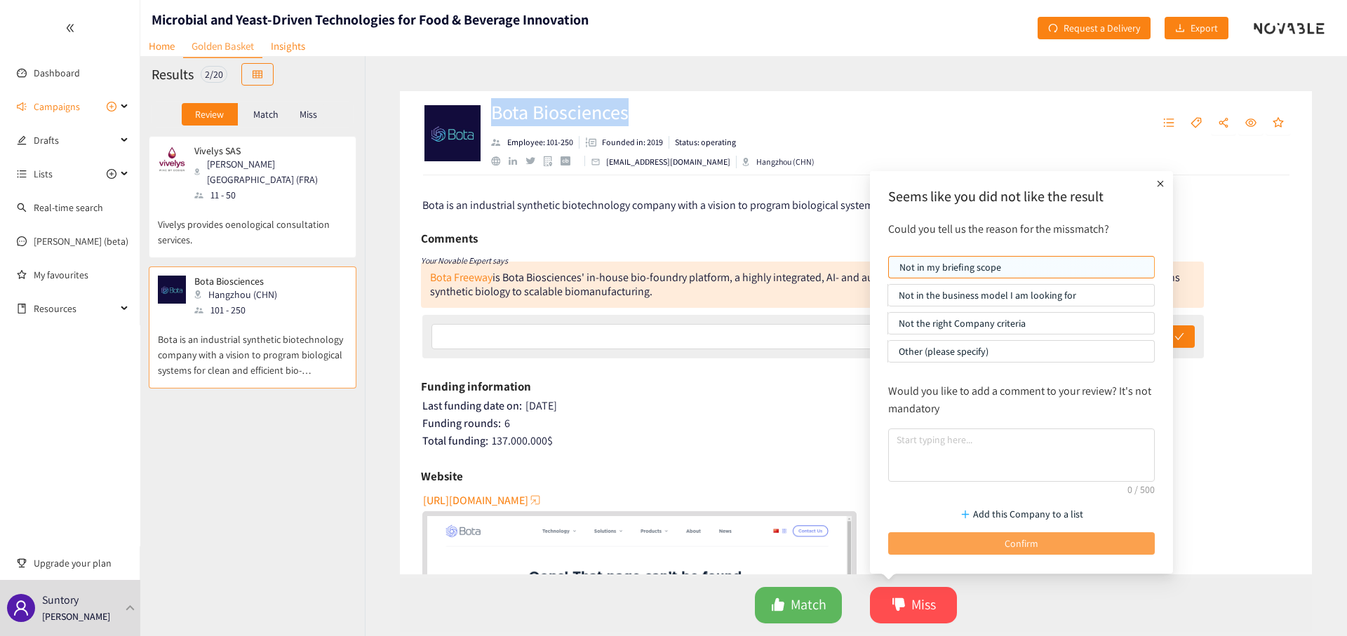
click at [948, 548] on button "Confirm" at bounding box center [1021, 543] width 267 height 22
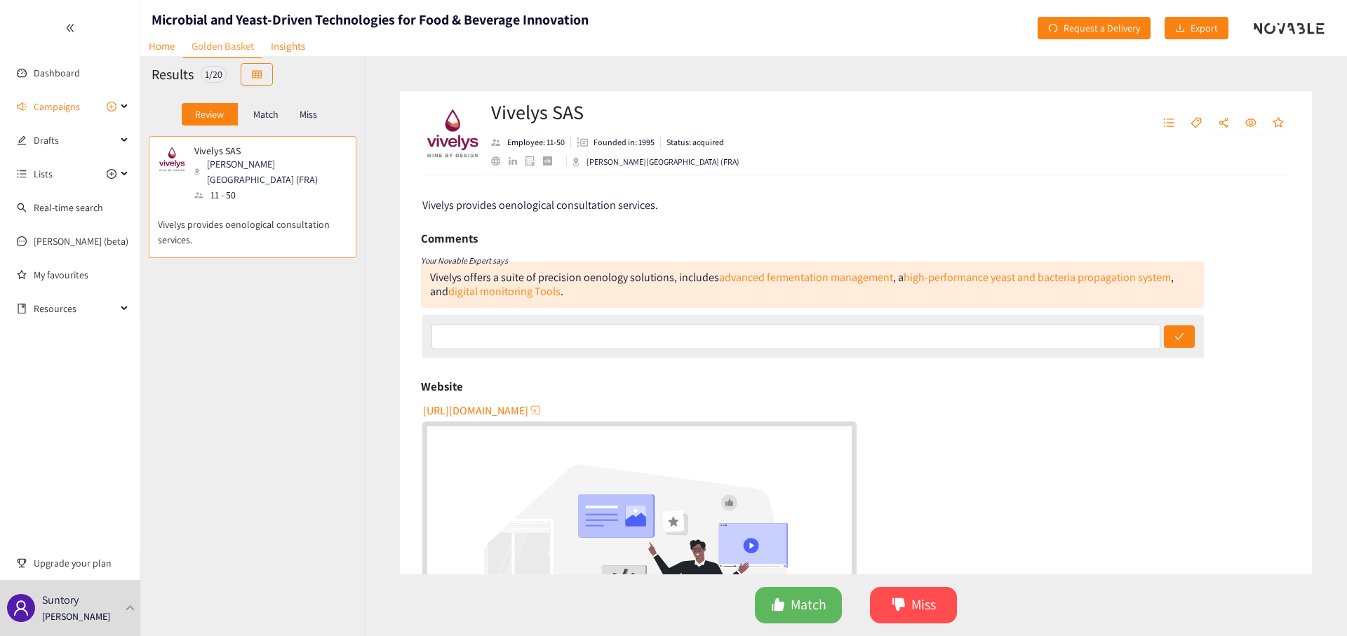
click at [267, 116] on p "Match" at bounding box center [265, 114] width 25 height 11
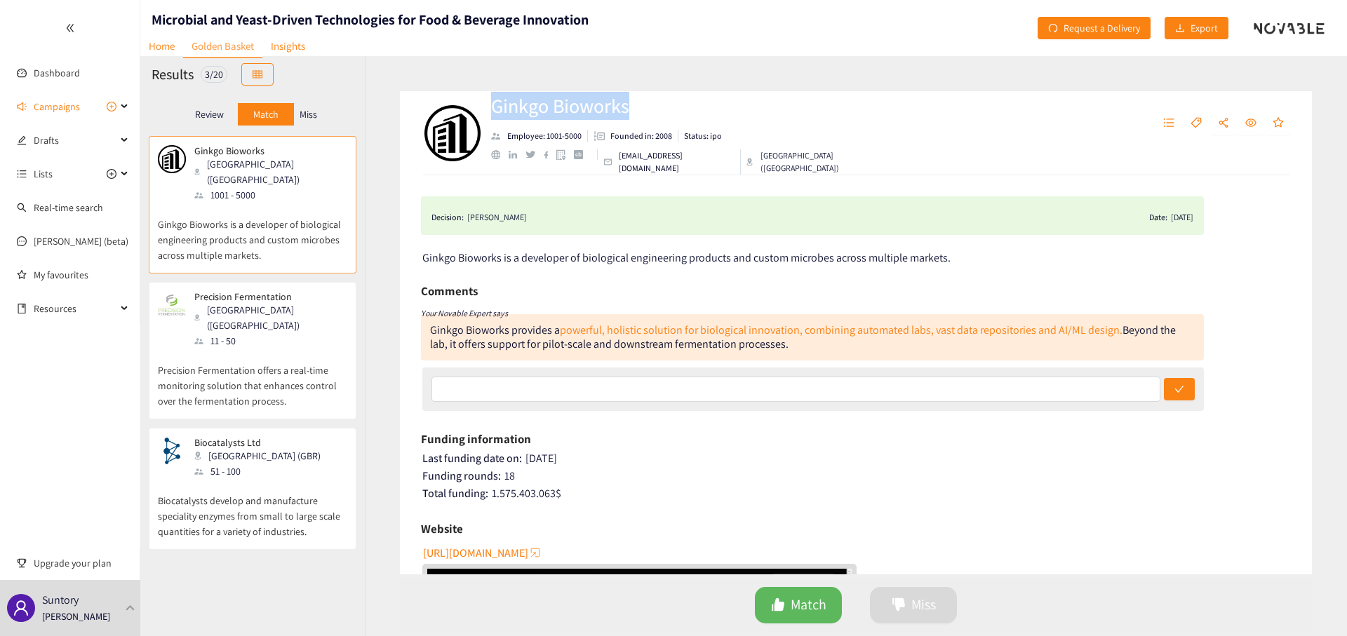
drag, startPoint x: 647, startPoint y: 109, endPoint x: 496, endPoint y: 121, distance: 151.2
click at [496, 120] on h2 "Ginkgo Bioworks" at bounding box center [697, 106] width 412 height 28
click at [256, 349] on p "Precision Fermentation offers a real-time monitoring solution that enhances con…" at bounding box center [252, 379] width 189 height 60
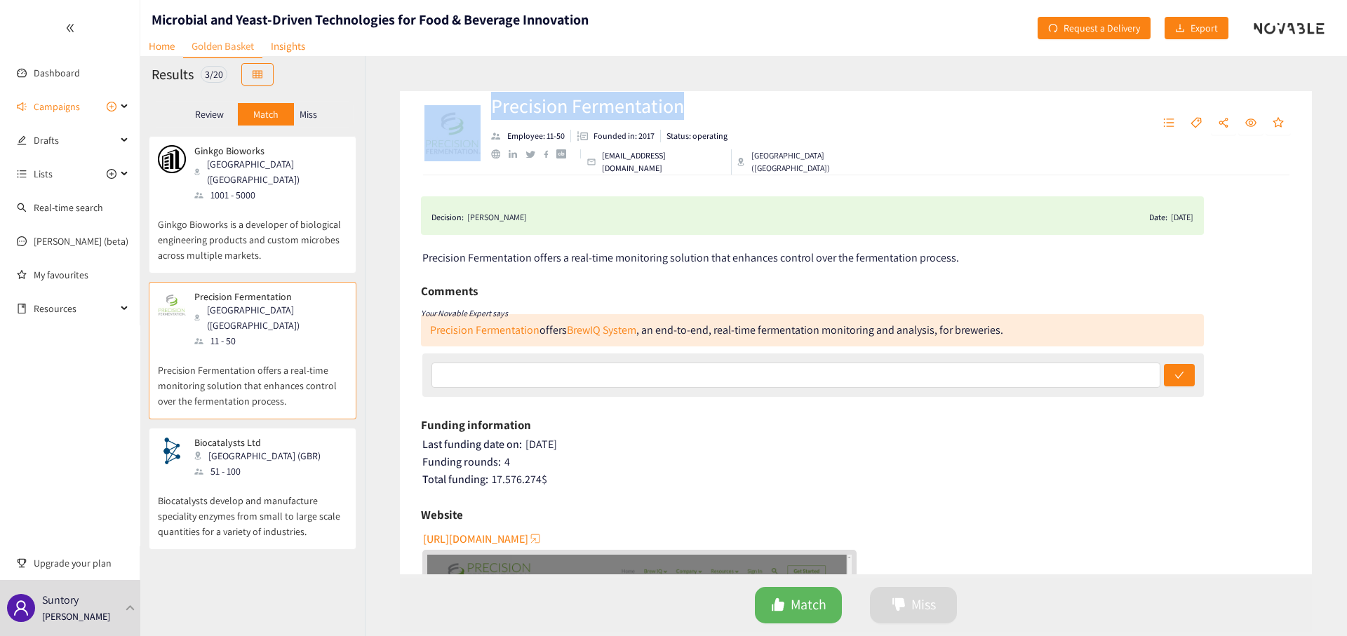
drag, startPoint x: 689, startPoint y: 114, endPoint x: 473, endPoint y: 114, distance: 216.0
click at [473, 114] on div "Precision Fermentation Employee: 11-50 Founded in: 2017 Status: operating [EMAI…" at bounding box center [682, 133] width 522 height 42
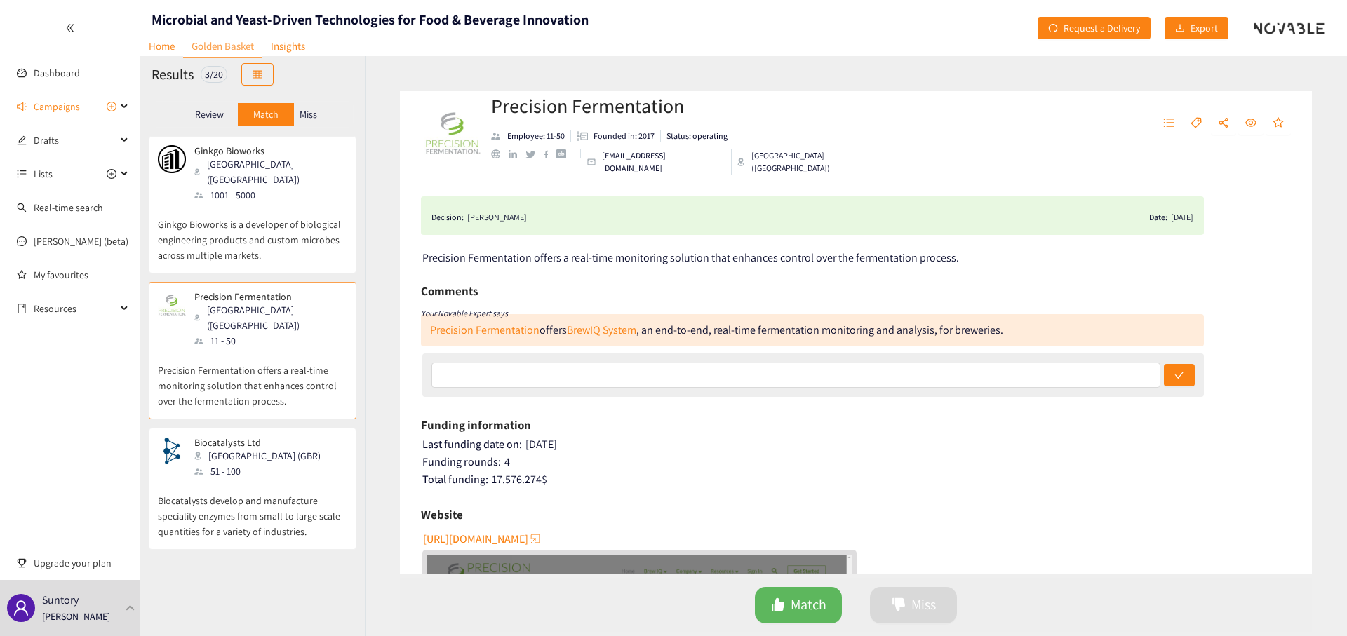
click at [233, 479] on p "Biocatalysts develop and manufacture speciality enzymes from small to large sca…" at bounding box center [252, 509] width 189 height 60
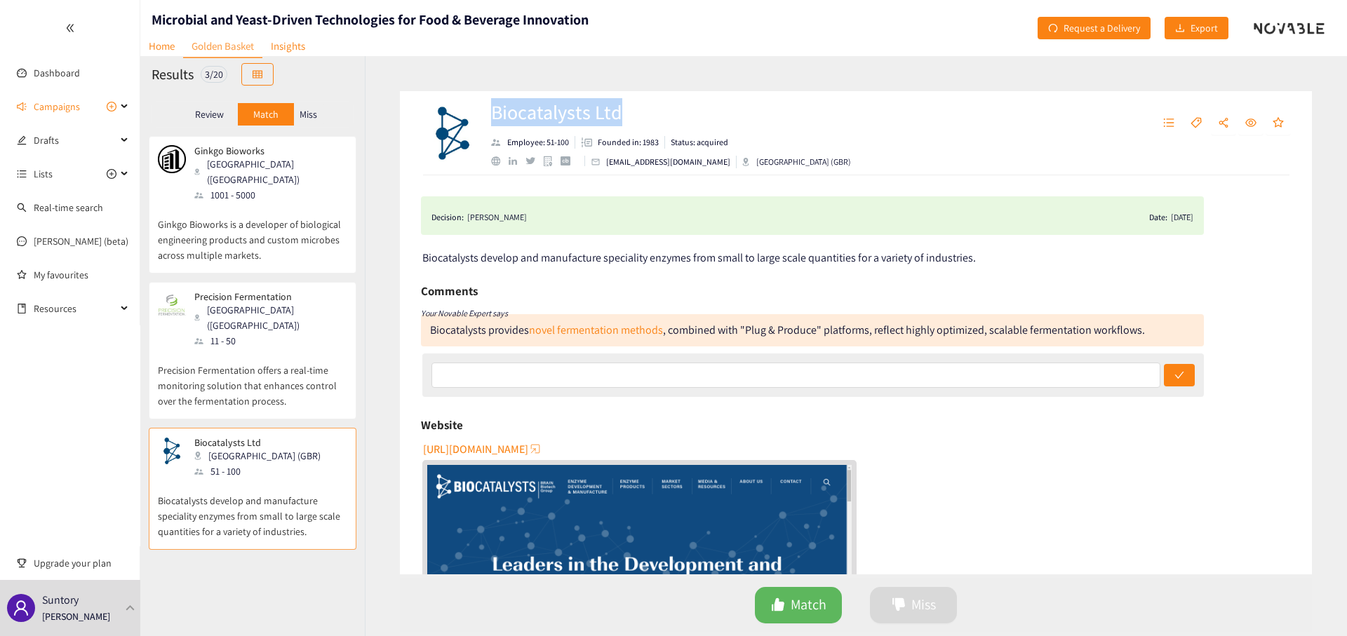
drag, startPoint x: 638, startPoint y: 114, endPoint x: 496, endPoint y: 121, distance: 141.9
click at [496, 121] on h2 "Biocatalysts Ltd" at bounding box center [671, 112] width 360 height 28
click at [376, 93] on div "Biocatalysts Ltd Employee: 51-100 Founded in: 1983 Status: acquired [EMAIL_ADDR…" at bounding box center [856, 346] width 982 height 580
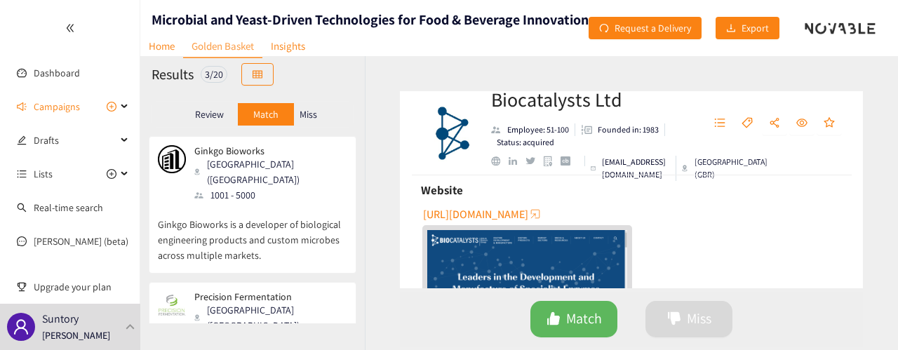
scroll to position [281, 0]
